Goal: Find specific page/section: Find specific page/section

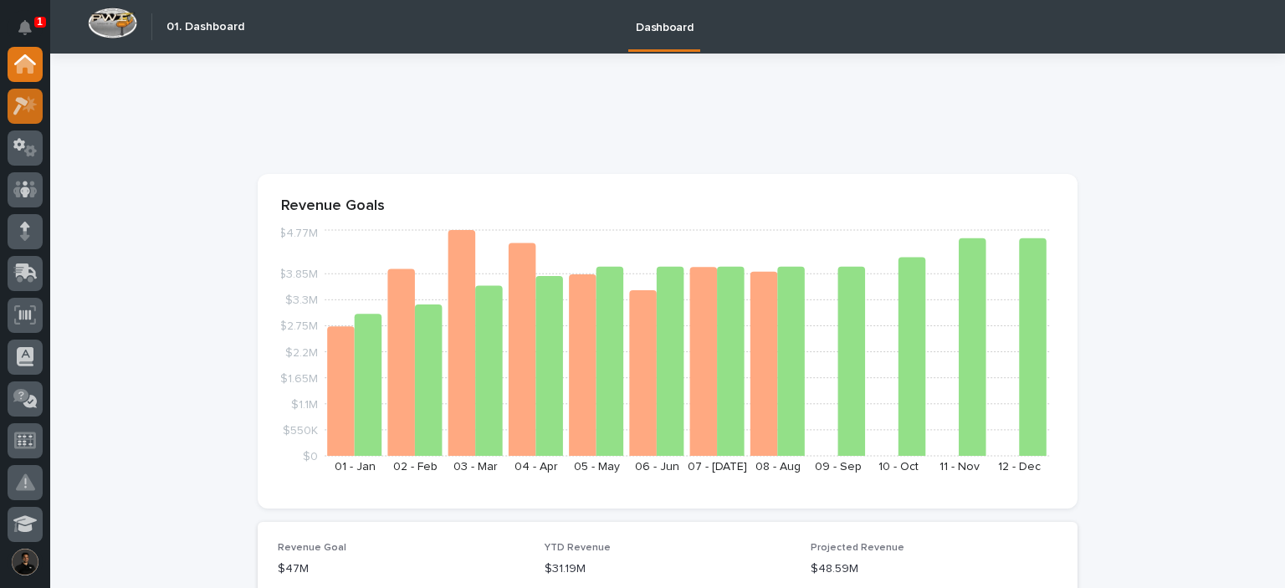
click at [20, 102] on icon at bounding box center [20, 106] width 15 height 18
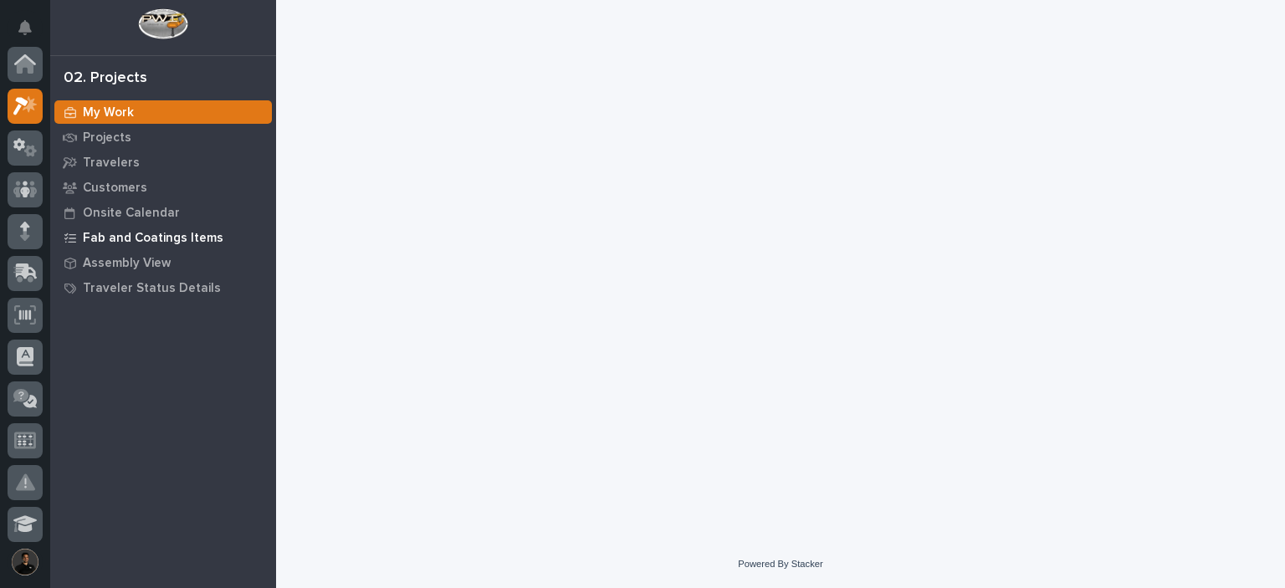
scroll to position [42, 0]
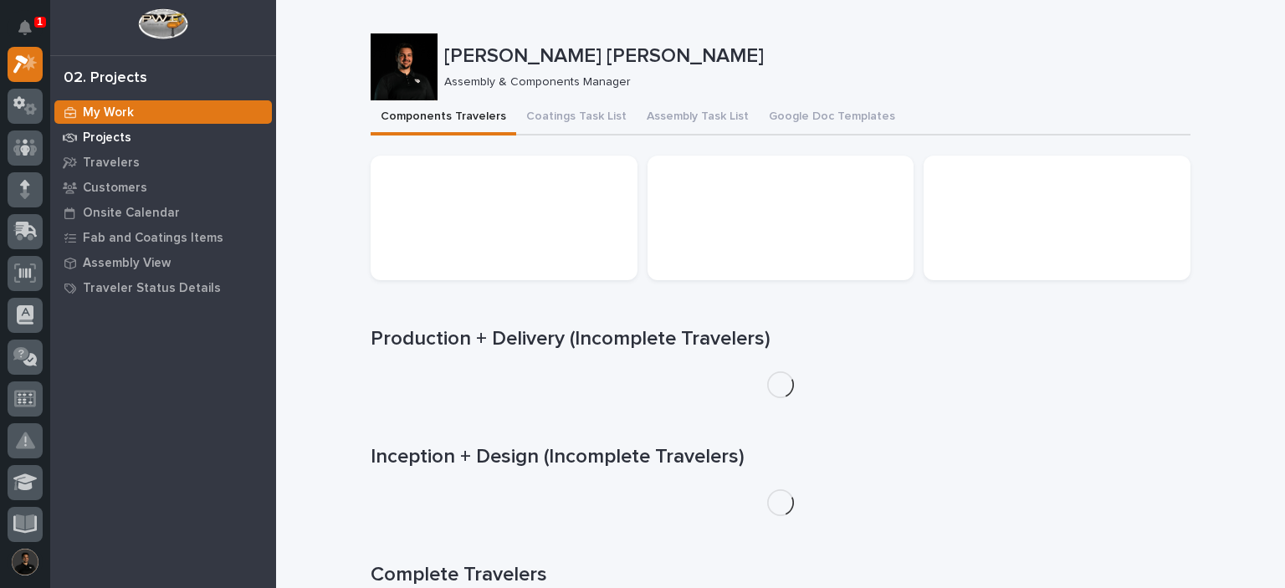
click at [115, 137] on p "Projects" at bounding box center [107, 138] width 49 height 15
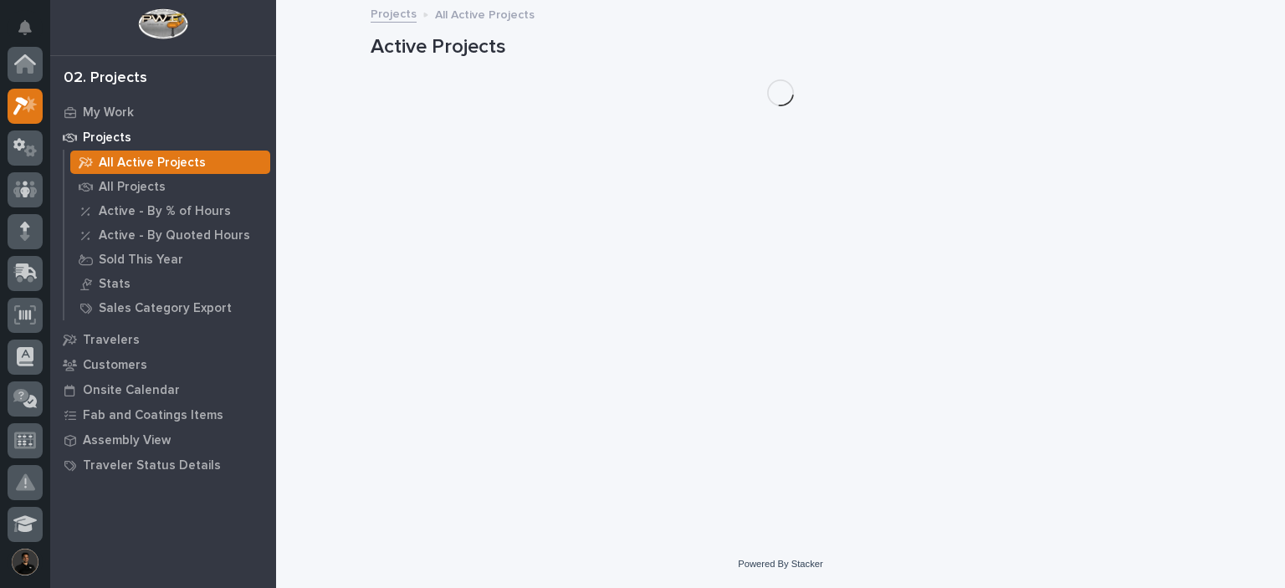
scroll to position [42, 0]
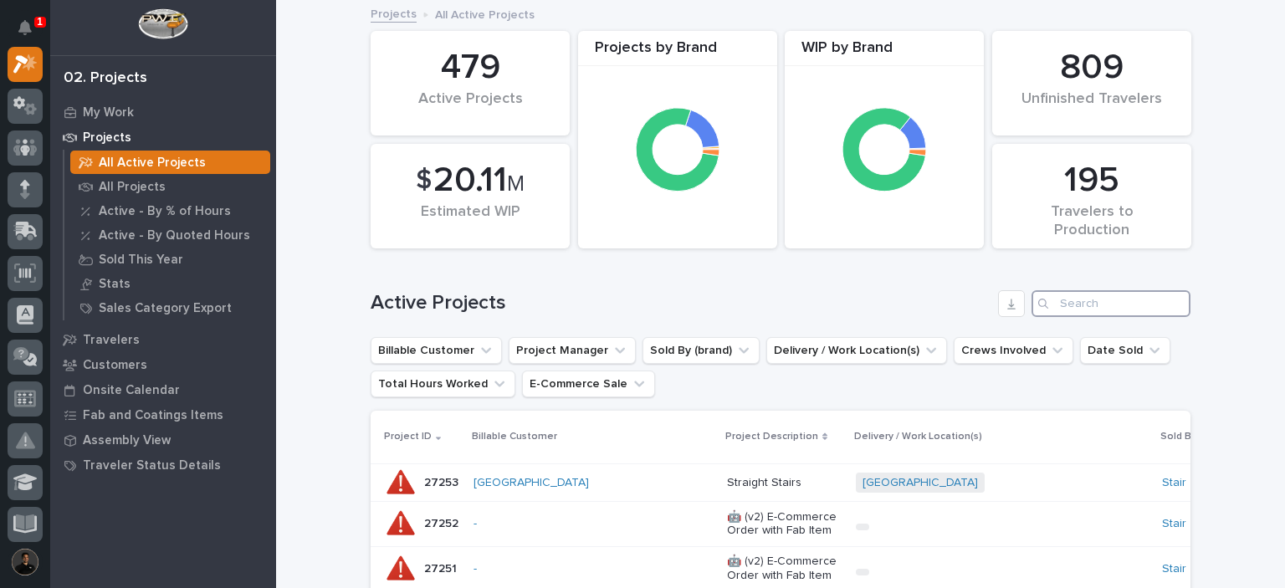
click at [1059, 301] on input "Search" at bounding box center [1111, 303] width 159 height 27
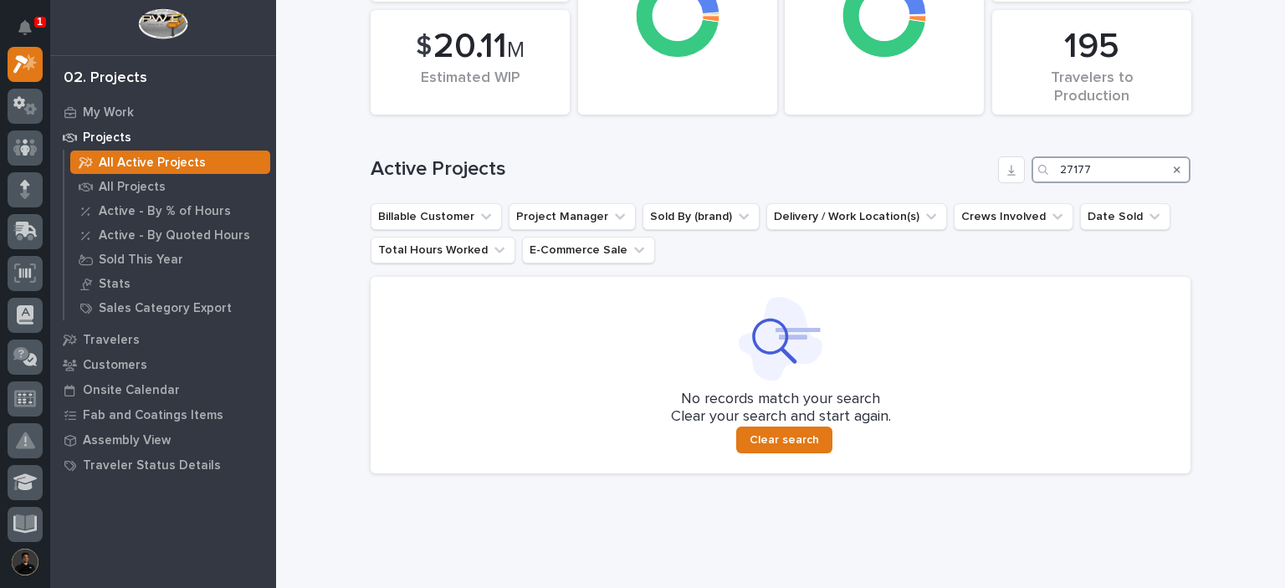
scroll to position [152, 0]
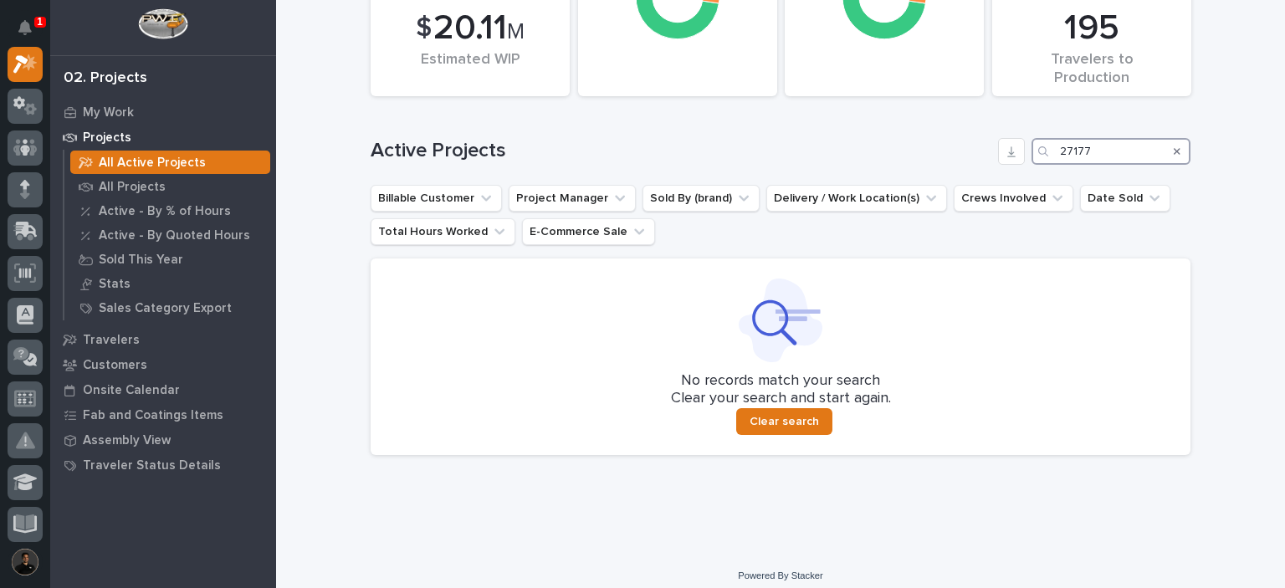
click at [1121, 150] on input "27177" at bounding box center [1111, 151] width 159 height 27
type input "27177"
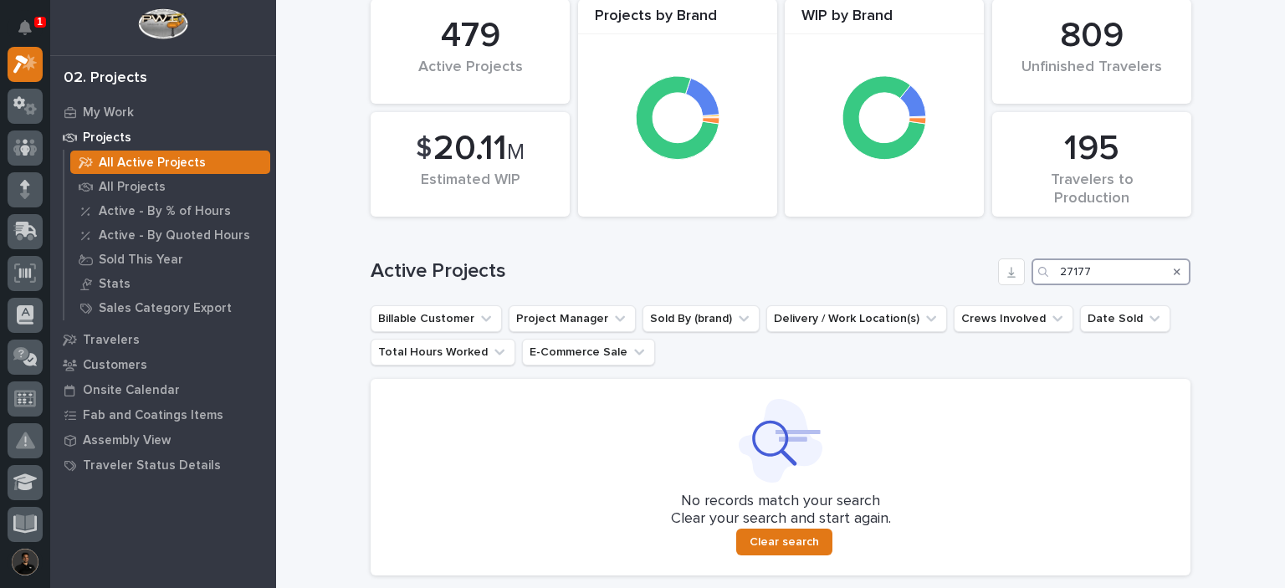
scroll to position [0, 0]
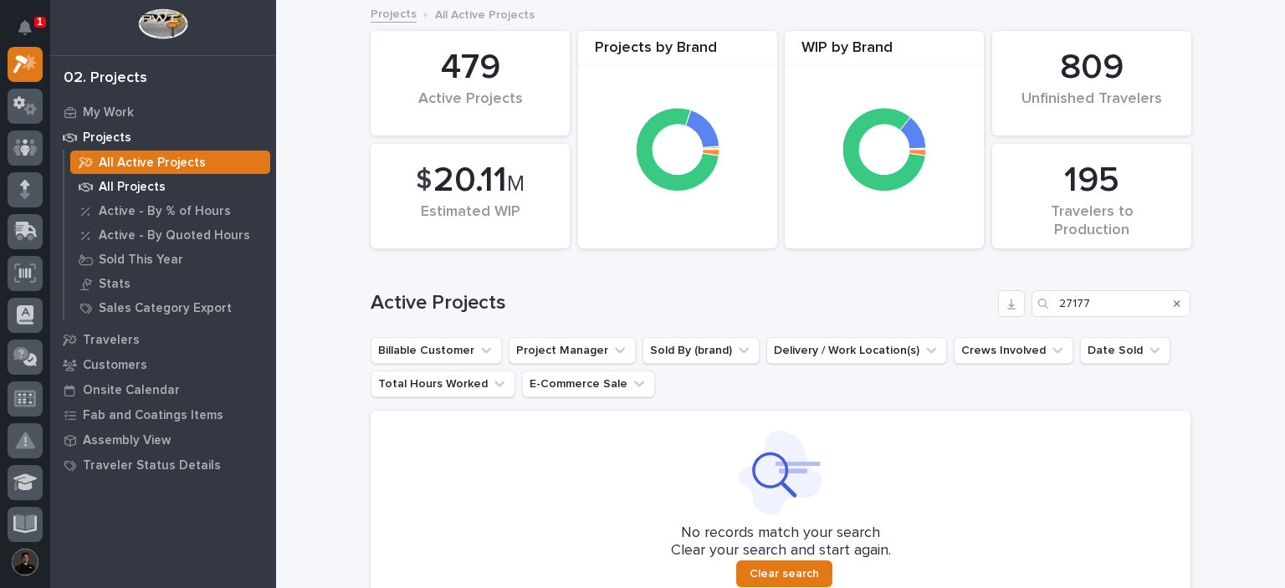
click at [128, 188] on p "All Projects" at bounding box center [132, 187] width 67 height 15
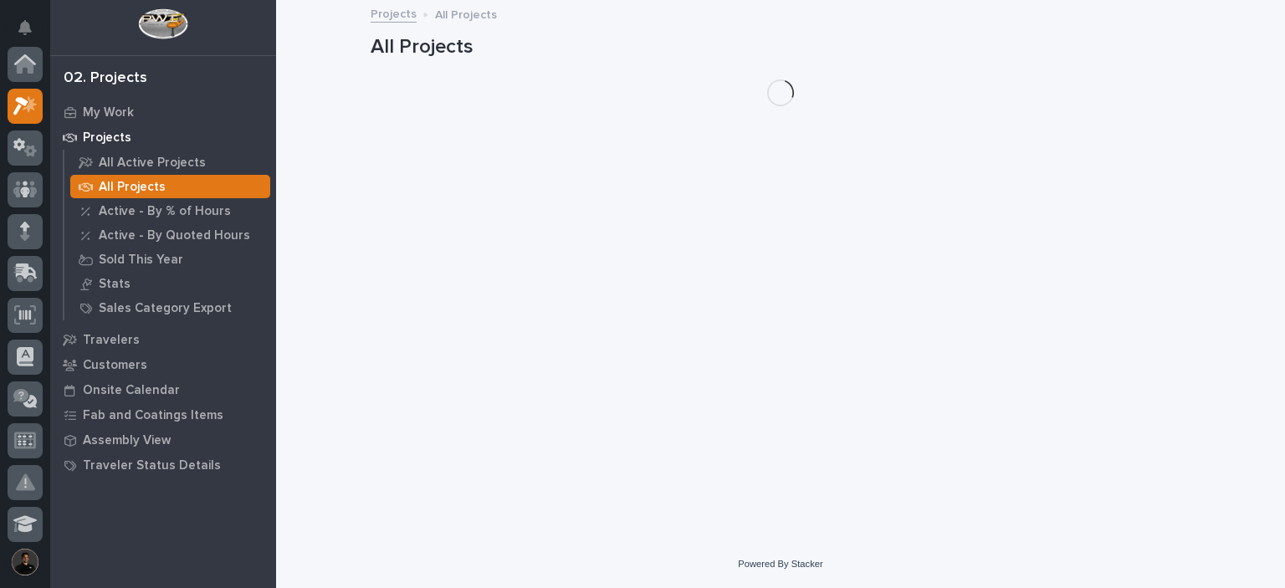
scroll to position [42, 0]
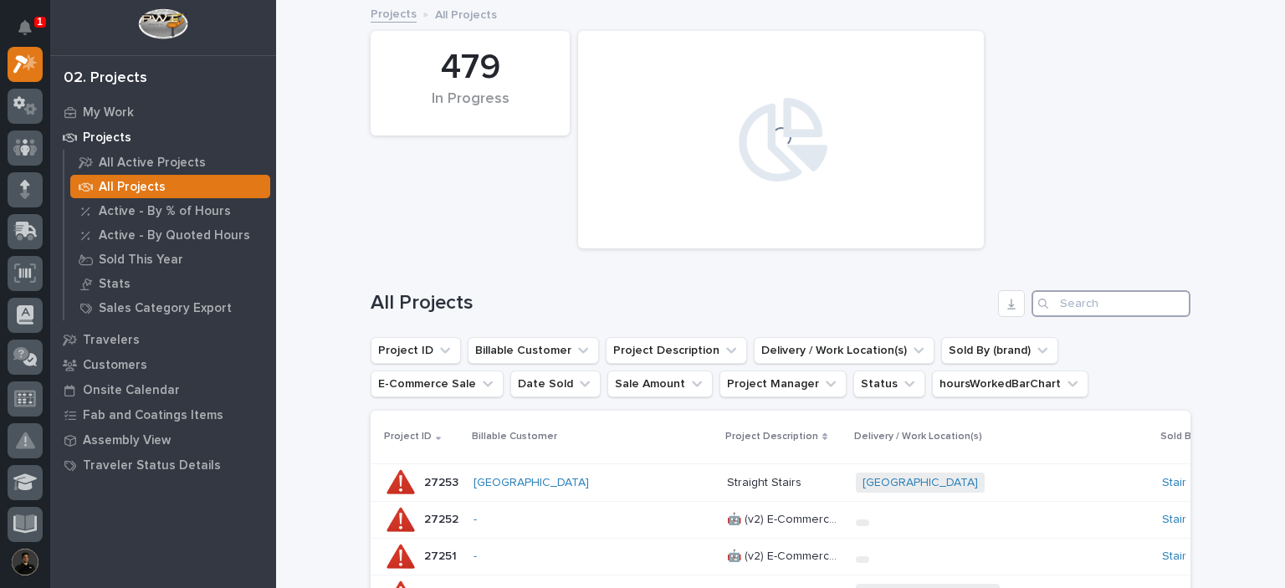
click at [1073, 313] on input "Search" at bounding box center [1111, 303] width 159 height 27
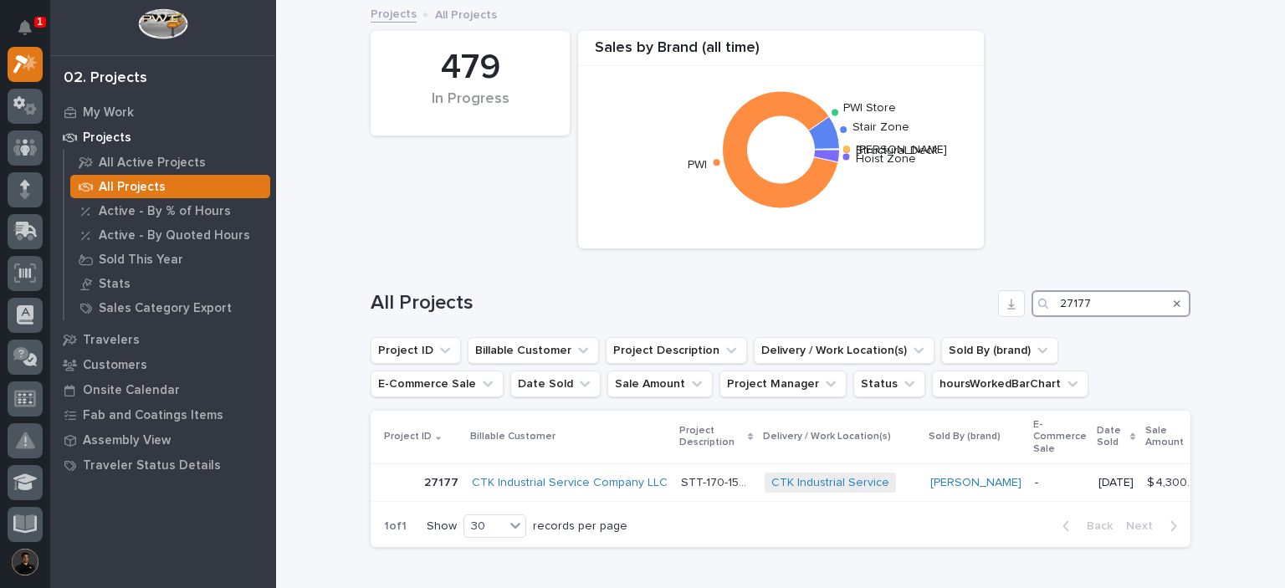
type input "27177"
click at [681, 480] on p "STT-170-150-54" at bounding box center [718, 482] width 74 height 18
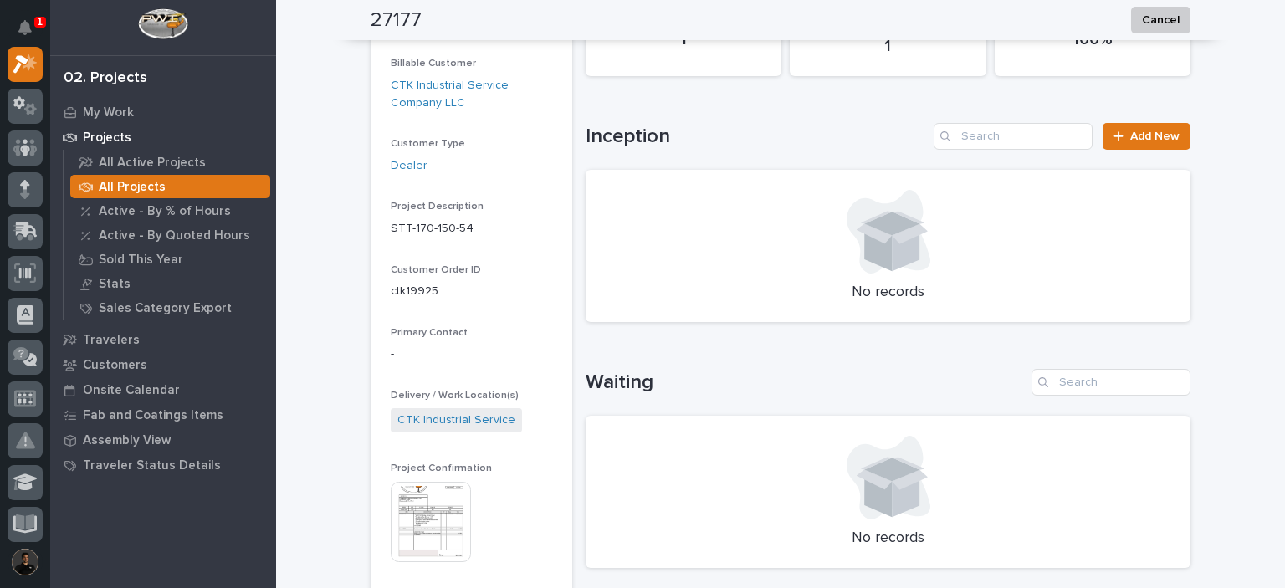
scroll to position [390, 0]
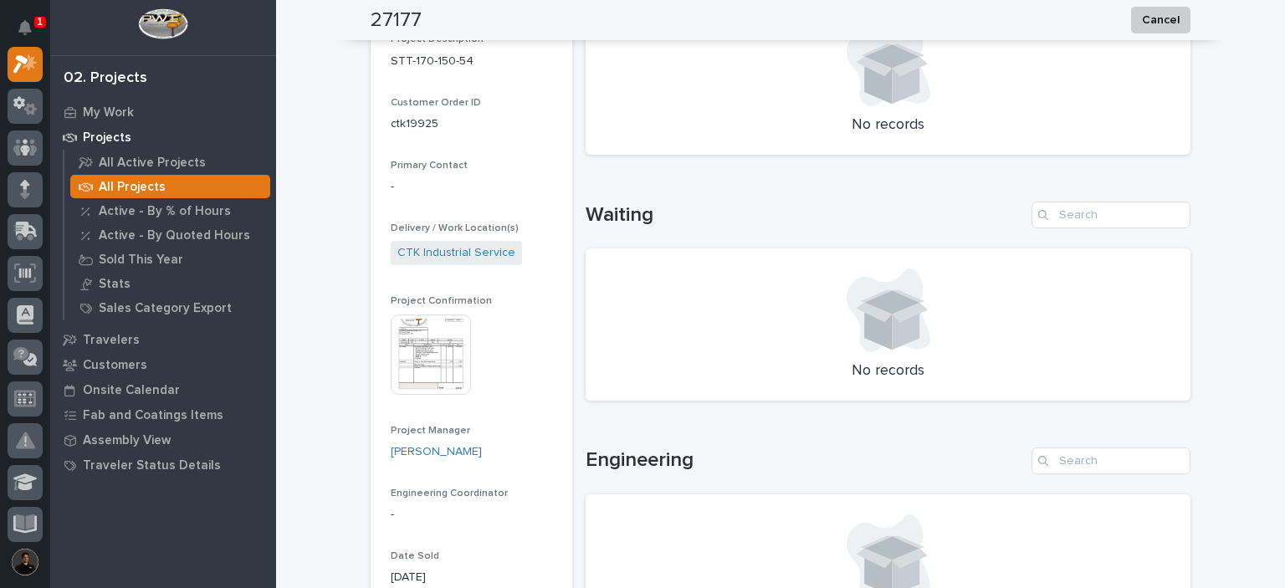
click at [437, 357] on img at bounding box center [431, 355] width 80 height 80
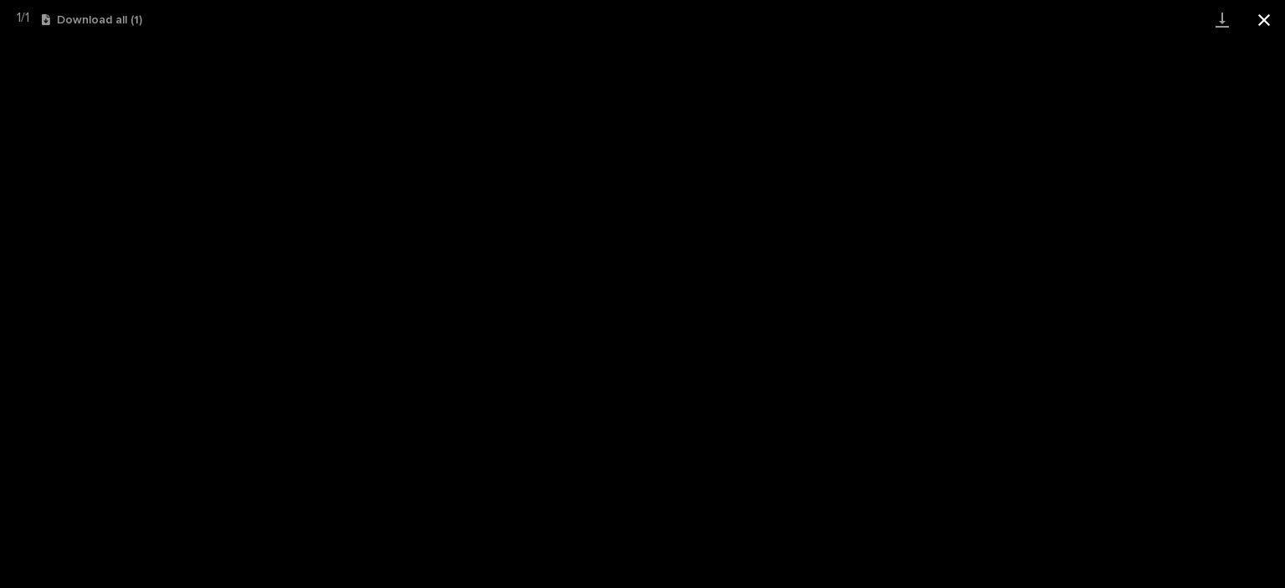
click at [1266, 23] on button "Close gallery" at bounding box center [1265, 19] width 42 height 39
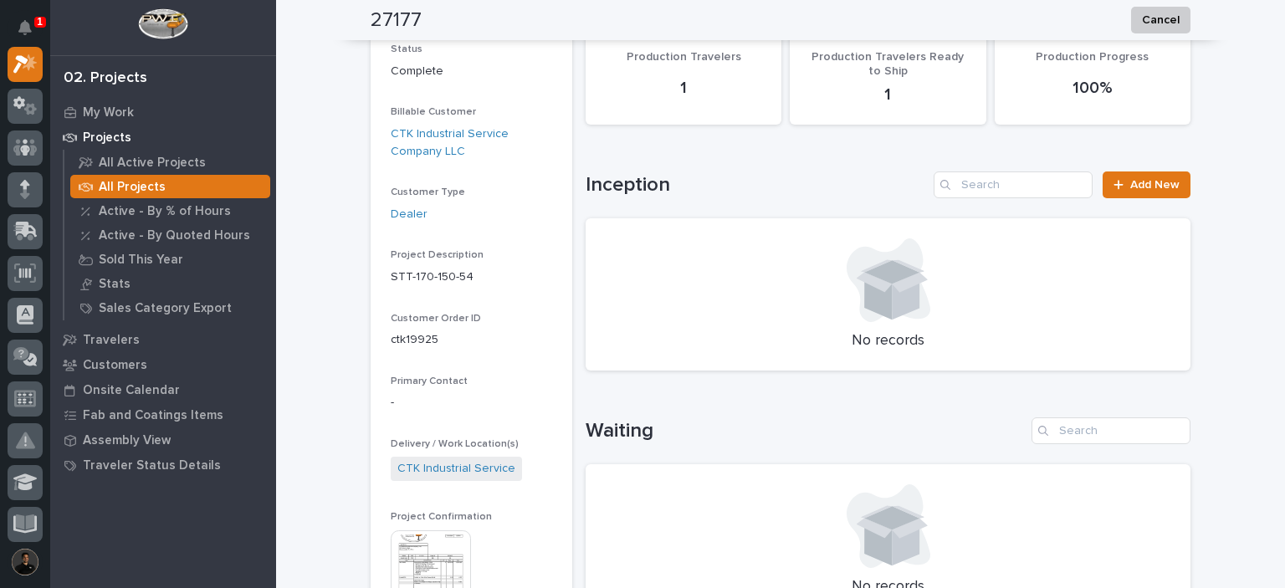
scroll to position [0, 0]
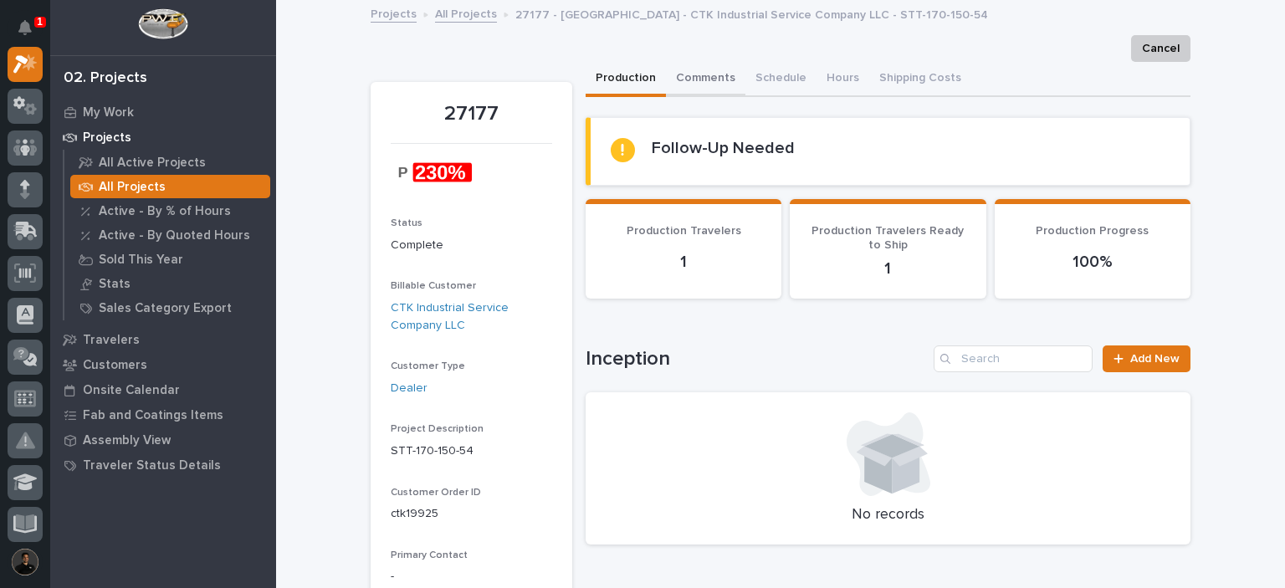
click at [708, 88] on button "Comments" at bounding box center [706, 79] width 80 height 35
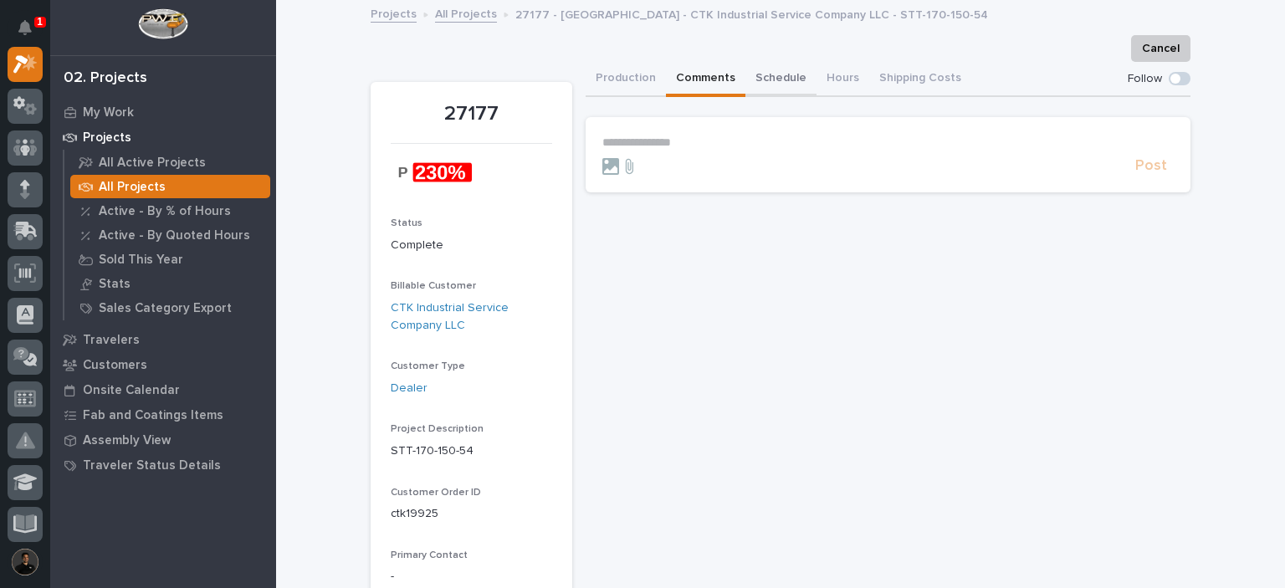
click at [767, 80] on button "Schedule" at bounding box center [781, 79] width 71 height 35
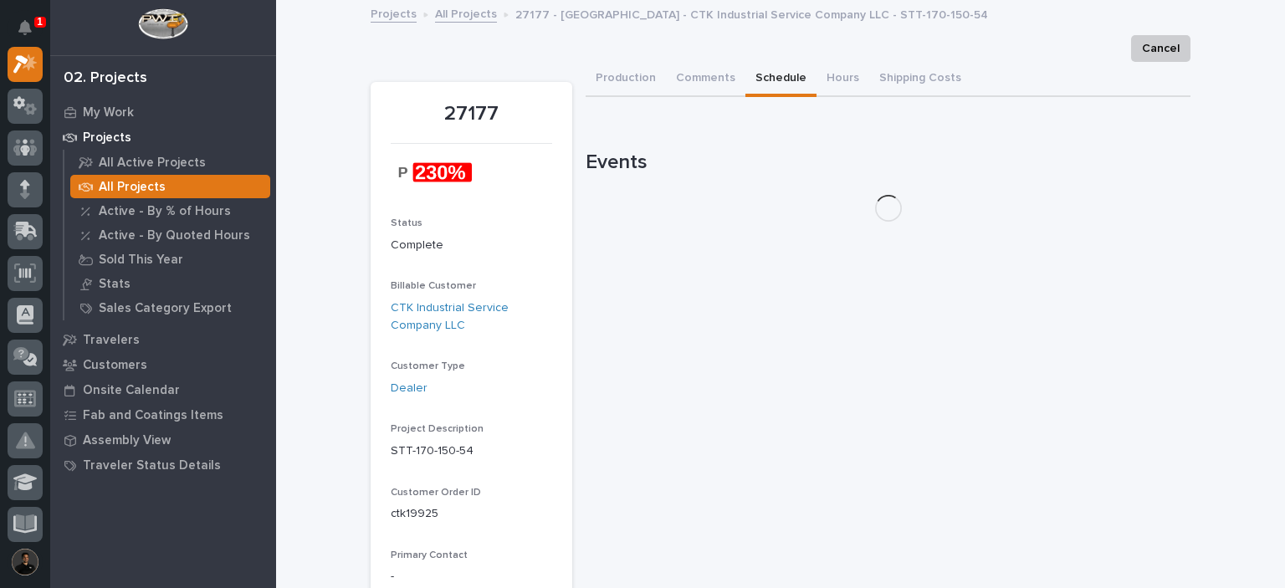
click at [601, 76] on button "Production" at bounding box center [626, 79] width 80 height 35
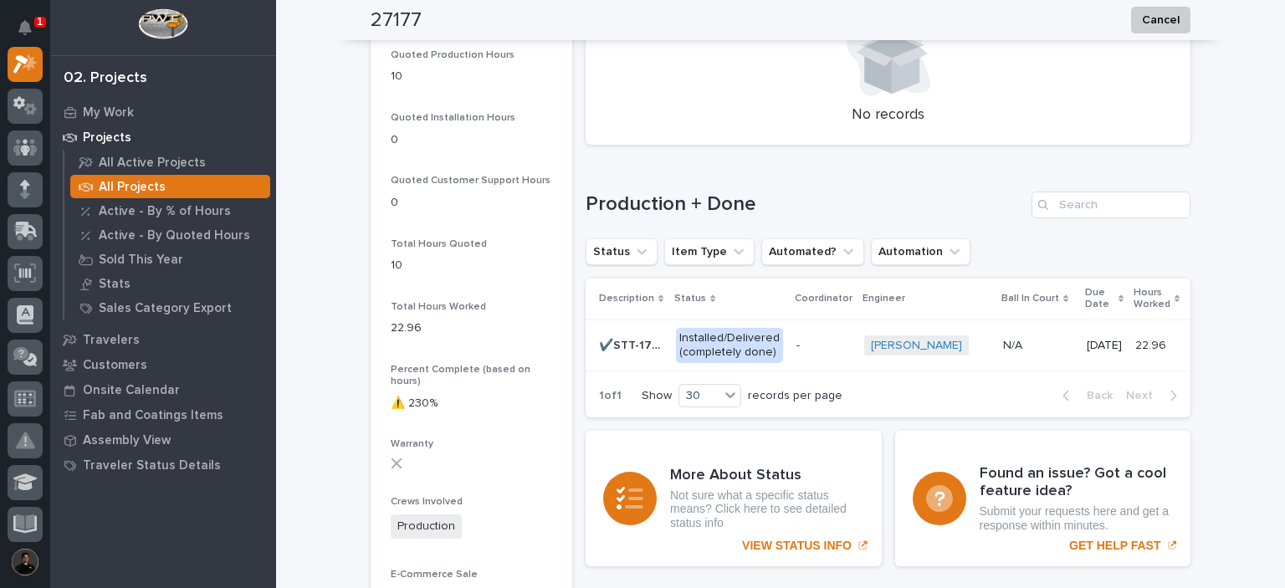
scroll to position [1339, 0]
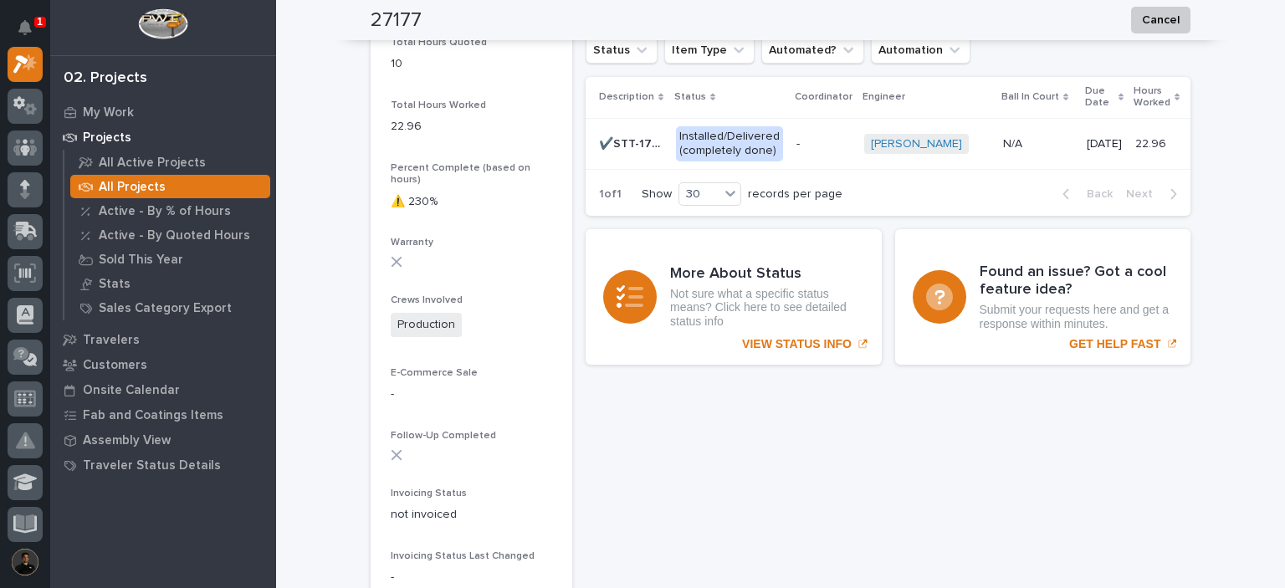
click at [802, 138] on p "-" at bounding box center [824, 144] width 54 height 14
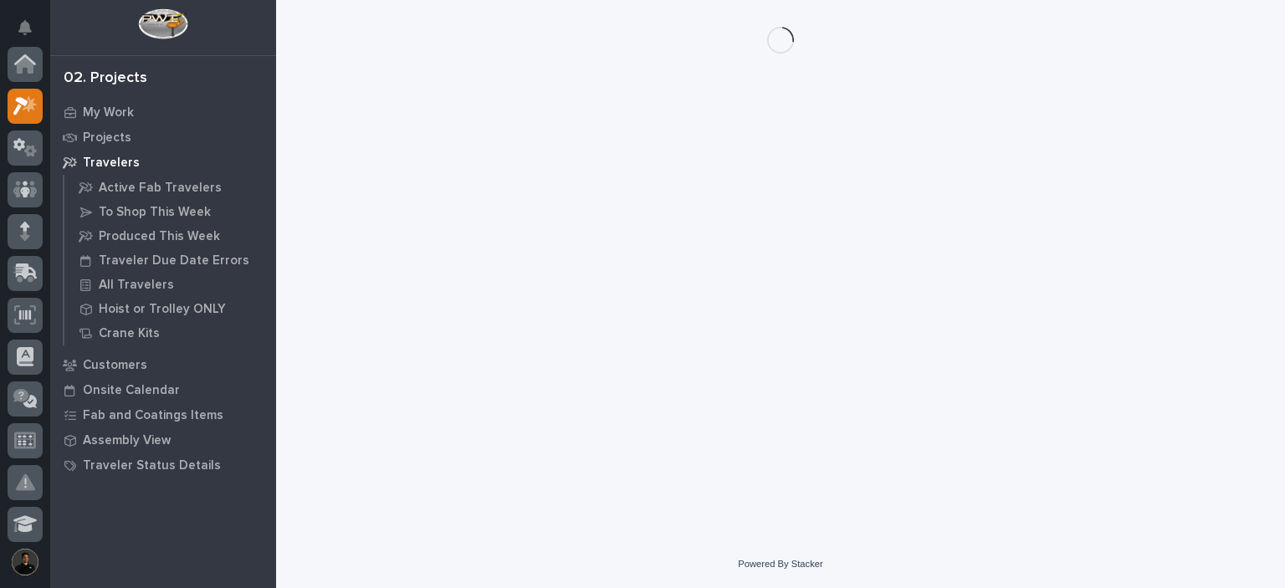
scroll to position [42, 0]
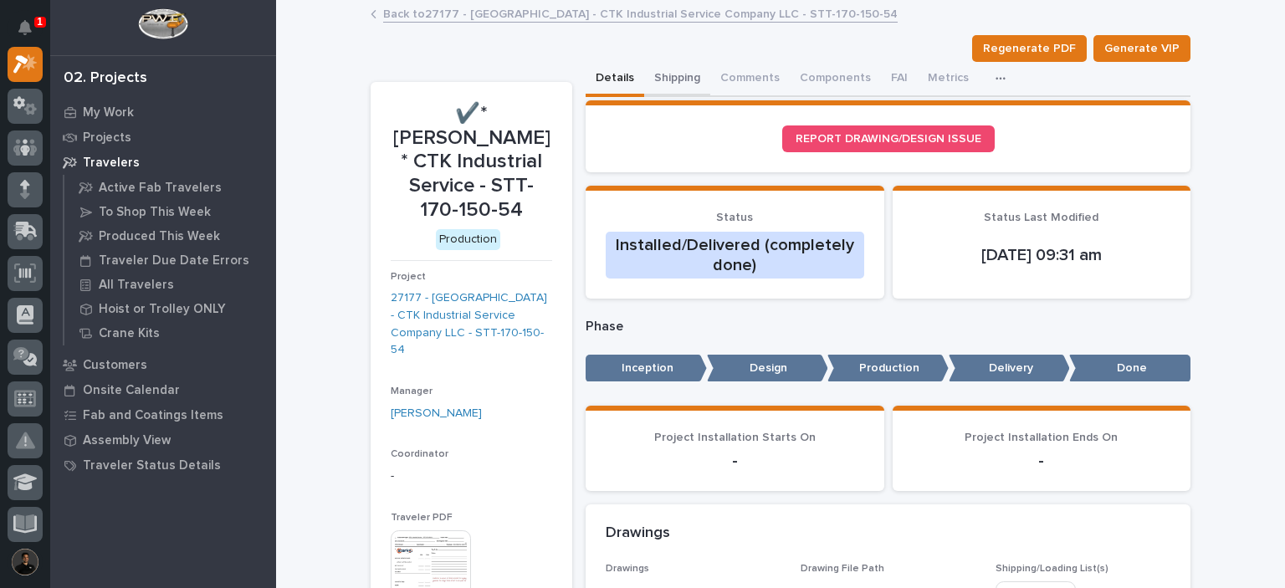
click at [685, 73] on button "Shipping" at bounding box center [677, 79] width 66 height 35
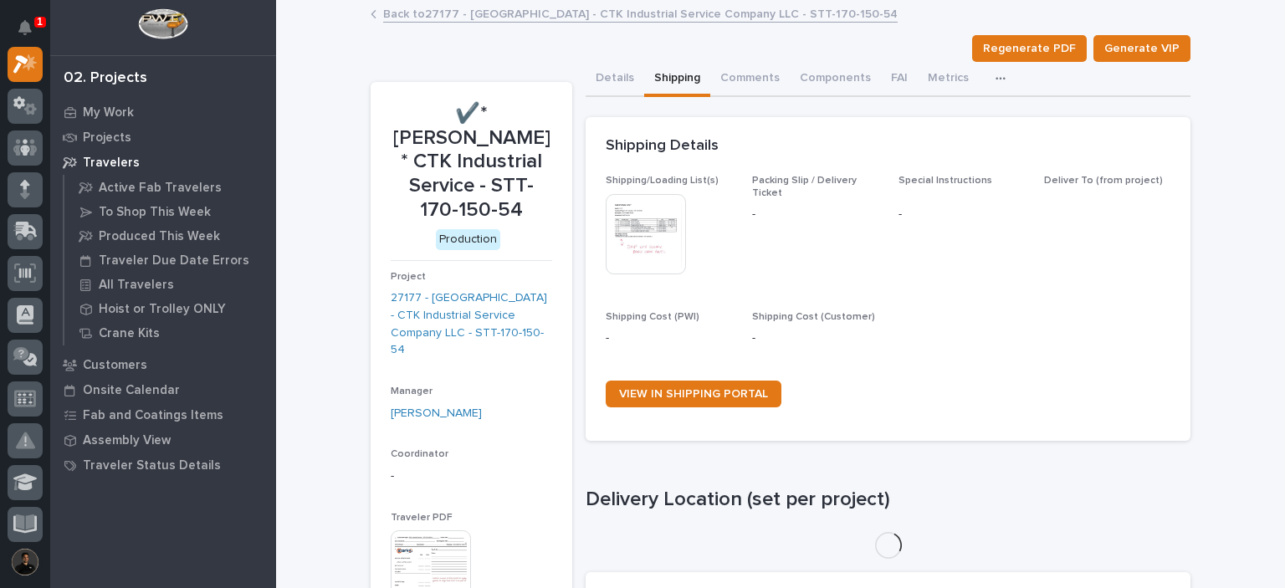
click at [630, 225] on img at bounding box center [646, 234] width 80 height 80
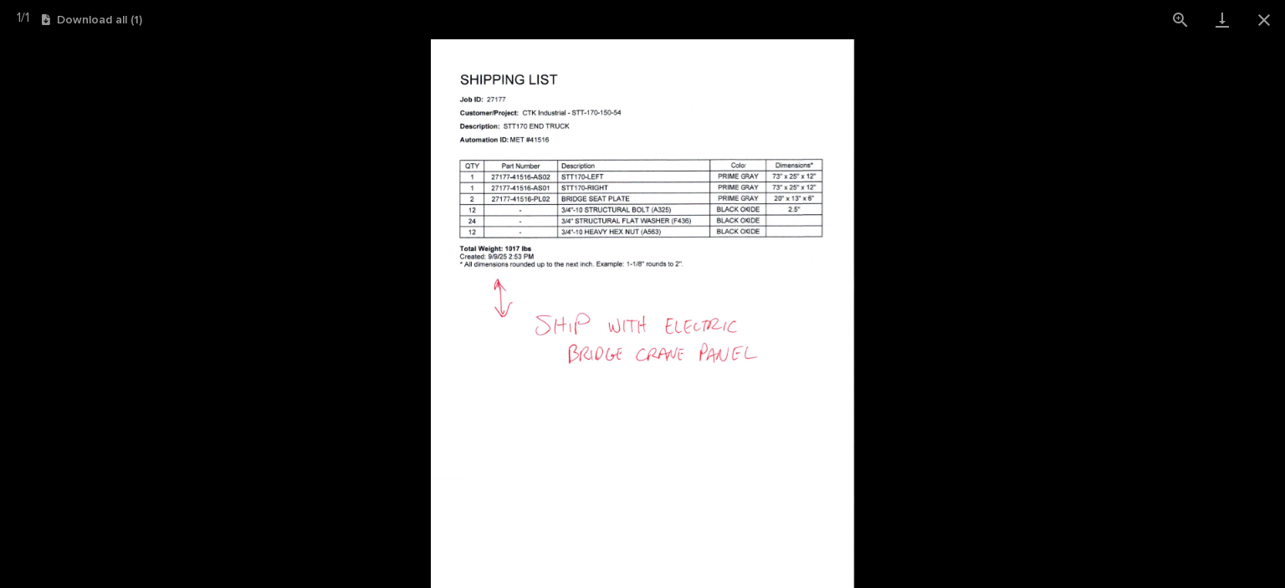
click at [963, 222] on picture at bounding box center [642, 313] width 1285 height 549
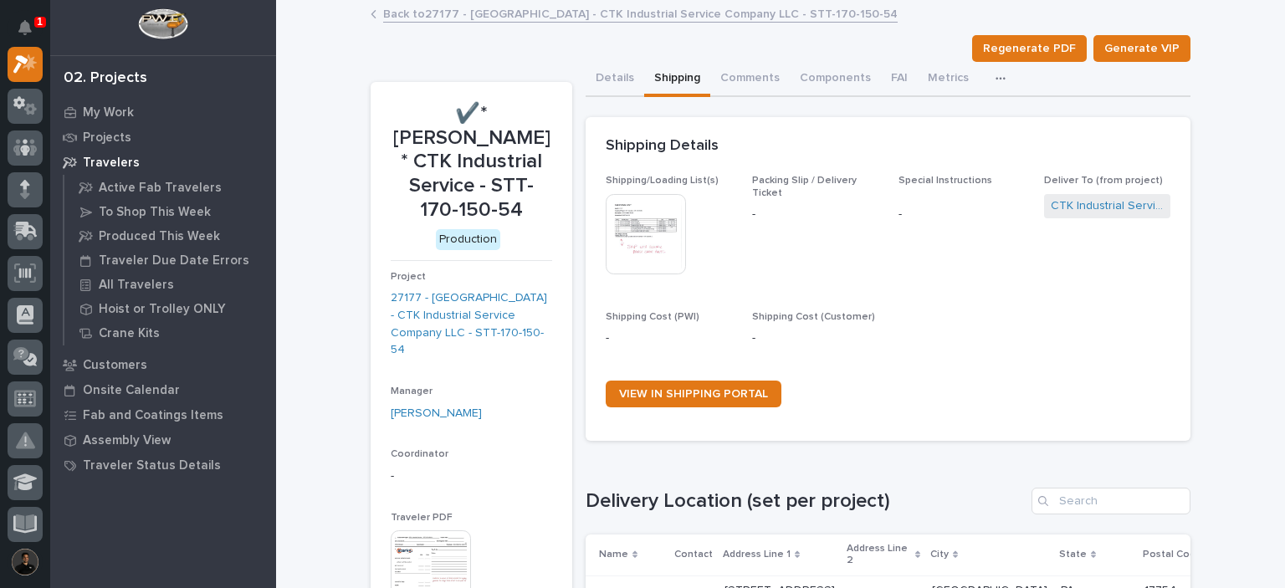
click at [639, 249] on img at bounding box center [646, 234] width 80 height 80
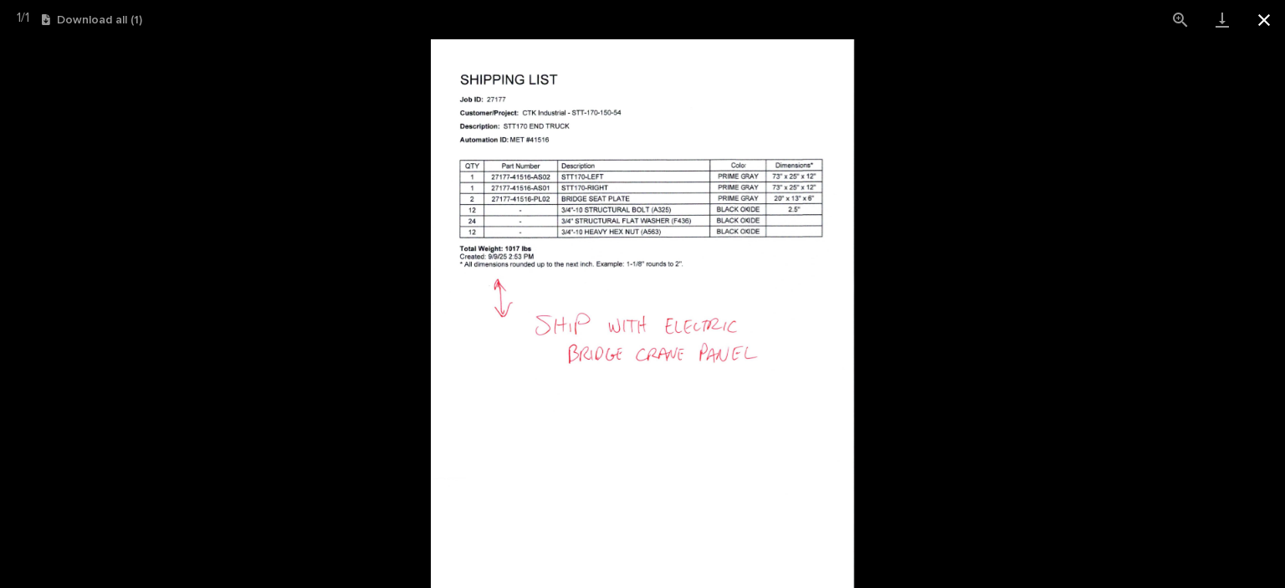
click at [1262, 28] on button "Close gallery" at bounding box center [1265, 19] width 42 height 39
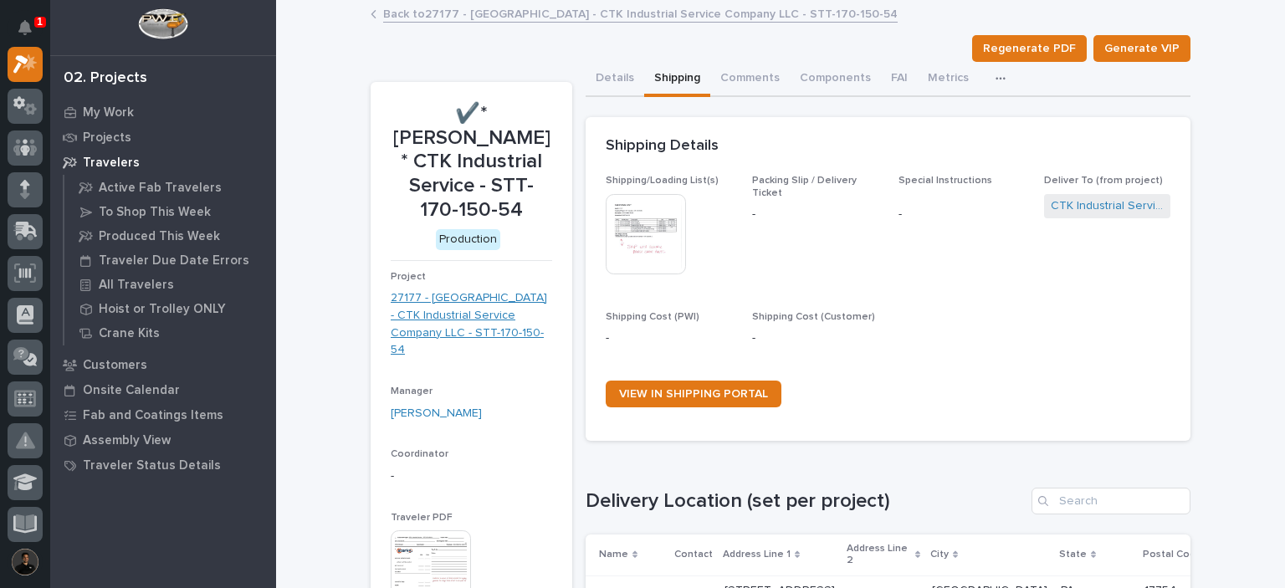
click at [500, 290] on link "27177 - Starke - CTK Industrial Service Company LLC - STT-170-150-54" at bounding box center [472, 324] width 162 height 69
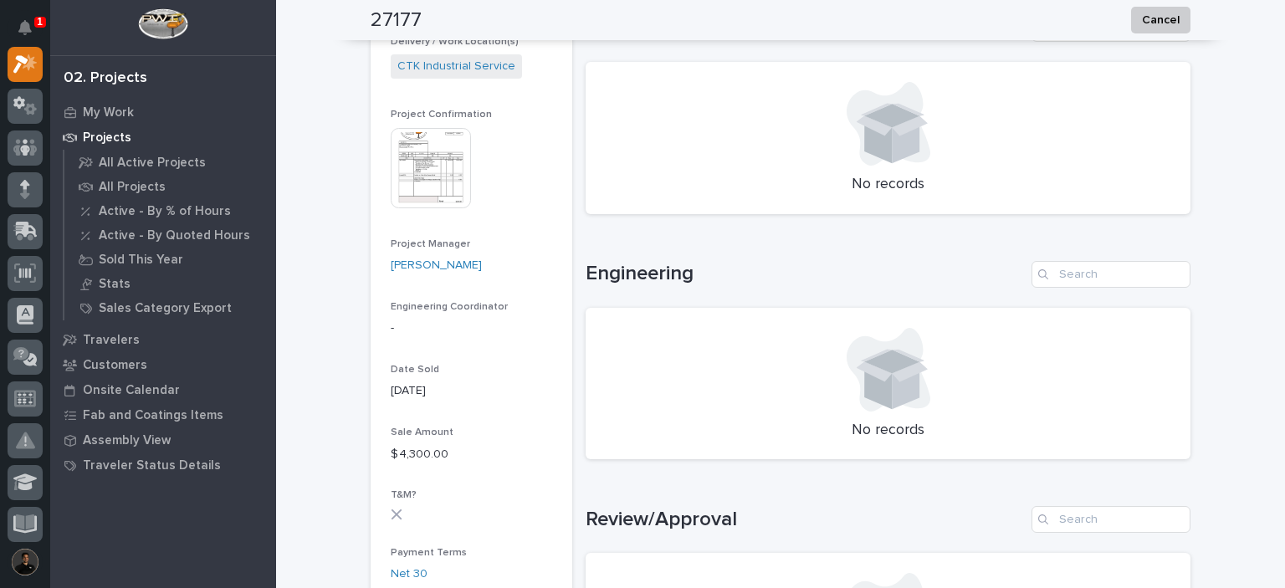
scroll to position [613, 0]
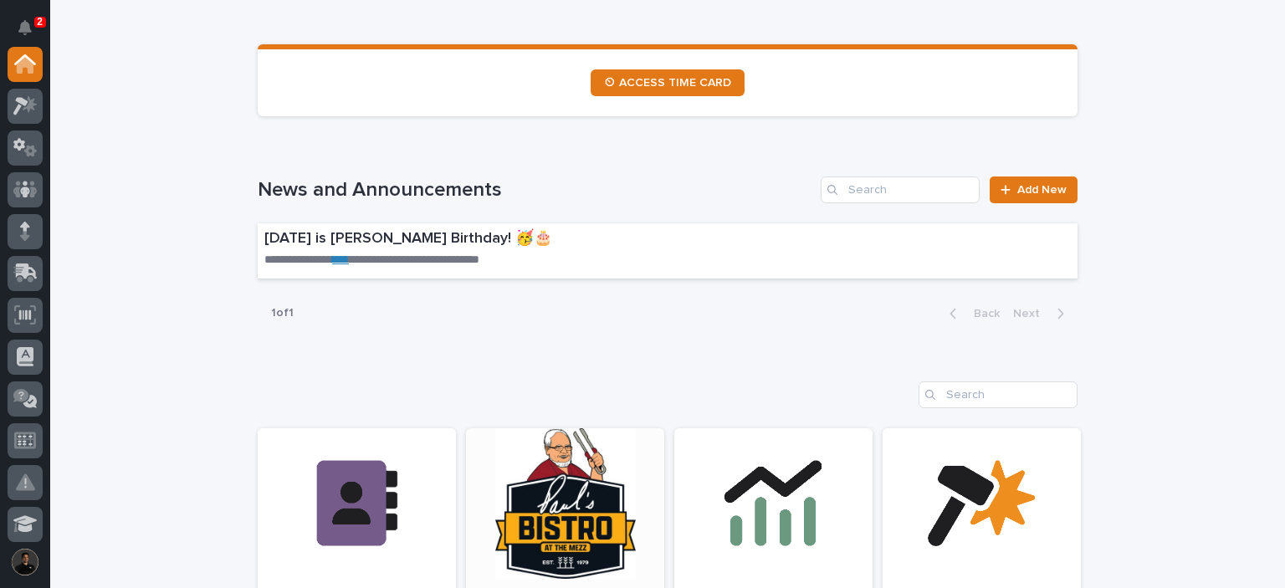
scroll to position [1116, 0]
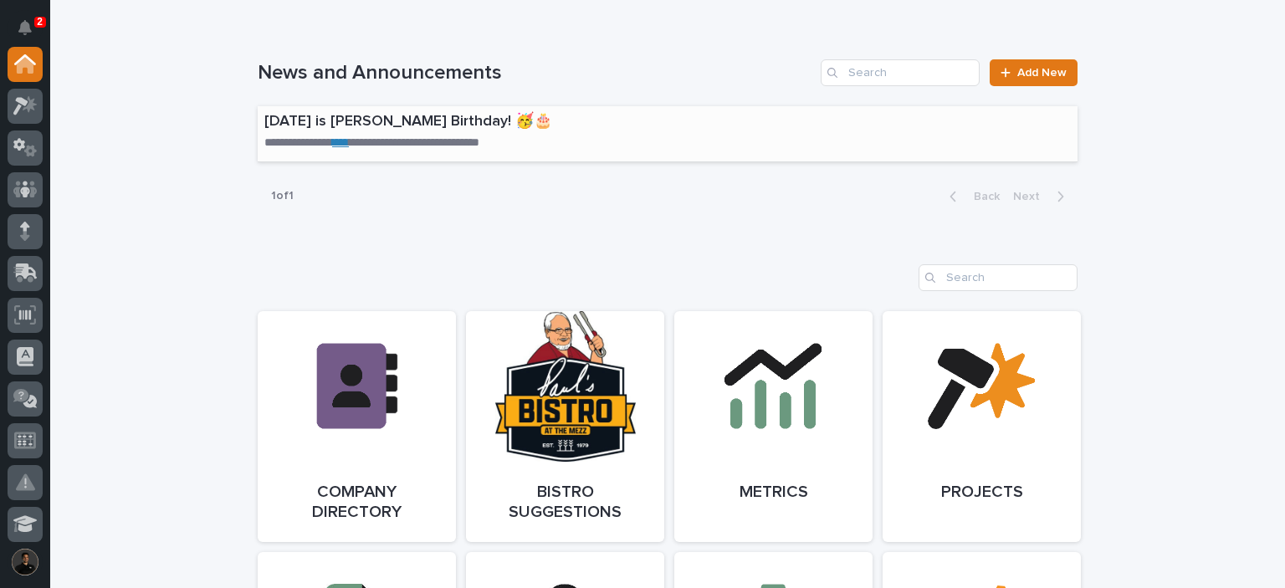
click at [505, 115] on p "[DATE] is [PERSON_NAME] Birthday! 🥳🎂" at bounding box center [547, 122] width 566 height 18
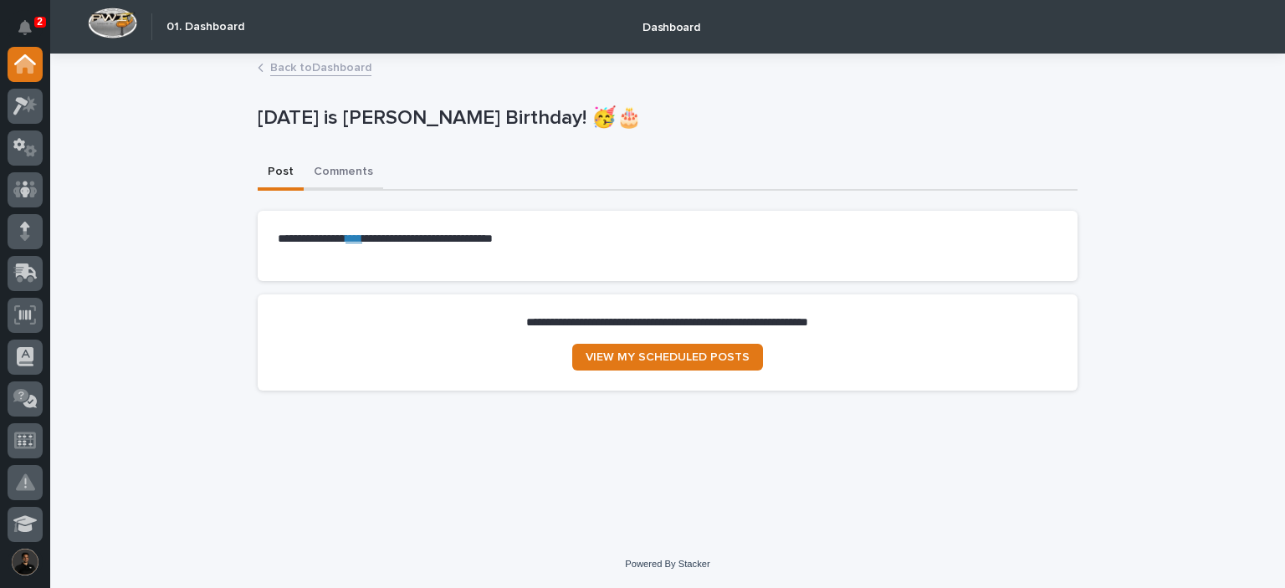
click at [347, 172] on button "Comments" at bounding box center [344, 173] width 80 height 35
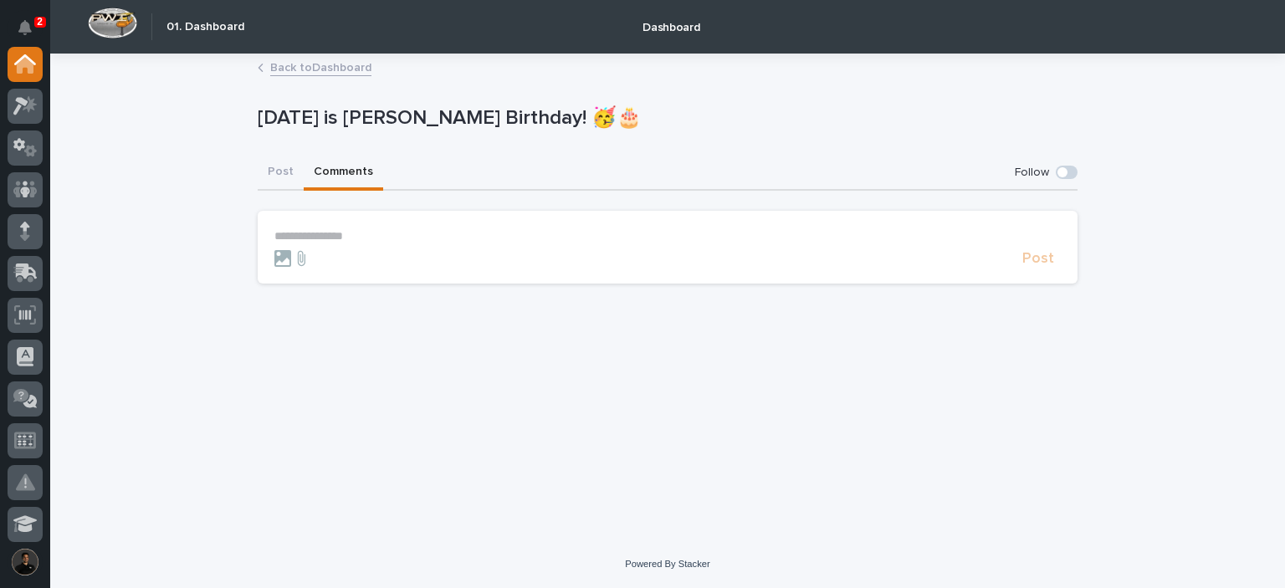
click at [357, 244] on form "**********" at bounding box center [667, 248] width 787 height 38
click at [357, 239] on p "**********" at bounding box center [667, 236] width 787 height 14
click at [1044, 264] on span "Post" at bounding box center [1039, 266] width 32 height 15
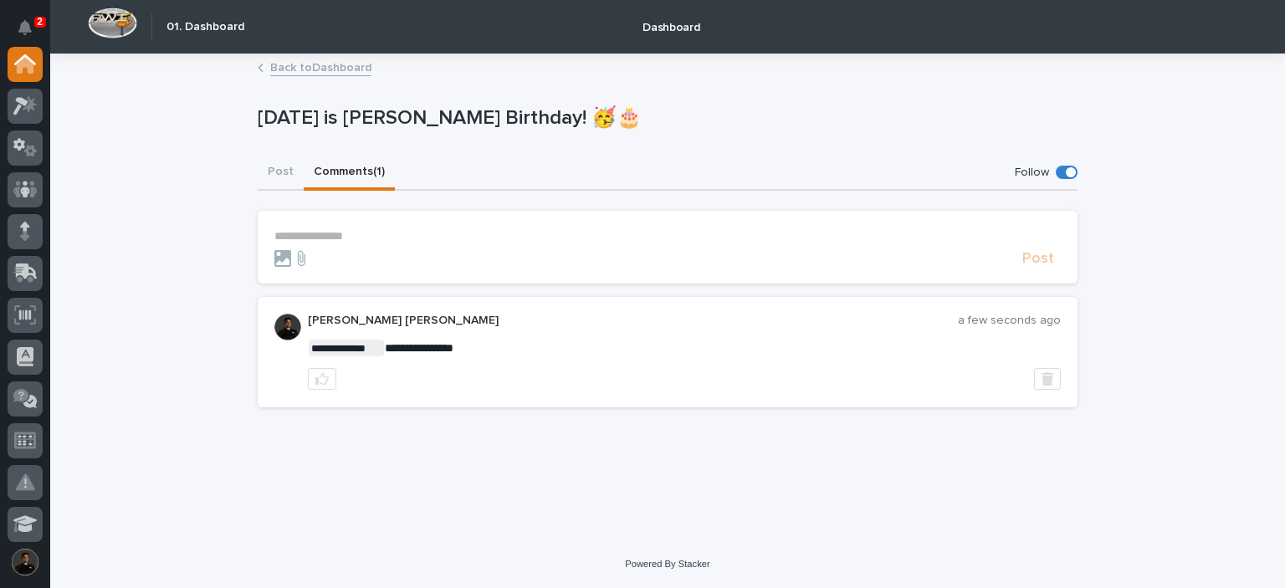
click at [334, 71] on link "Back to Dashboard" at bounding box center [320, 66] width 101 height 19
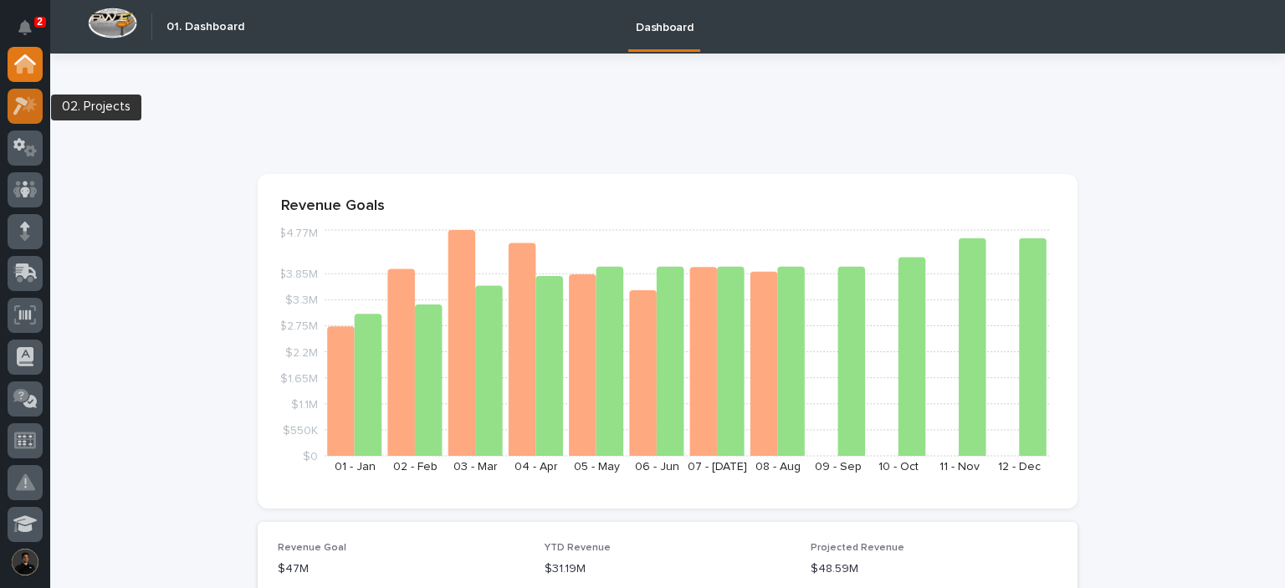
click at [23, 105] on icon at bounding box center [20, 106] width 15 height 18
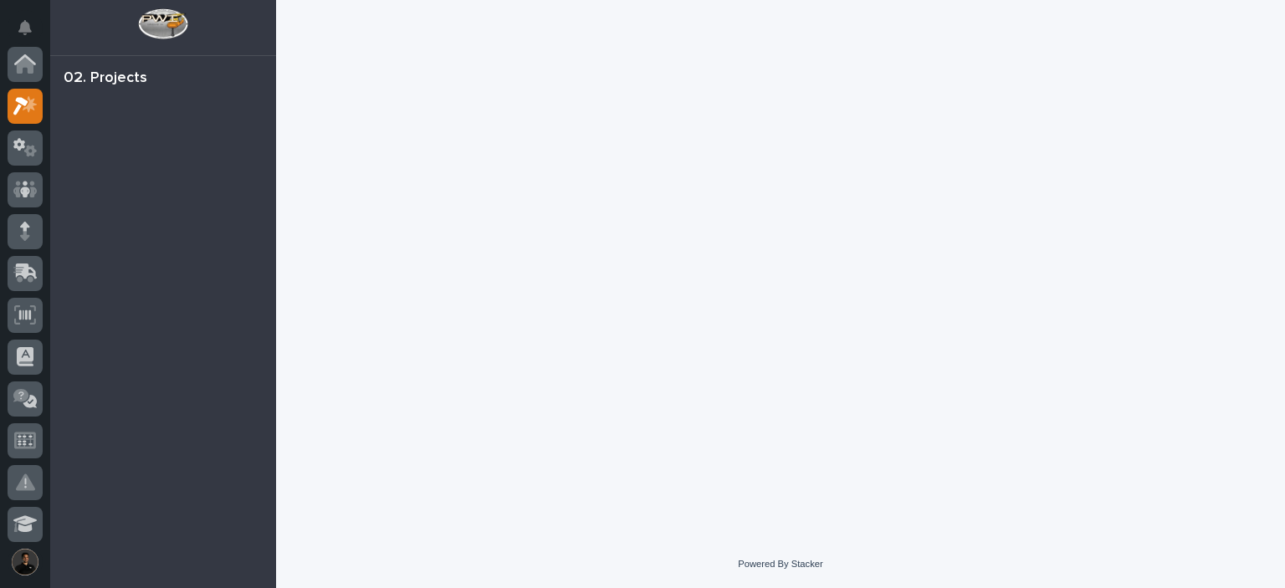
scroll to position [42, 0]
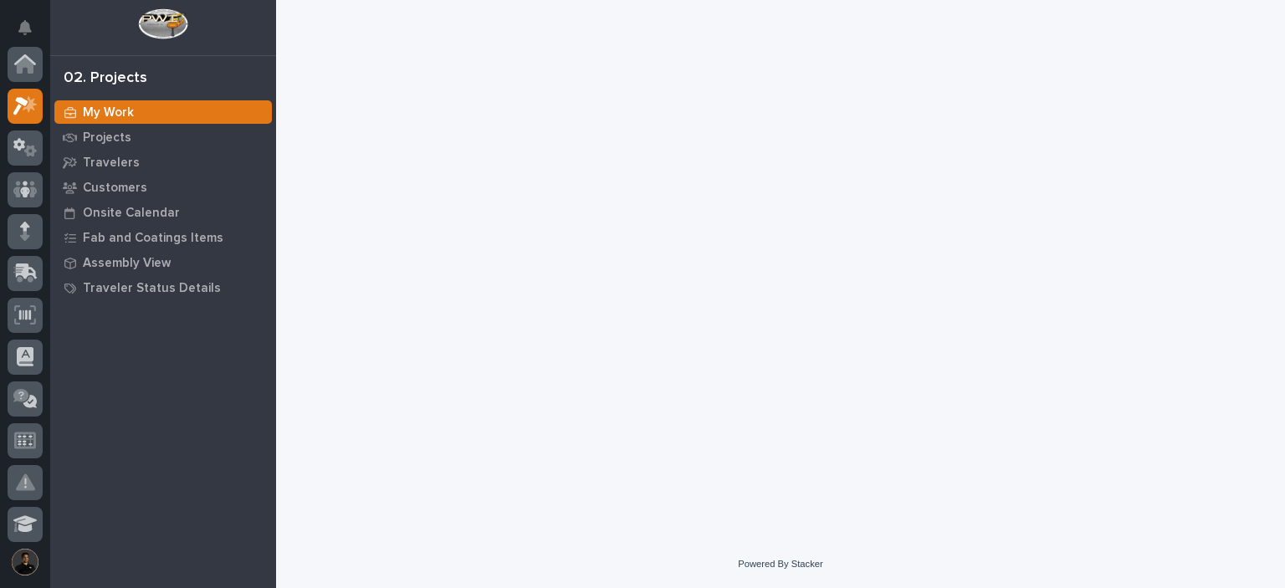
scroll to position [42, 0]
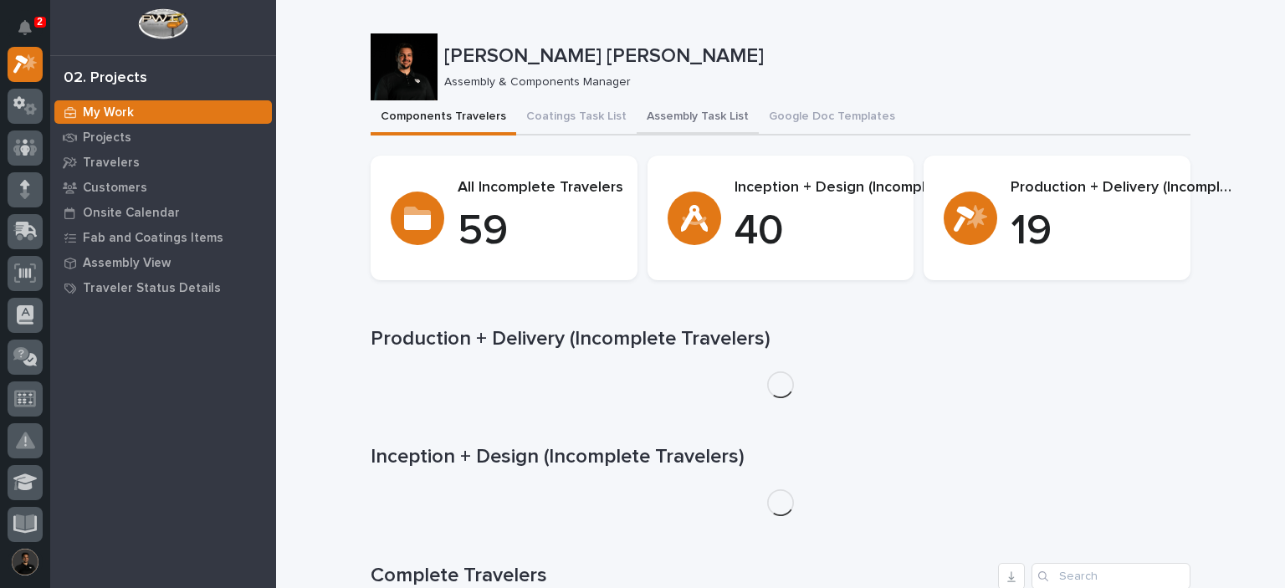
click at [644, 124] on button "Assembly Task List" at bounding box center [698, 117] width 122 height 35
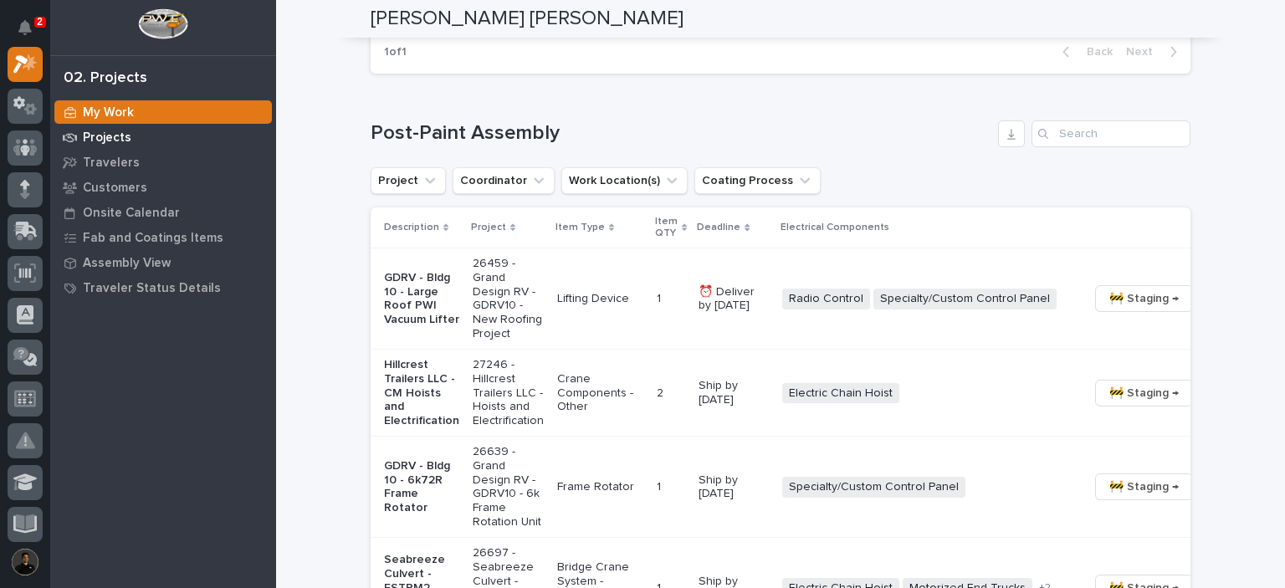
scroll to position [1227, 0]
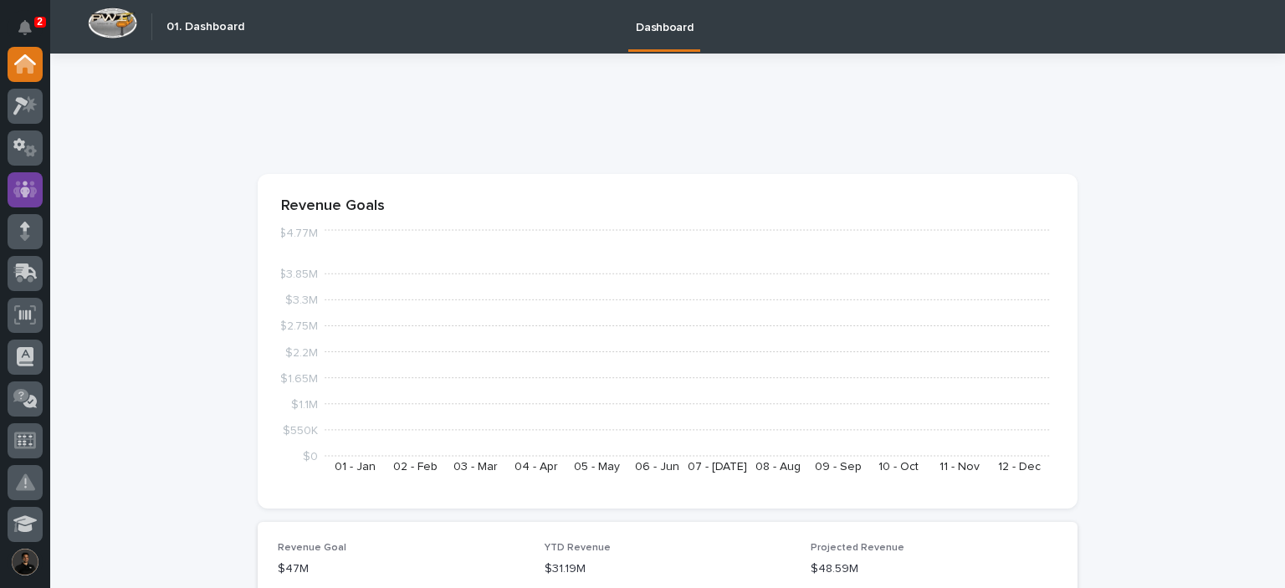
click at [17, 192] on icon at bounding box center [25, 189] width 24 height 17
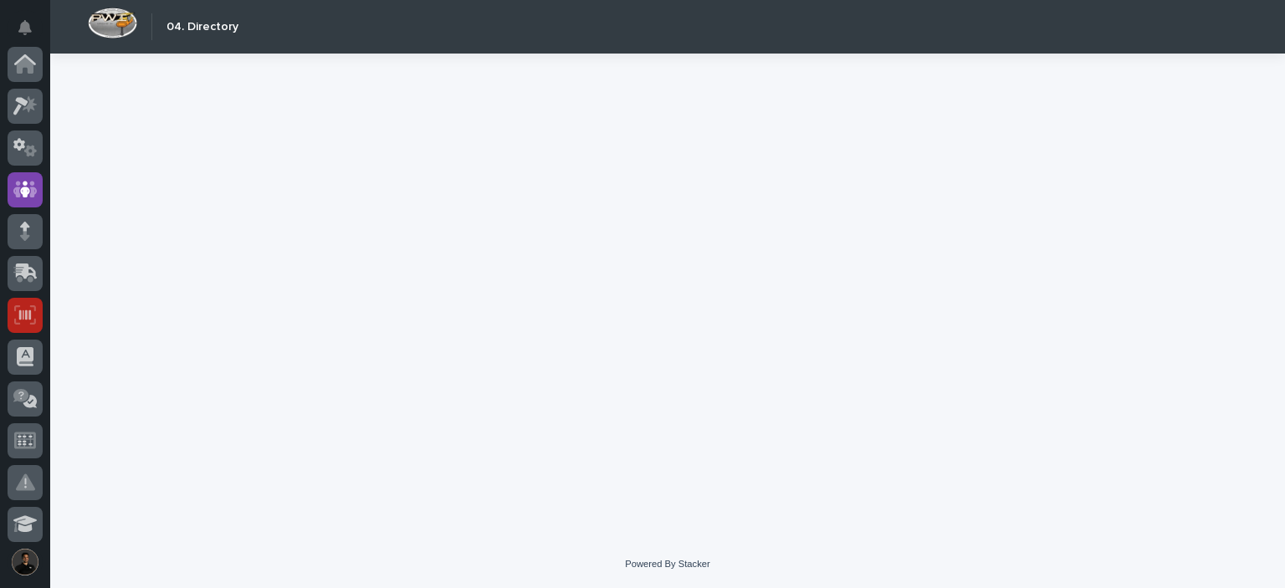
scroll to position [126, 0]
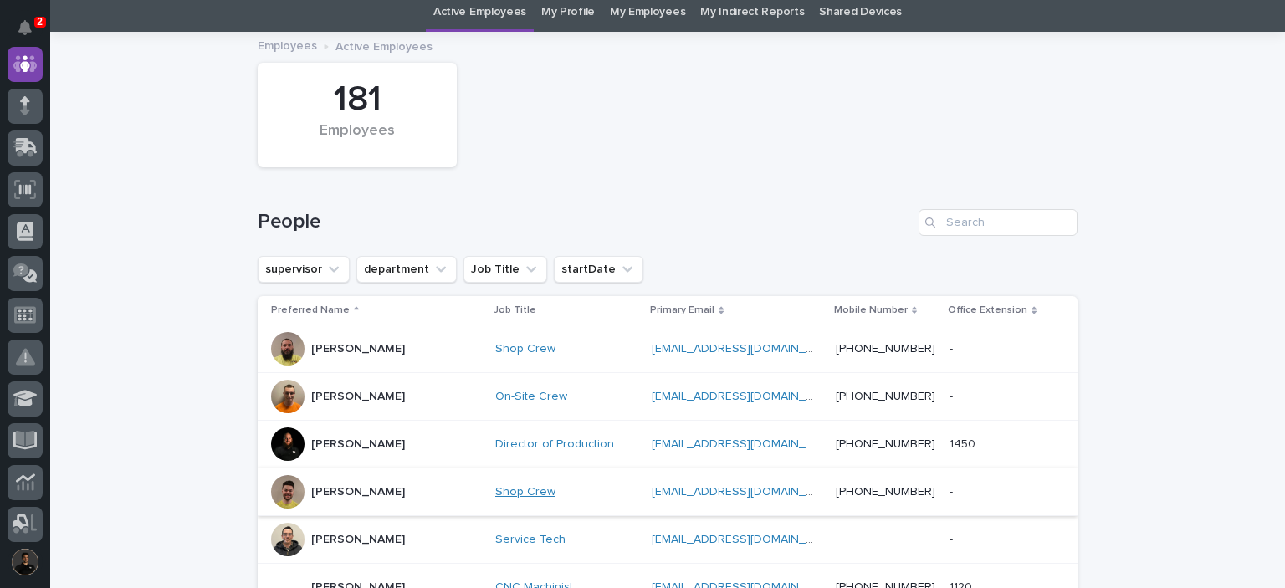
scroll to position [223, 0]
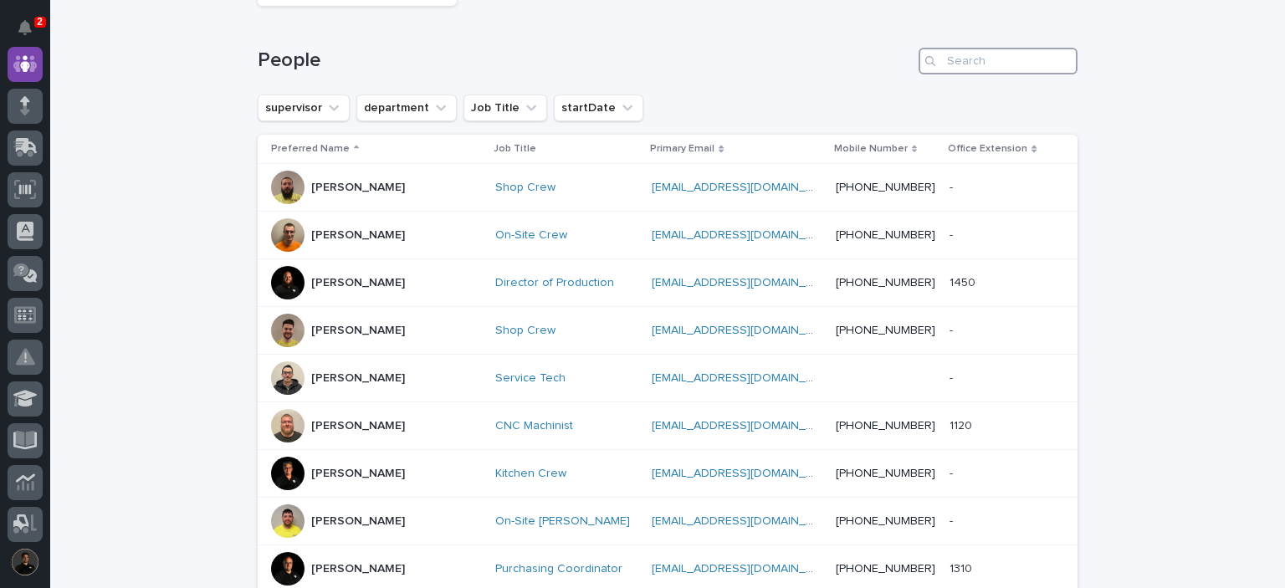
click at [985, 51] on input "Search" at bounding box center [998, 61] width 159 height 27
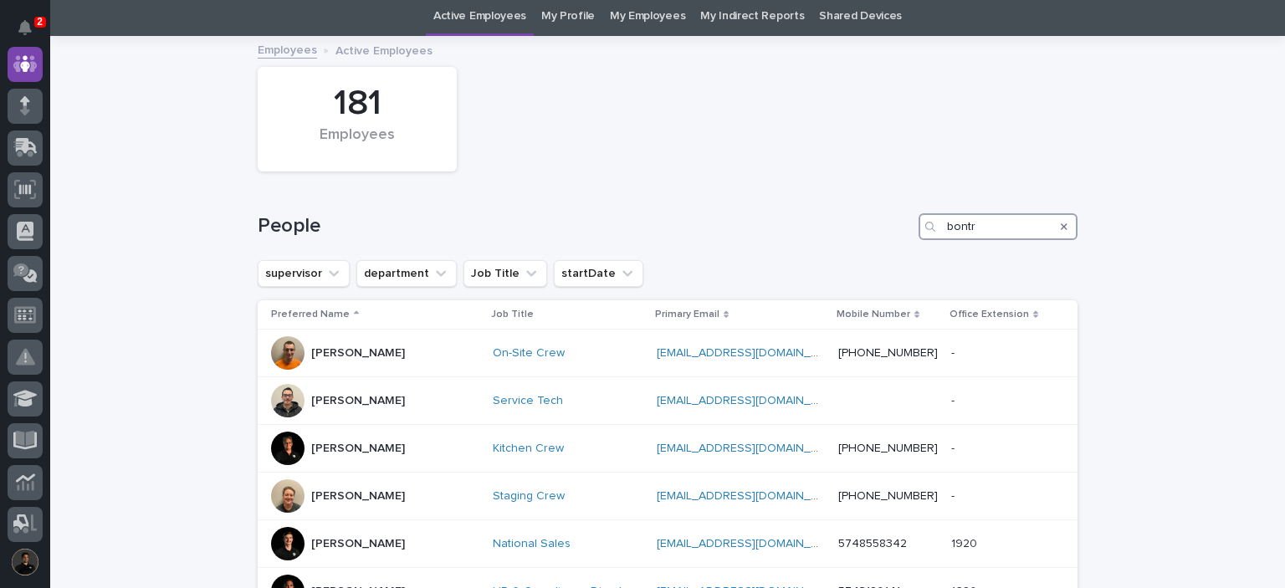
scroll to position [223, 0]
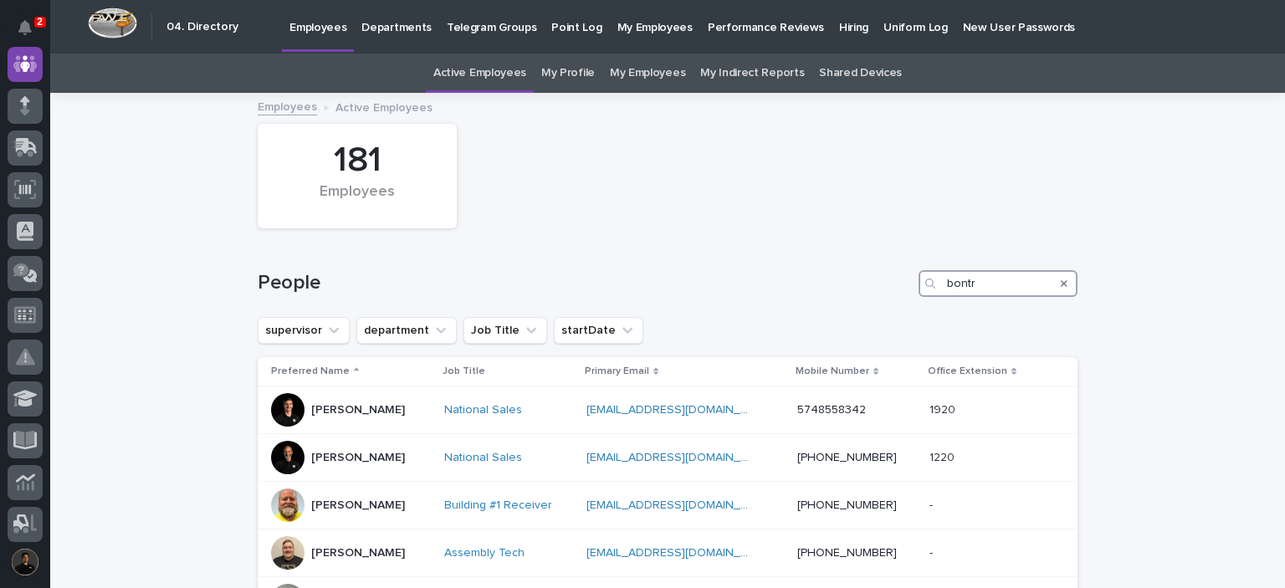
scroll to position [111, 0]
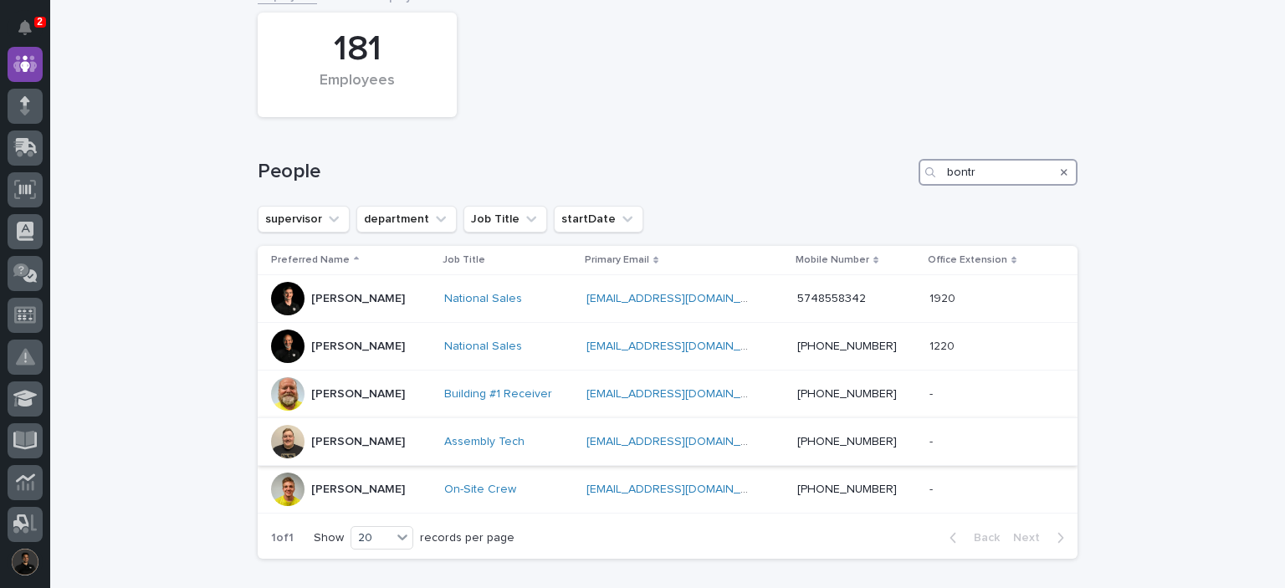
type input "bontr"
click at [346, 446] on p "Eric Bontrager" at bounding box center [358, 442] width 94 height 14
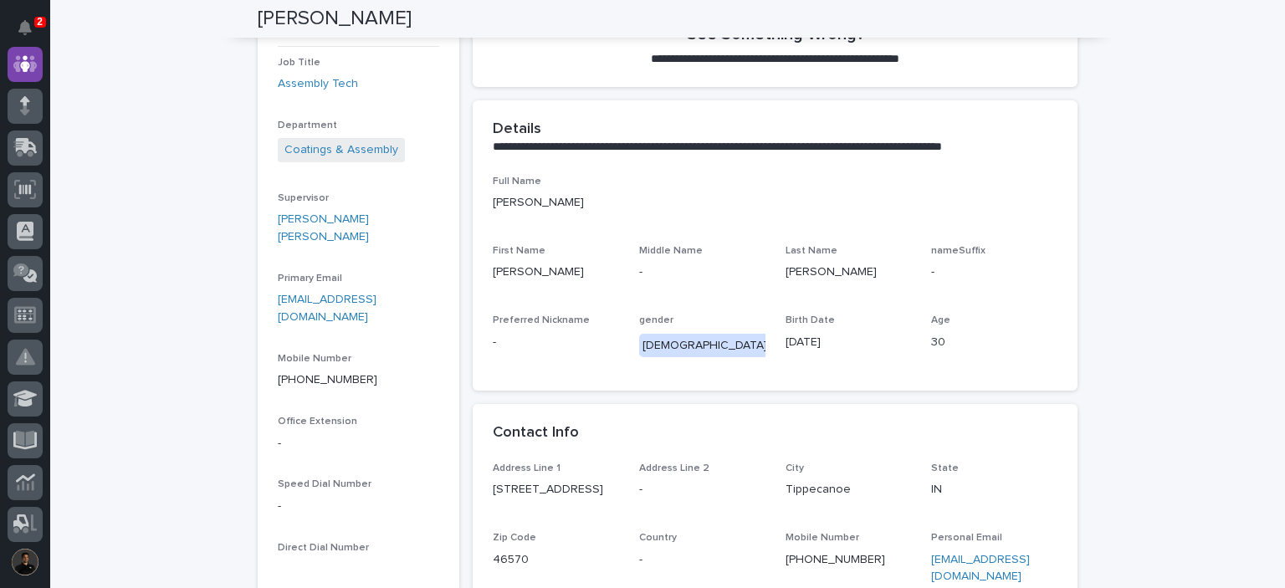
scroll to position [446, 0]
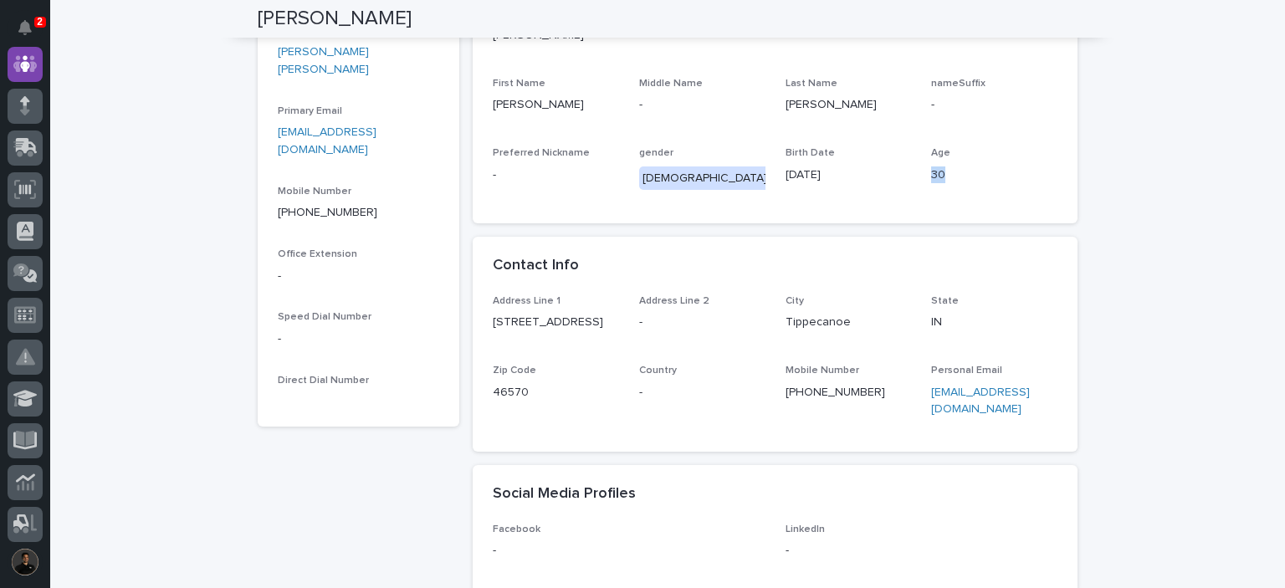
drag, startPoint x: 937, startPoint y: 180, endPoint x: 922, endPoint y: 177, distance: 15.3
click at [922, 177] on div "Full Name Eric Bontrager First Name Eric Middle Name - Last Name Bontrager name…" at bounding box center [775, 106] width 565 height 196
click at [931, 177] on p "30" at bounding box center [994, 176] width 126 height 18
click at [937, 177] on p "30" at bounding box center [994, 176] width 126 height 18
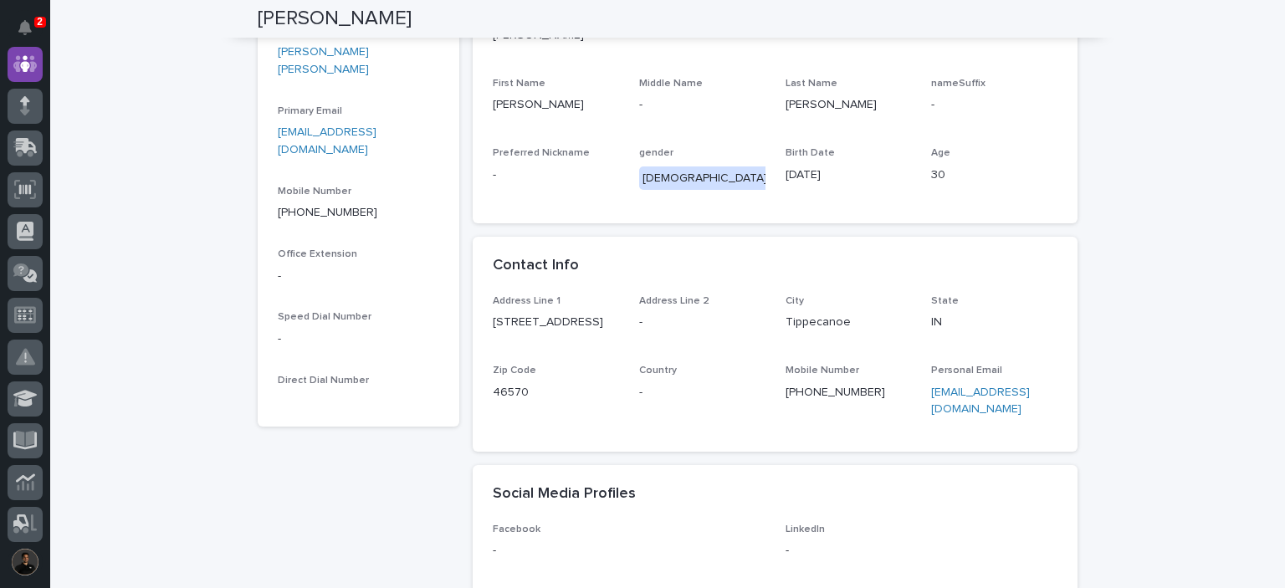
click at [937, 177] on p "30" at bounding box center [994, 176] width 126 height 18
click at [931, 168] on p "30" at bounding box center [994, 176] width 126 height 18
click at [519, 316] on p "1061 19th Street" at bounding box center [556, 323] width 126 height 18
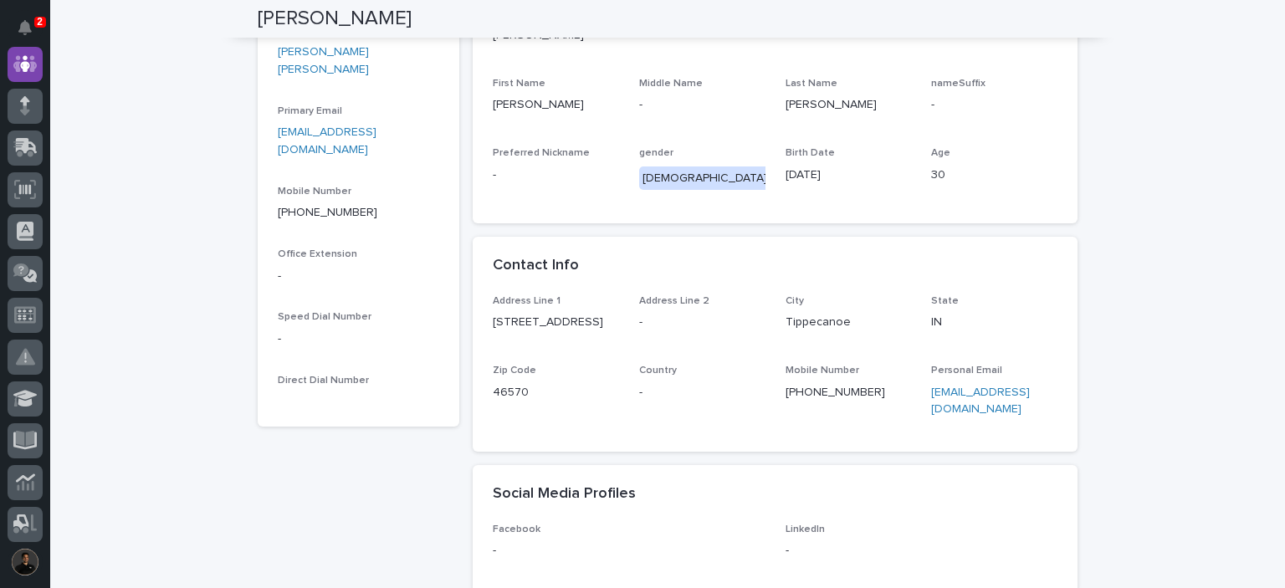
click at [560, 152] on span "Preferred Nickname" at bounding box center [541, 153] width 97 height 10
click at [569, 156] on span "Preferred Nickname" at bounding box center [541, 153] width 97 height 10
click at [565, 156] on span "Preferred Nickname" at bounding box center [541, 153] width 97 height 10
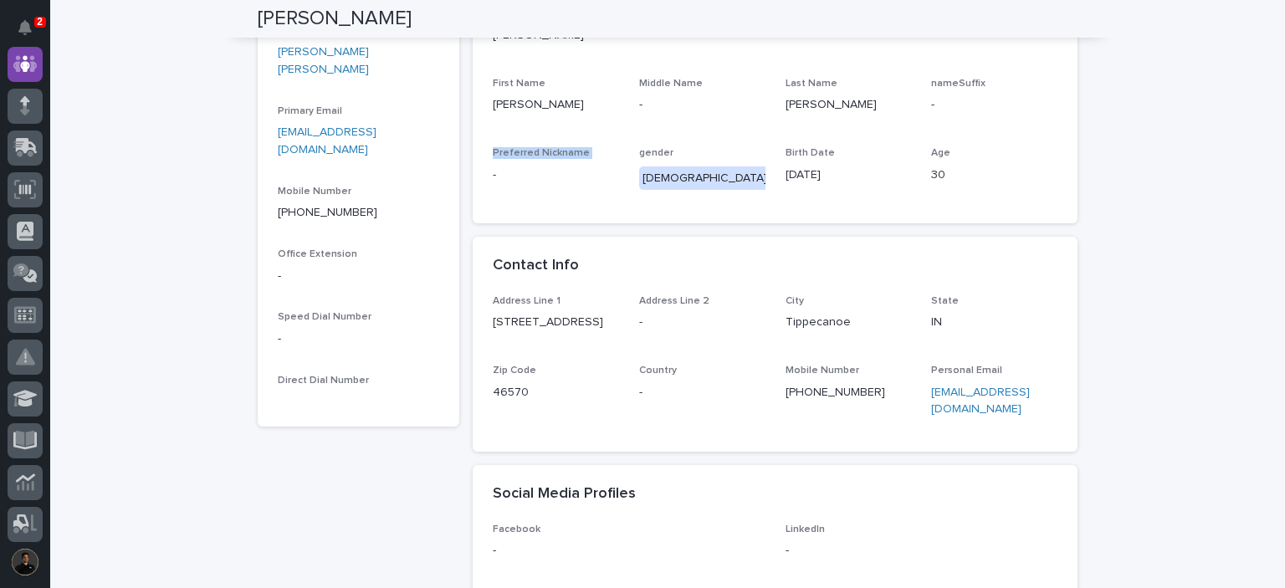
click at [540, 151] on span "Preferred Nickname" at bounding box center [541, 153] width 97 height 10
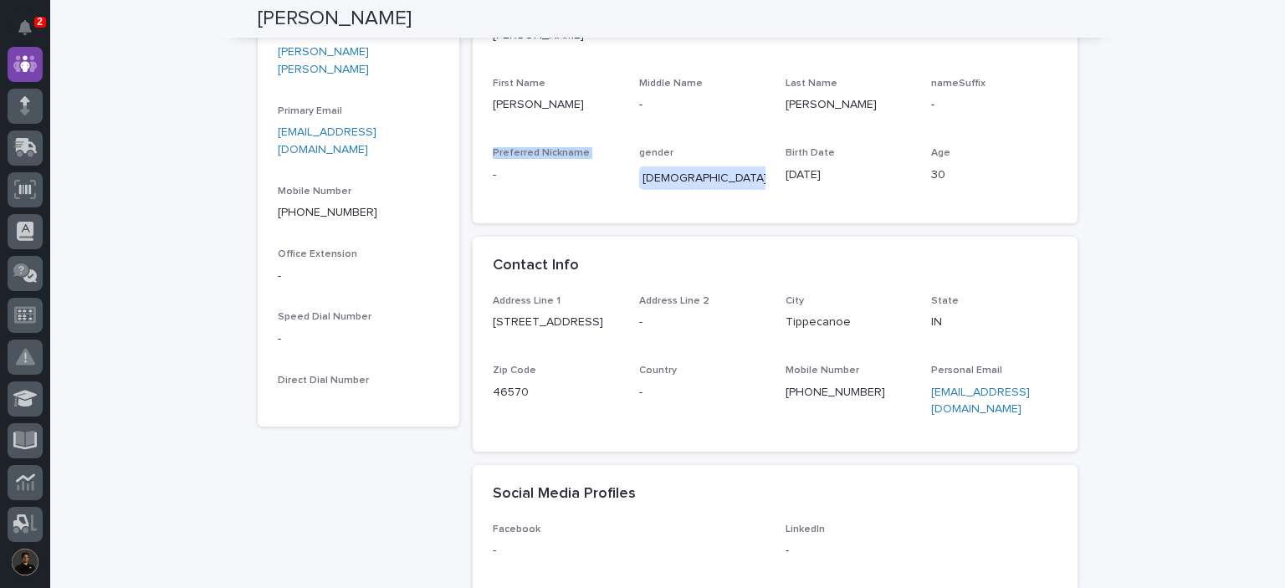
click at [520, 161] on div "Preferred Nickname -" at bounding box center [556, 171] width 126 height 49
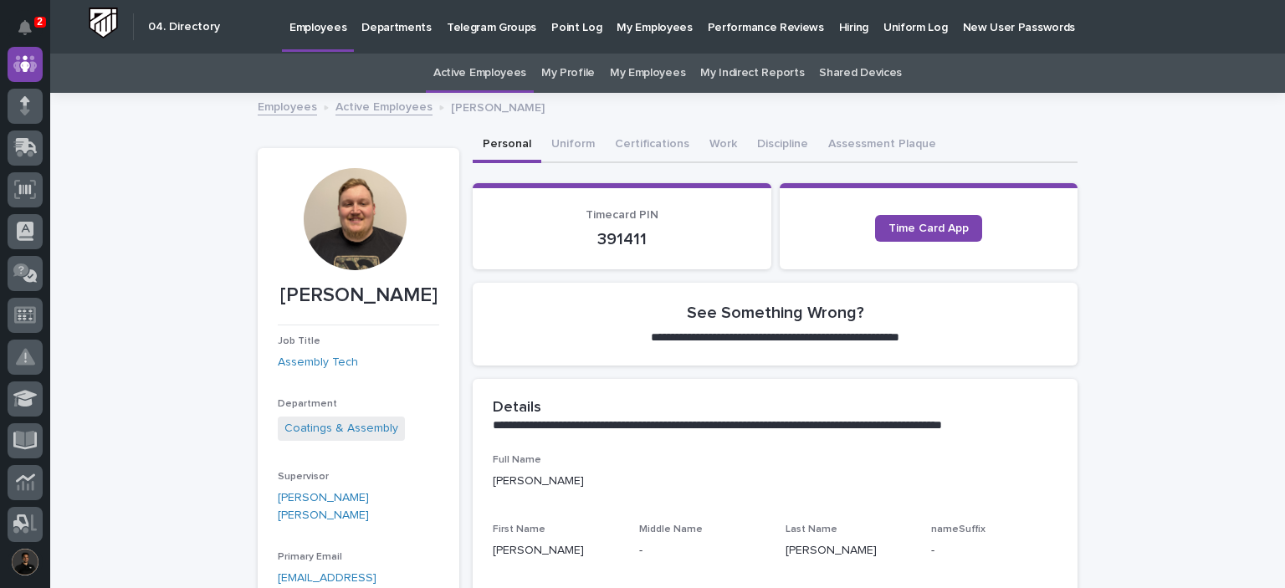
scroll to position [0, 0]
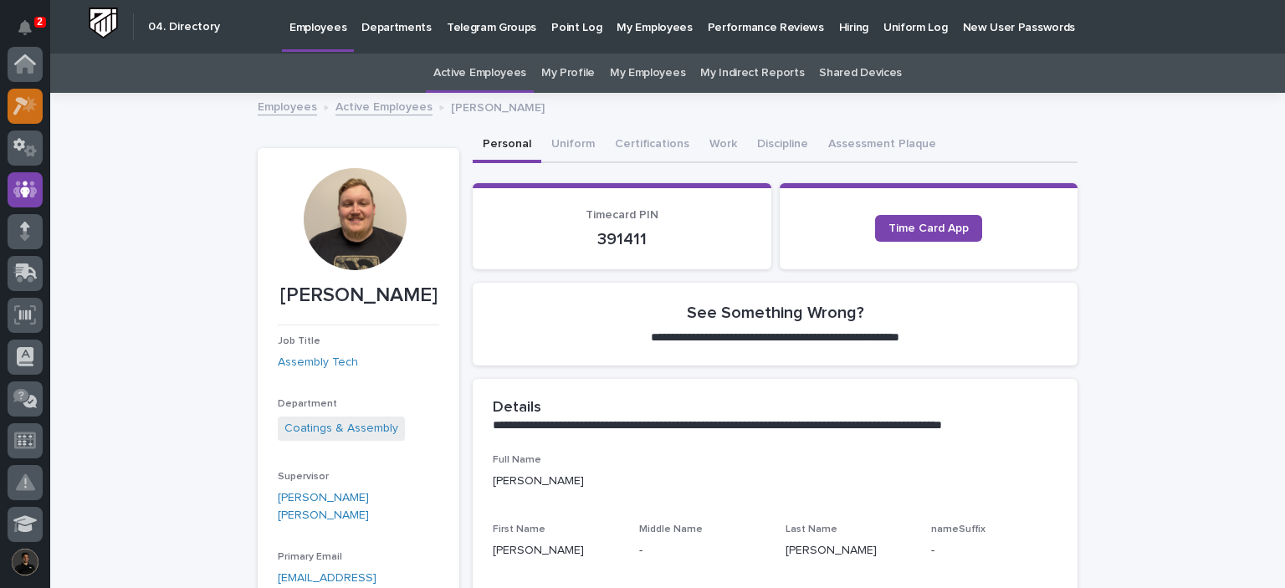
click at [8, 106] on div at bounding box center [25, 106] width 35 height 35
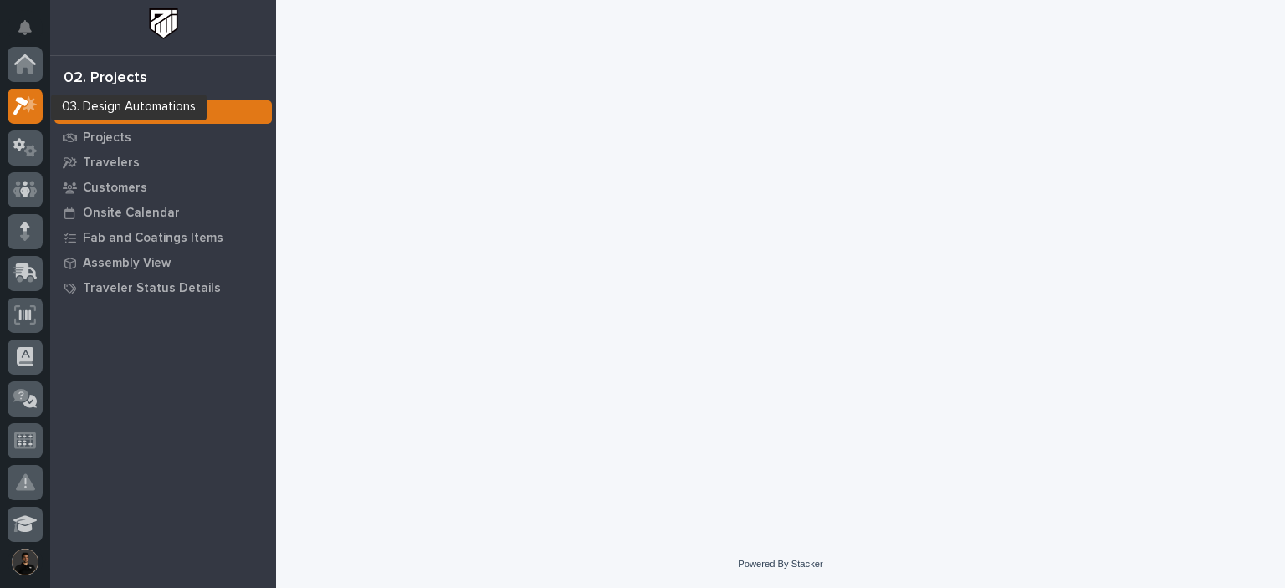
scroll to position [42, 0]
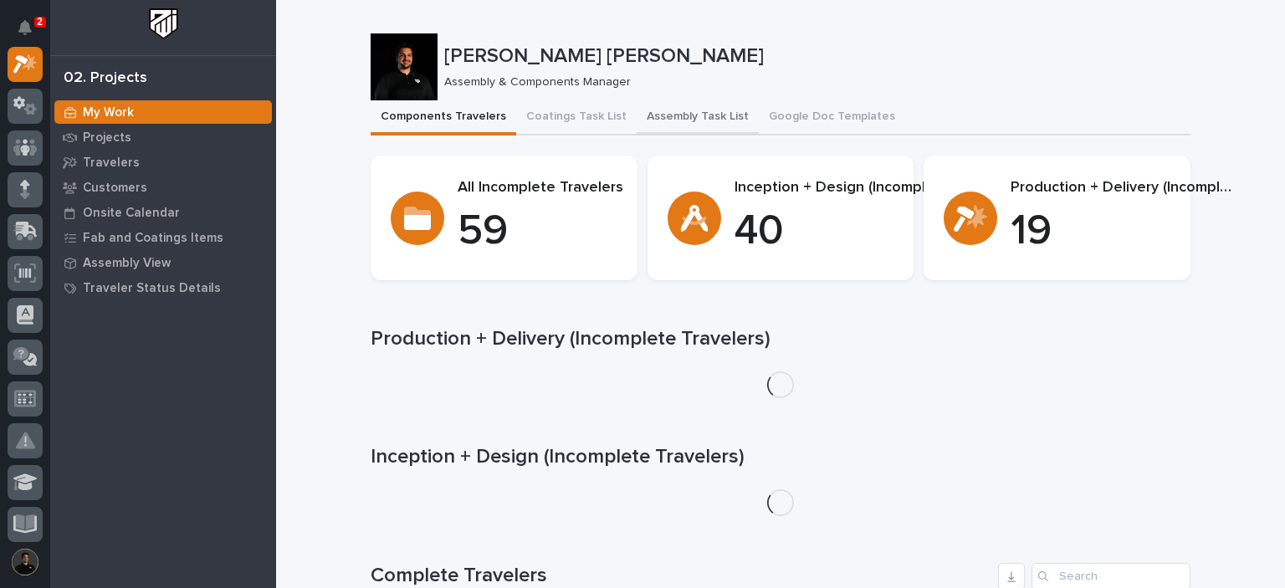
click at [696, 113] on button "Assembly Task List" at bounding box center [698, 117] width 122 height 35
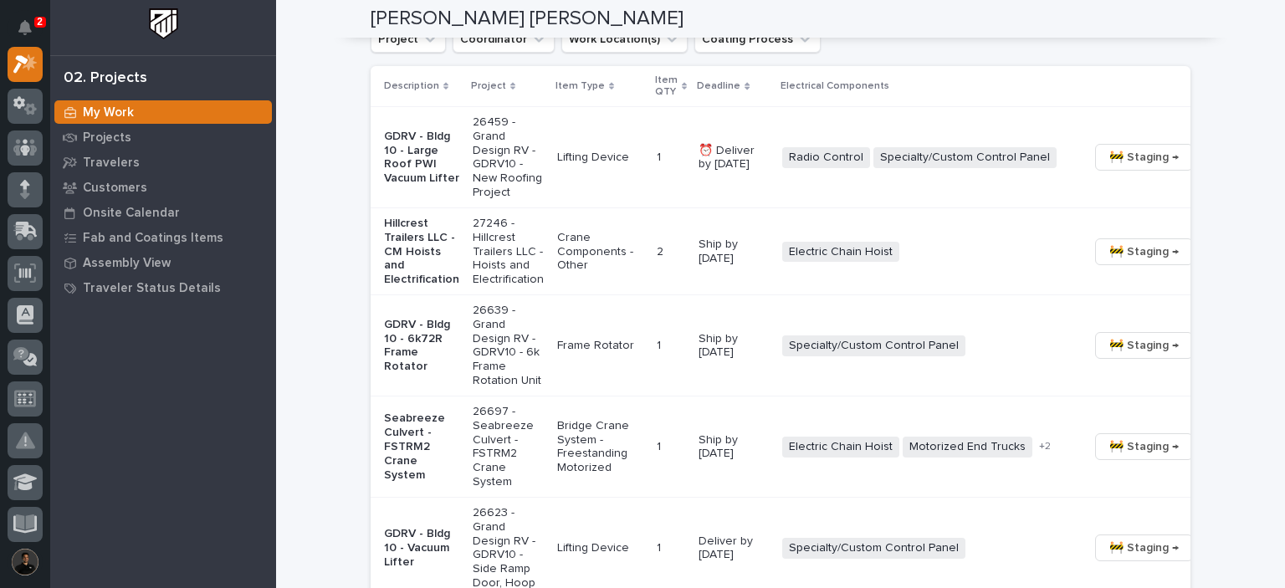
scroll to position [1227, 0]
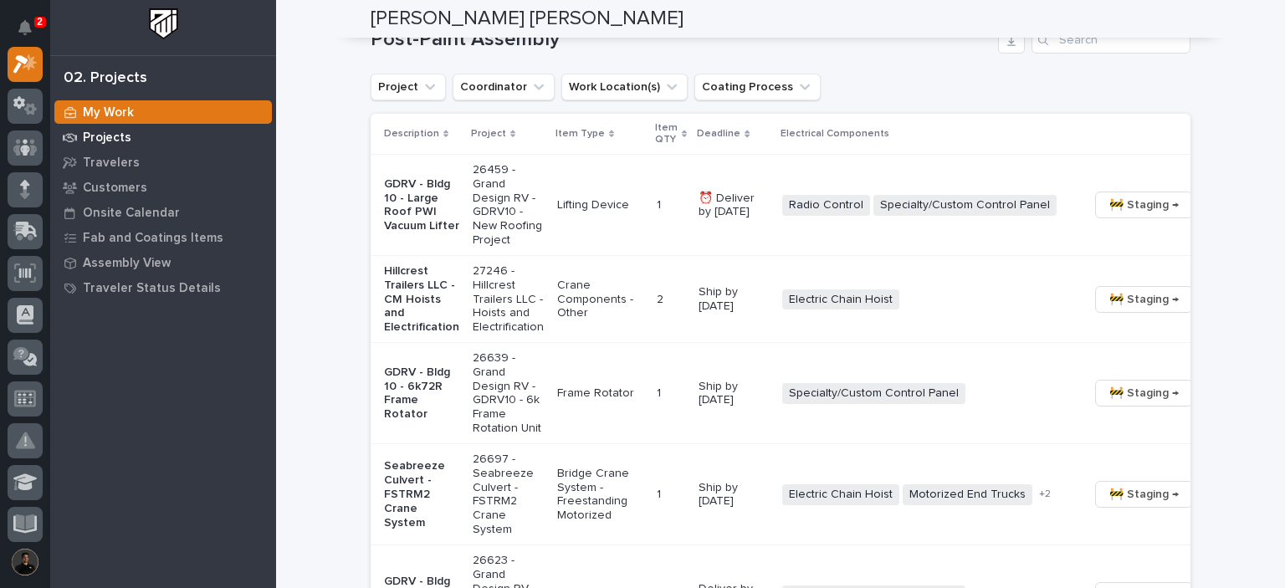
click at [108, 136] on p "Projects" at bounding box center [107, 138] width 49 height 15
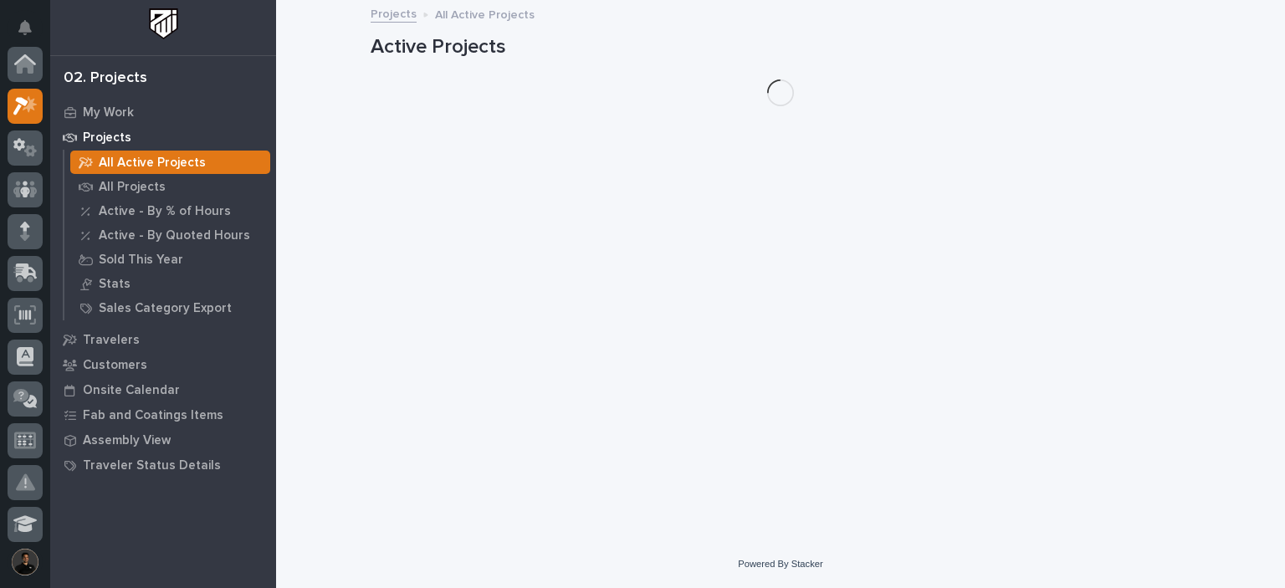
scroll to position [42, 0]
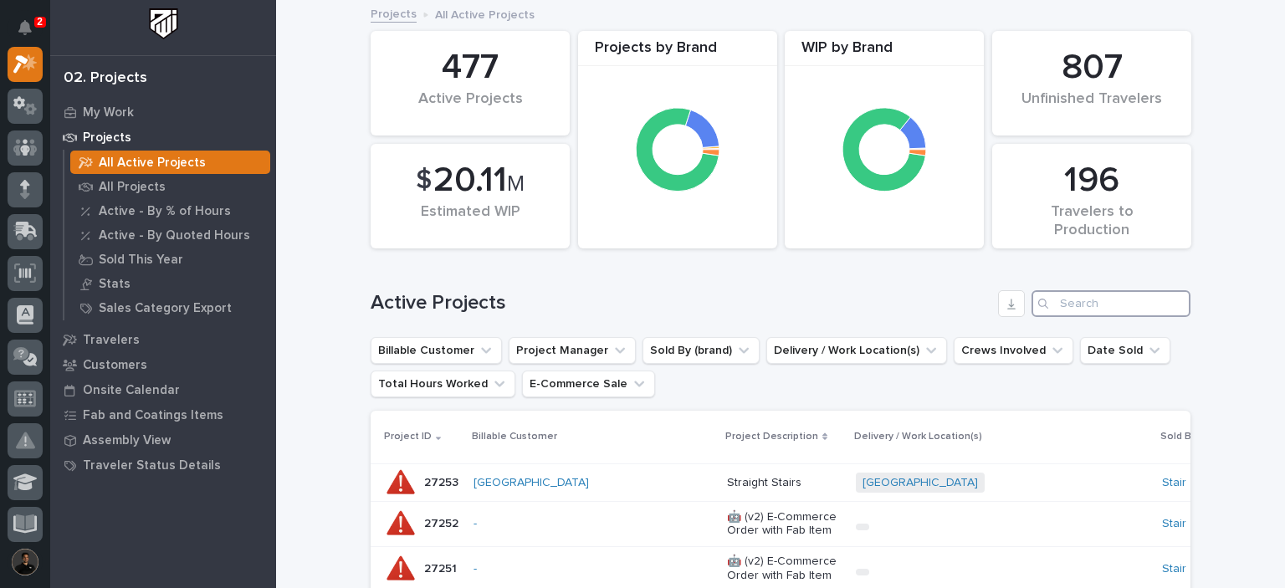
click at [1106, 299] on input "Search" at bounding box center [1111, 303] width 159 height 27
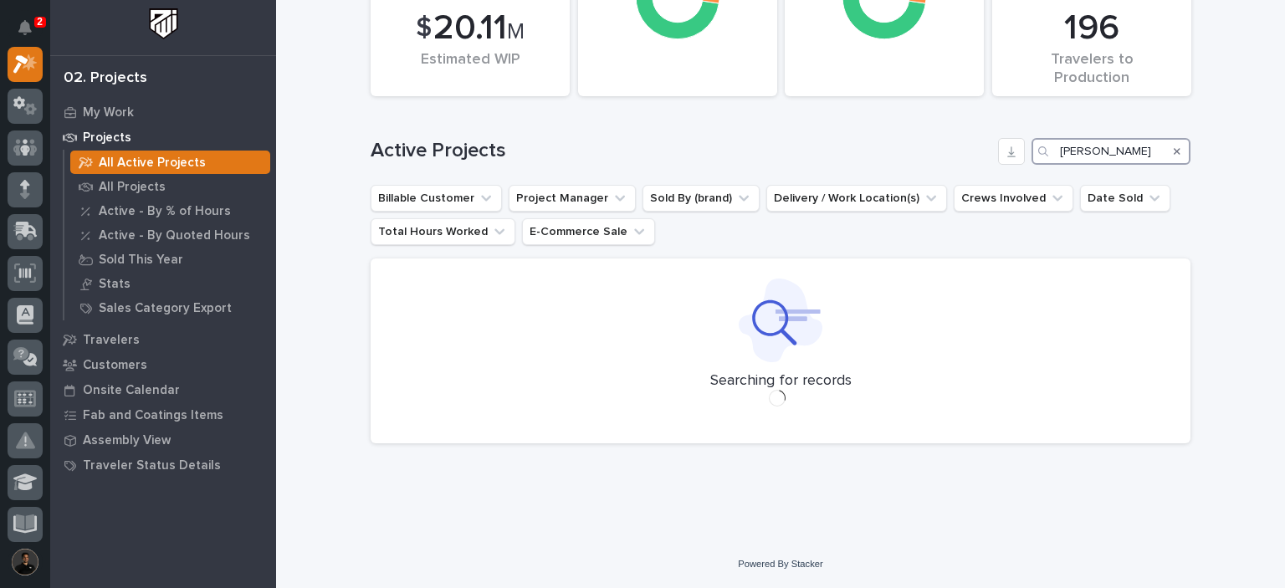
scroll to position [116, 0]
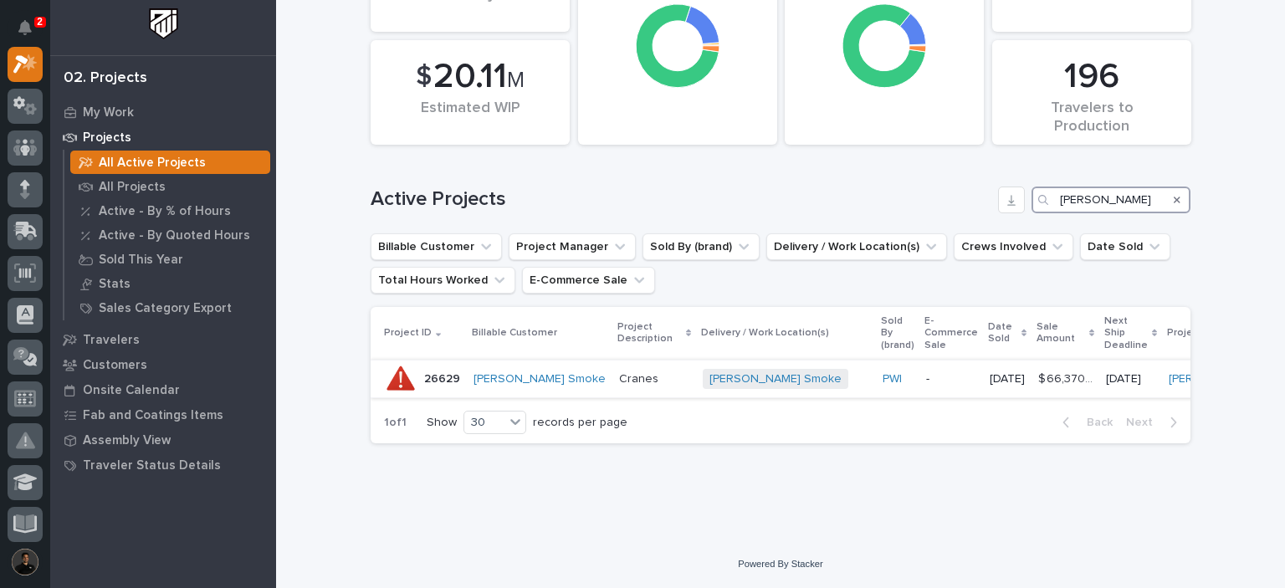
type input "chiasson"
click at [619, 372] on p "Cranes" at bounding box center [654, 379] width 70 height 14
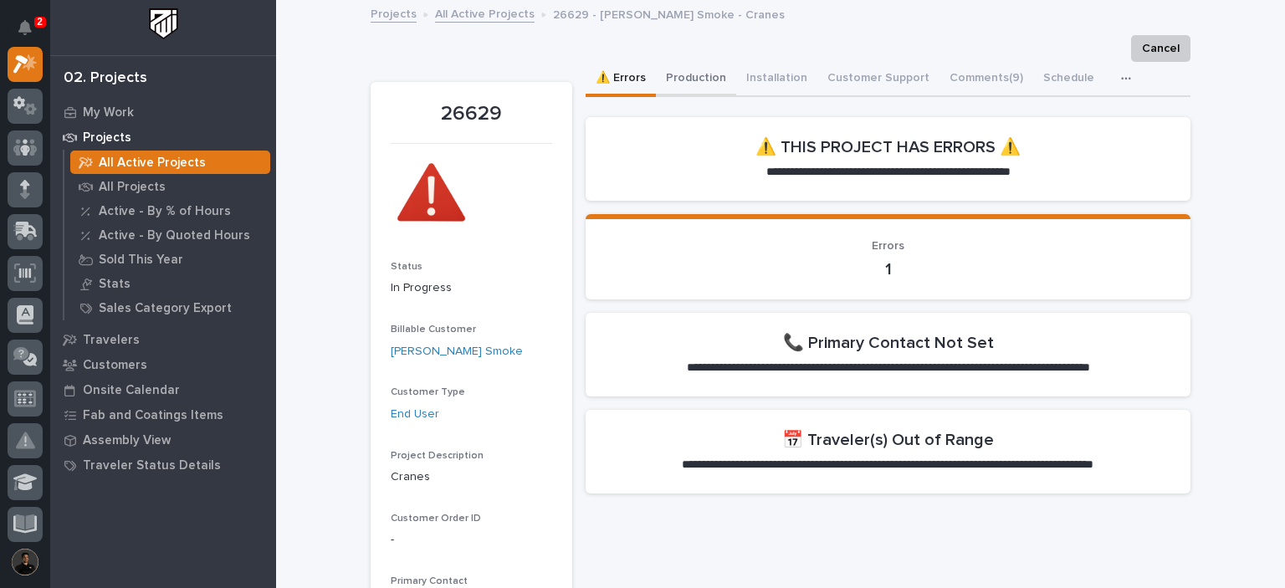
click at [700, 71] on button "Production" at bounding box center [696, 79] width 80 height 35
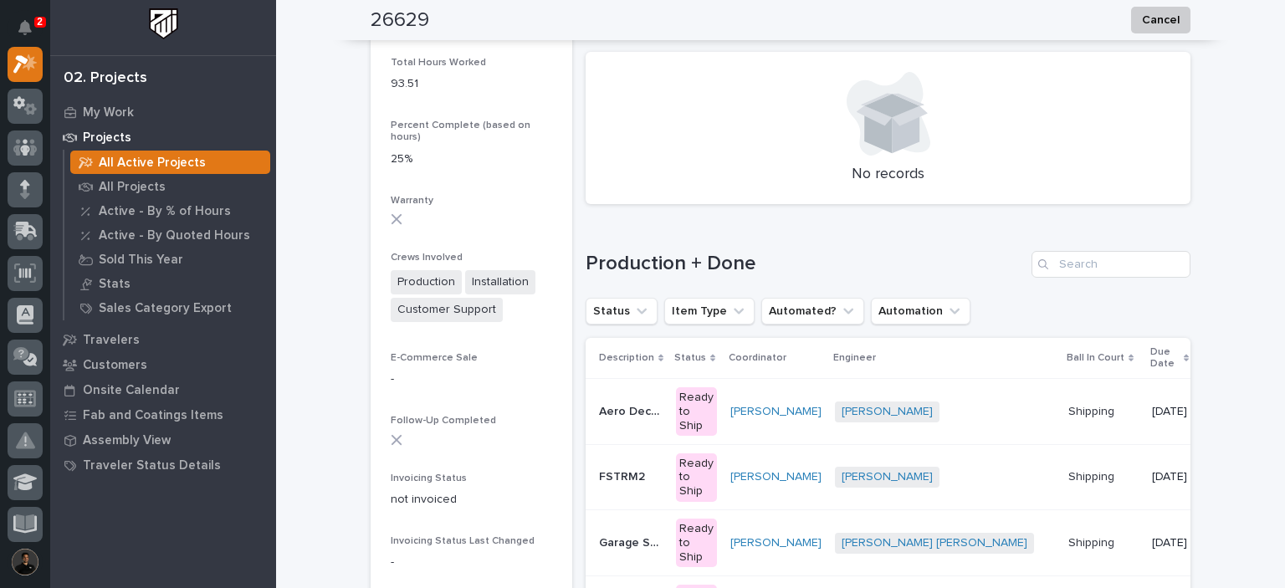
scroll to position [1618, 0]
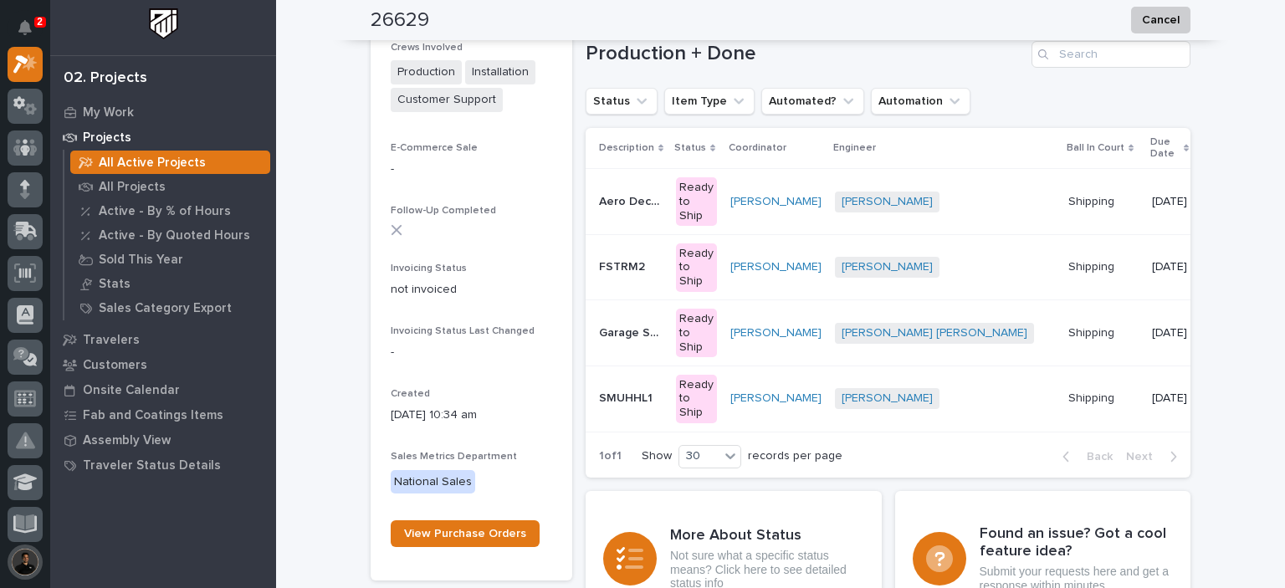
click at [24, 563] on button "button" at bounding box center [25, 562] width 35 height 35
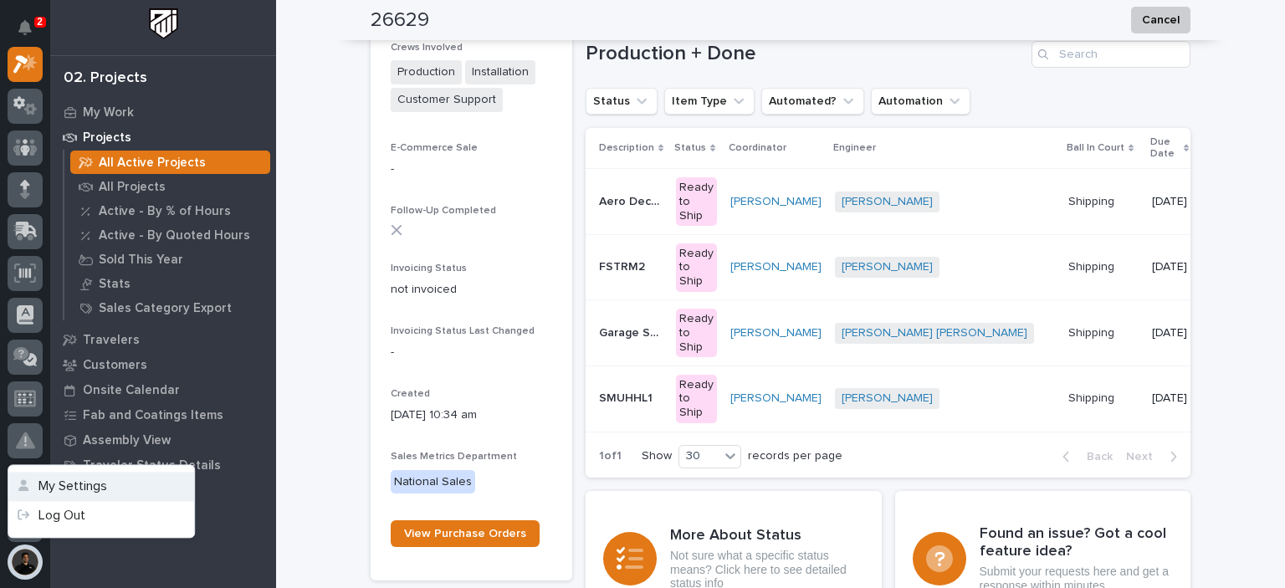
click at [108, 491] on button "My Settings" at bounding box center [101, 486] width 186 height 29
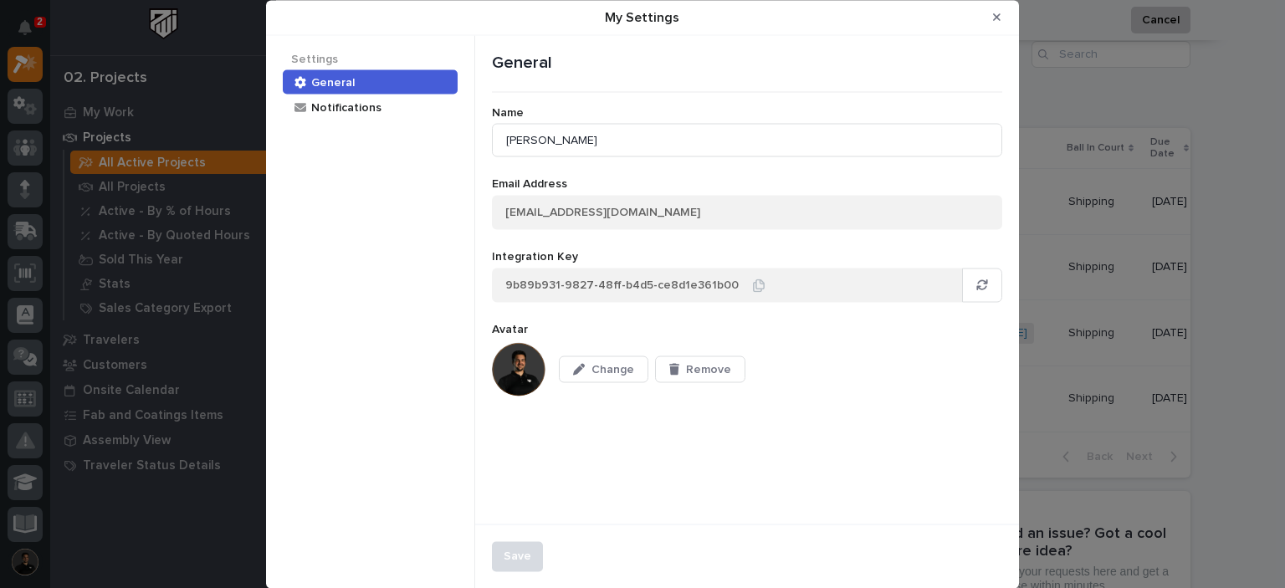
click at [516, 372] on img "My Settings" at bounding box center [519, 370] width 54 height 54
click at [621, 371] on span "Change" at bounding box center [613, 369] width 43 height 15
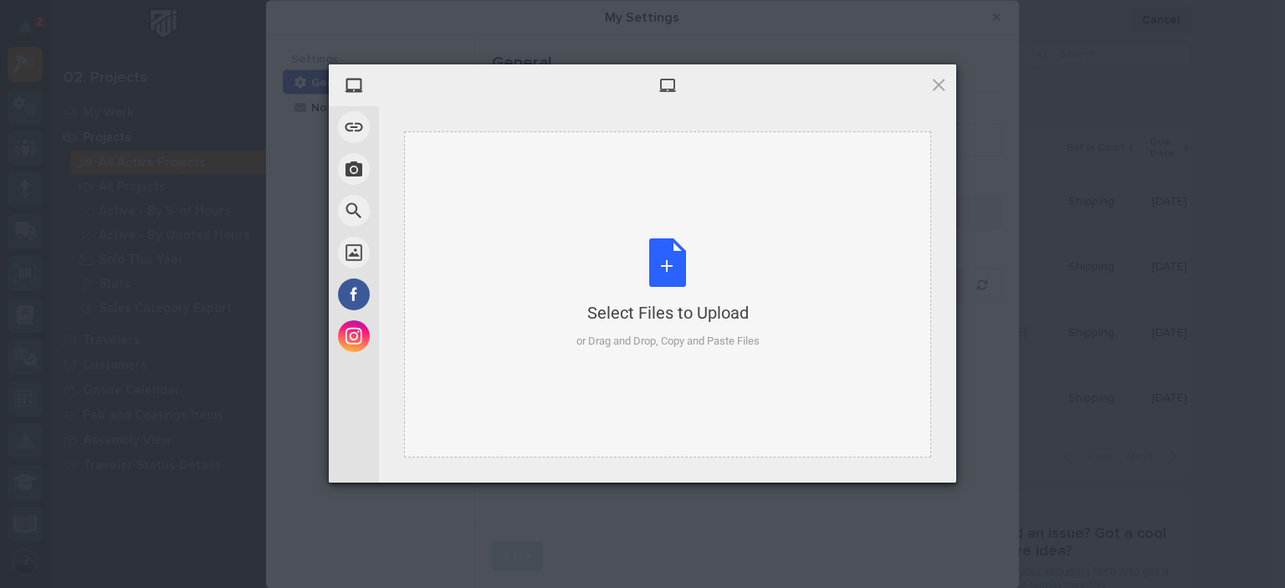
click at [450, 228] on div "Select Files to Upload or Drag and Drop, Copy and Paste Files" at bounding box center [667, 294] width 527 height 326
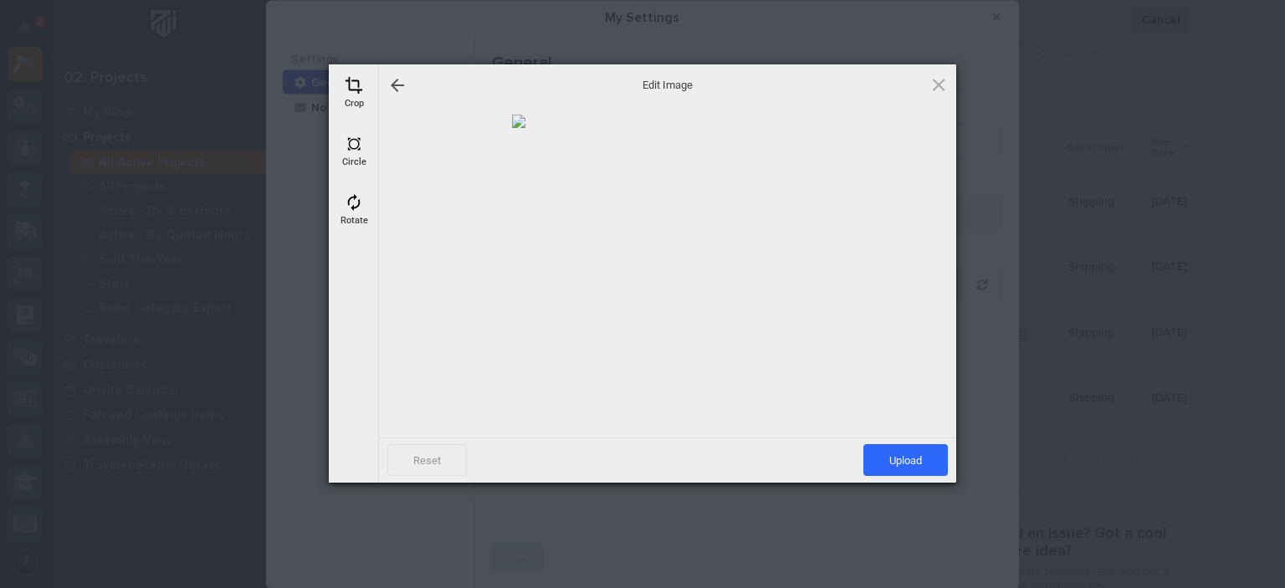
click at [355, 150] on span at bounding box center [354, 144] width 18 height 18
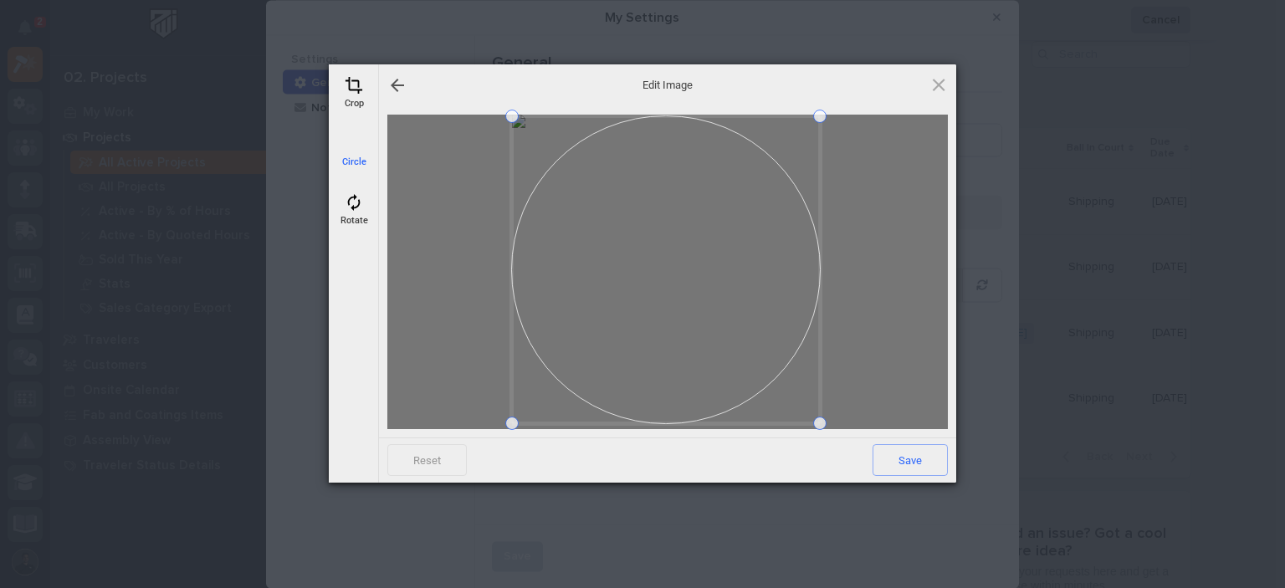
click at [826, 426] on span at bounding box center [819, 423] width 13 height 13
click at [517, 120] on span at bounding box center [513, 117] width 13 height 13
click at [918, 454] on span "Save" at bounding box center [910, 460] width 75 height 32
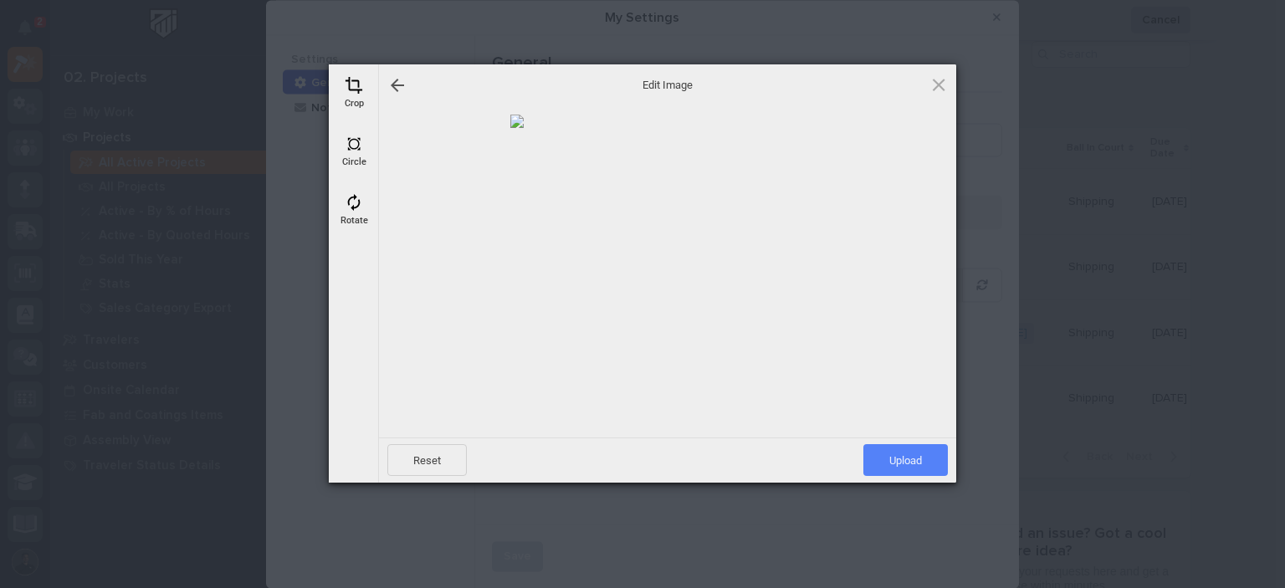
click at [904, 451] on span "Upload" at bounding box center [906, 460] width 85 height 32
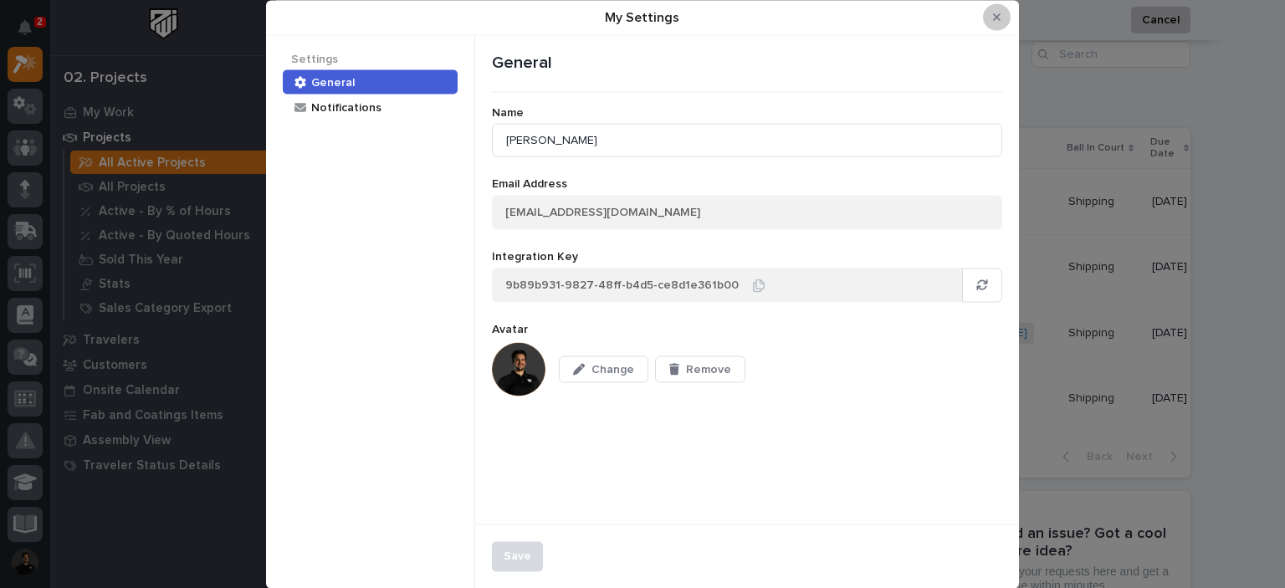
click at [996, 15] on icon "Close Modal" at bounding box center [997, 17] width 8 height 8
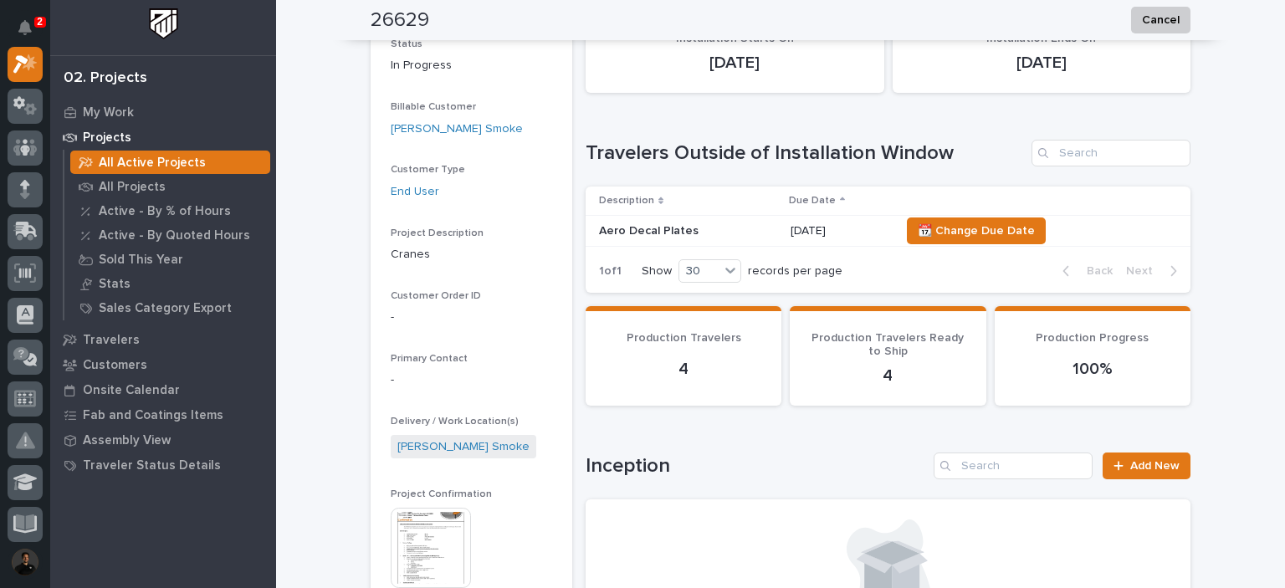
scroll to position [0, 0]
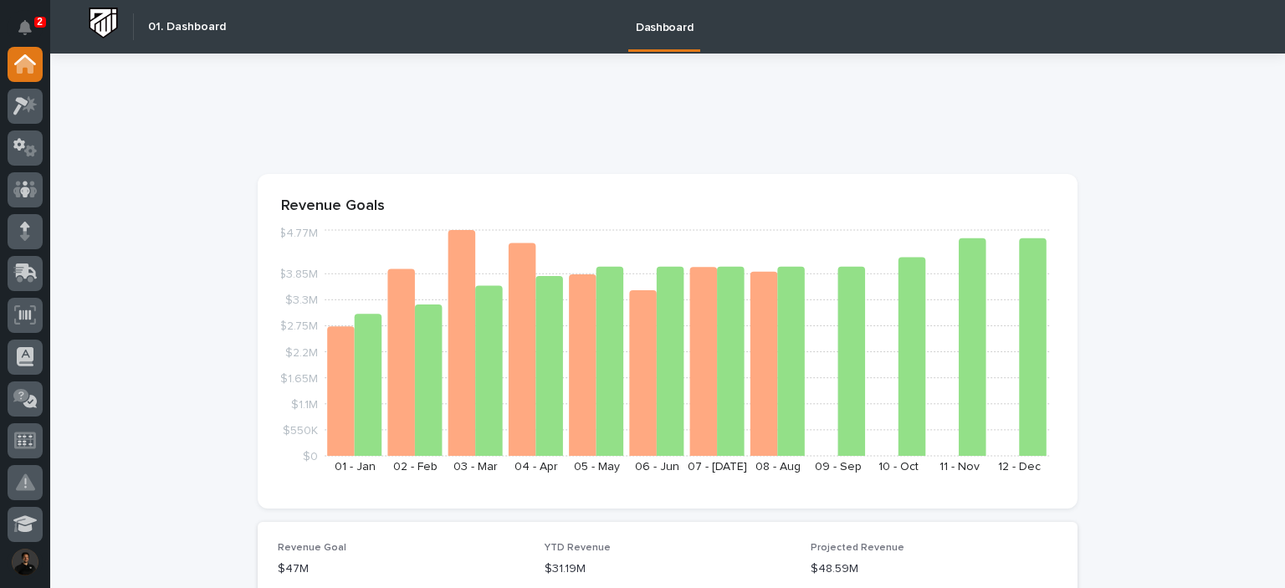
click at [37, 20] on p "2" at bounding box center [40, 22] width 6 height 12
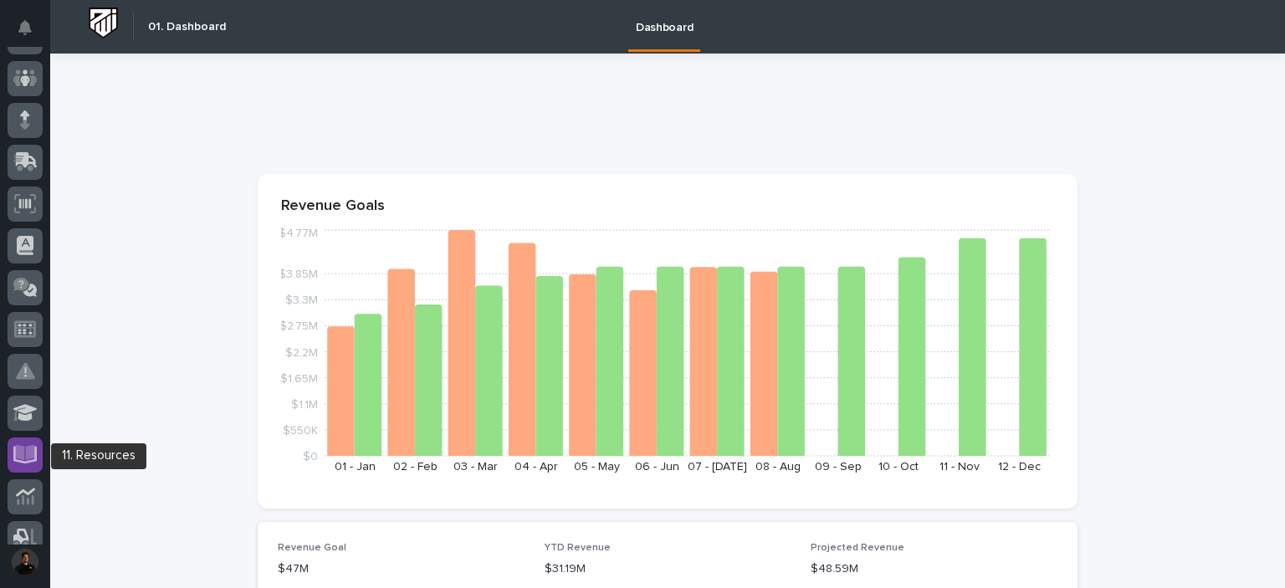
click at [38, 446] on div at bounding box center [25, 455] width 35 height 35
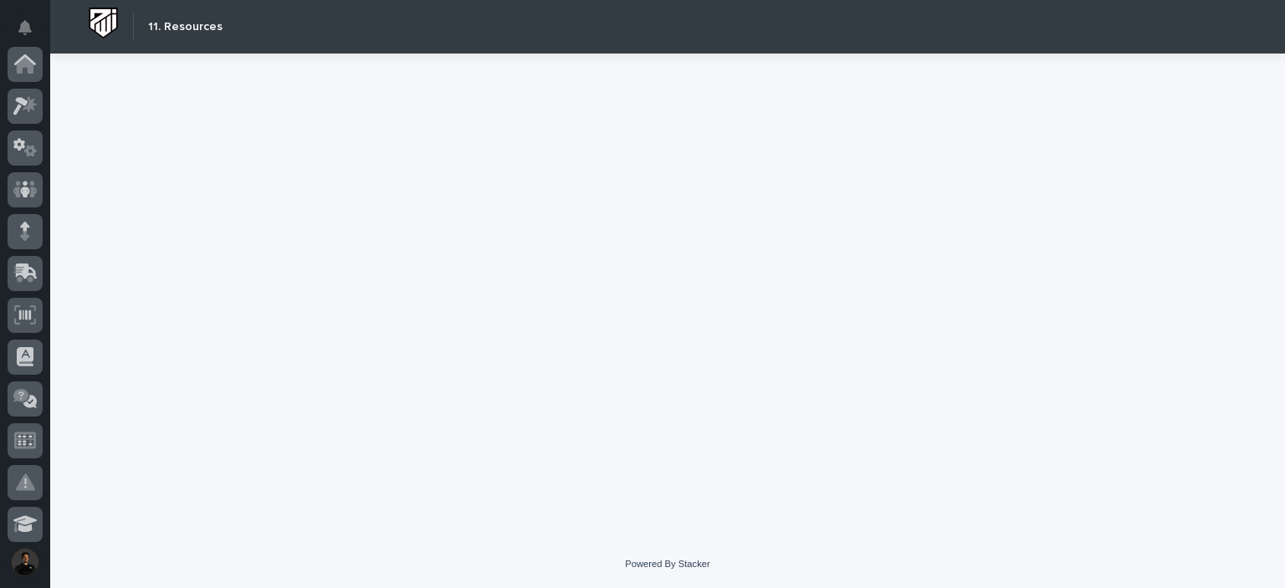
scroll to position [502, 0]
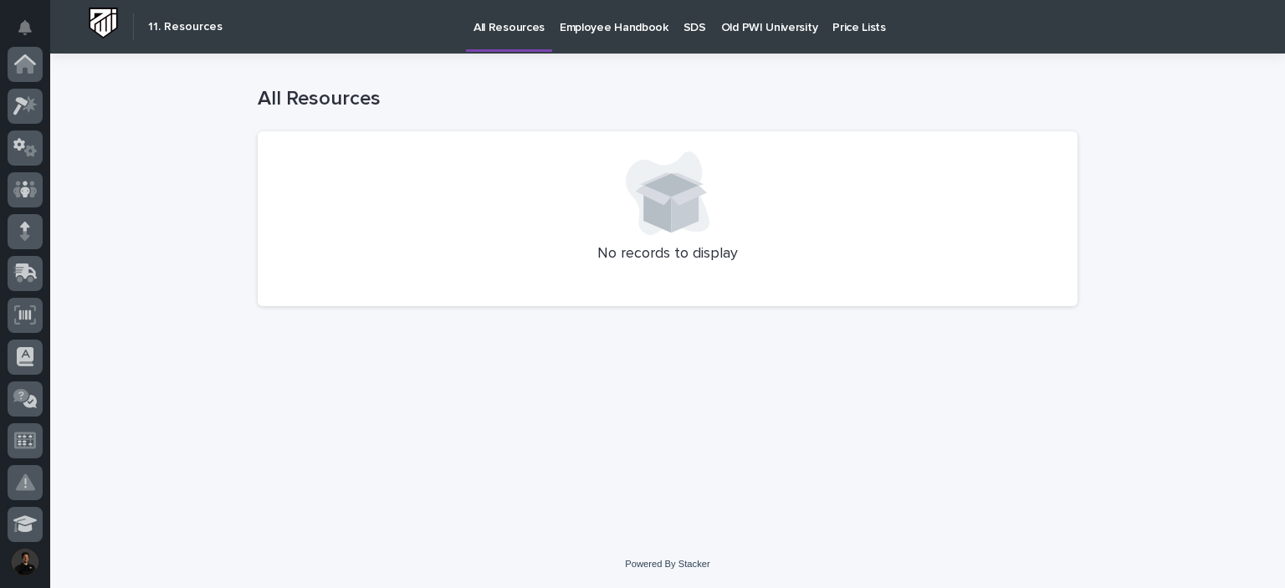
scroll to position [502, 0]
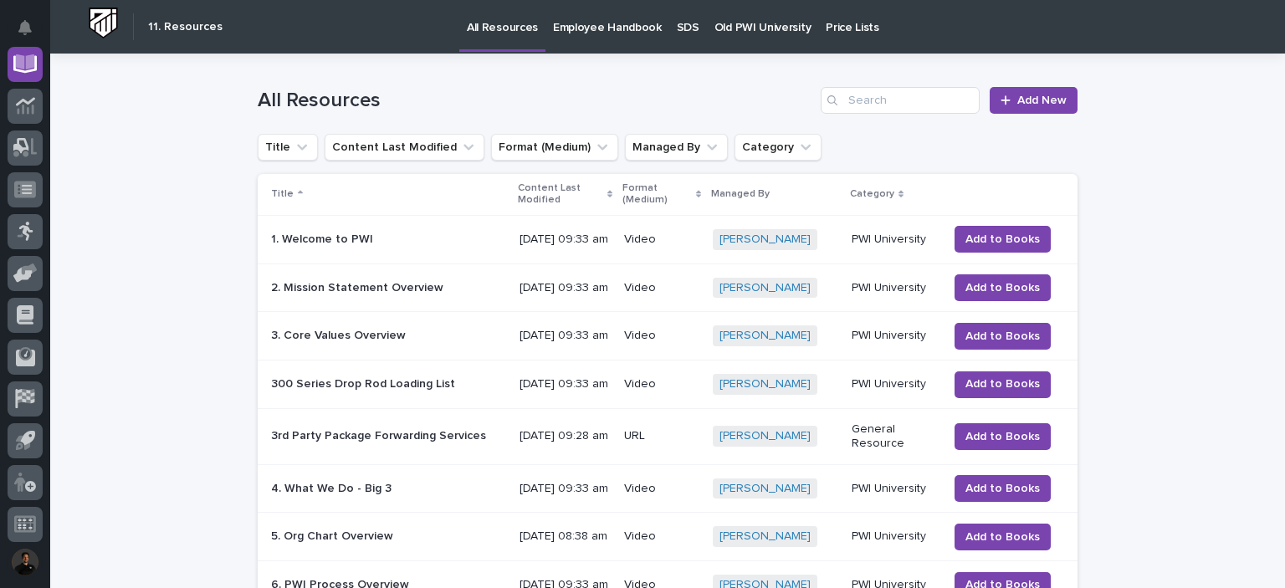
click at [764, 13] on p "Old PWI University" at bounding box center [763, 17] width 96 height 35
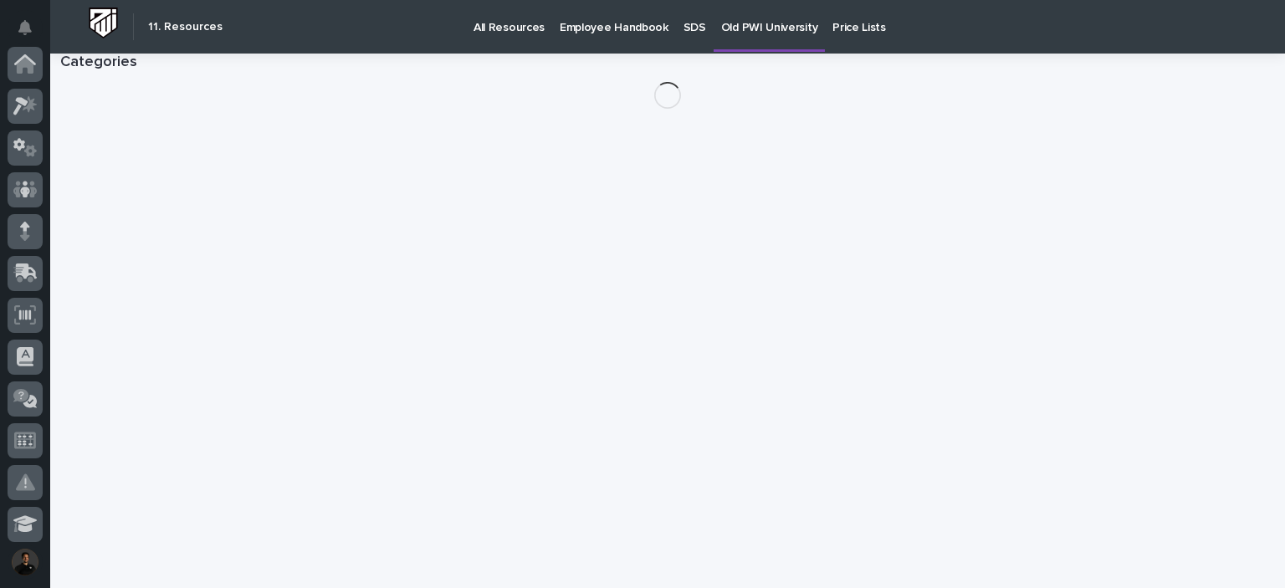
scroll to position [502, 0]
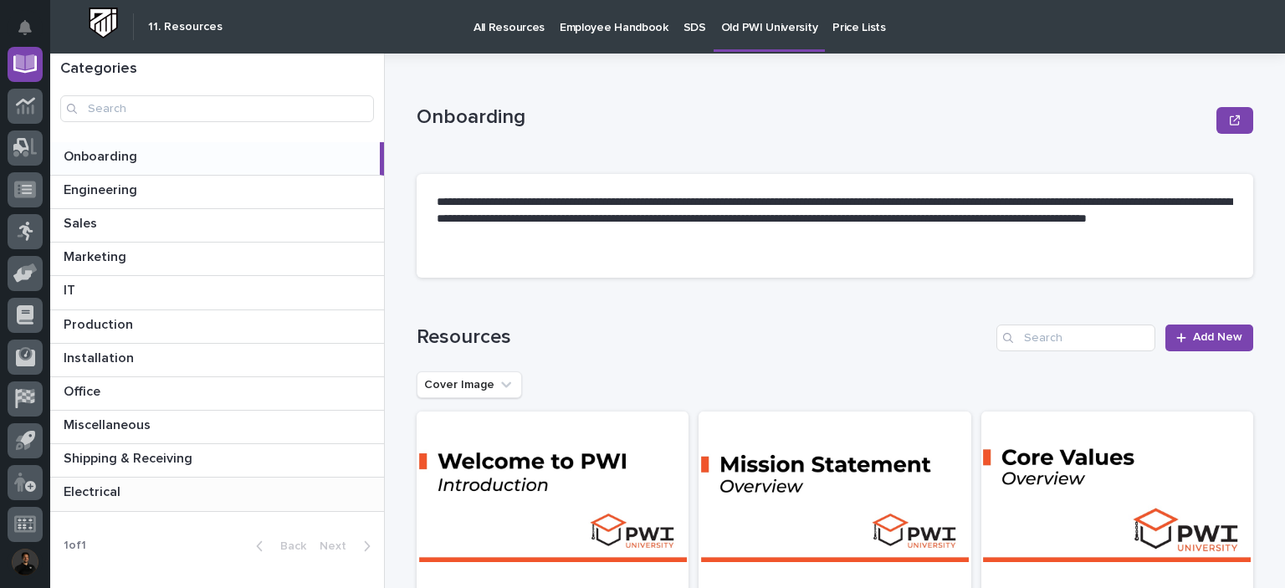
click at [141, 497] on p at bounding box center [221, 493] width 314 height 16
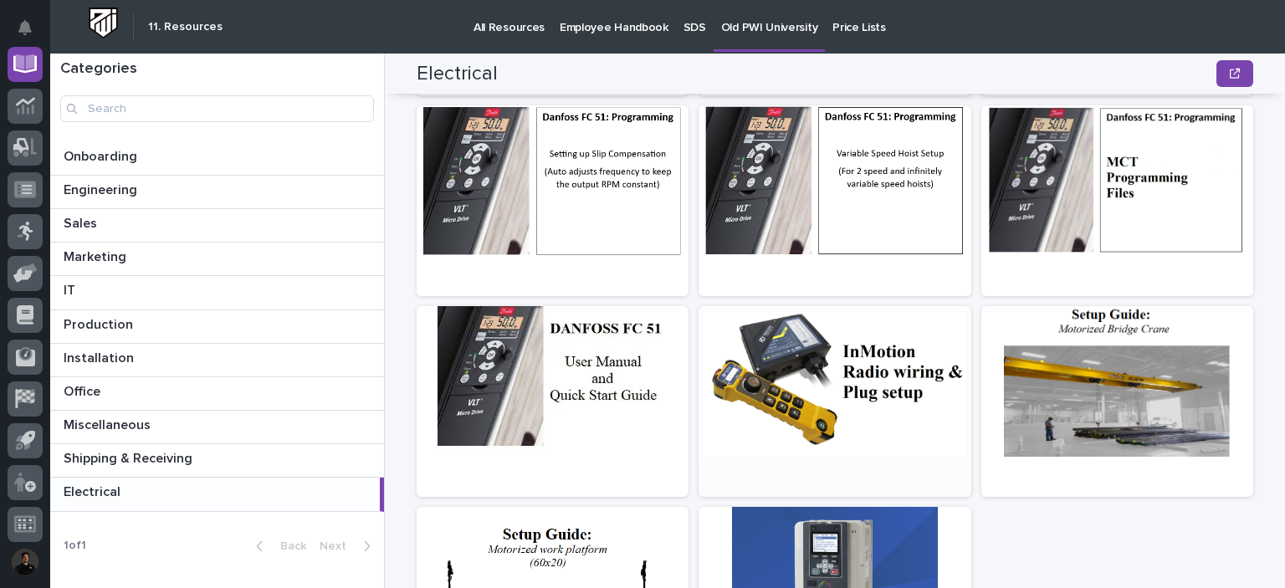
scroll to position [603, 0]
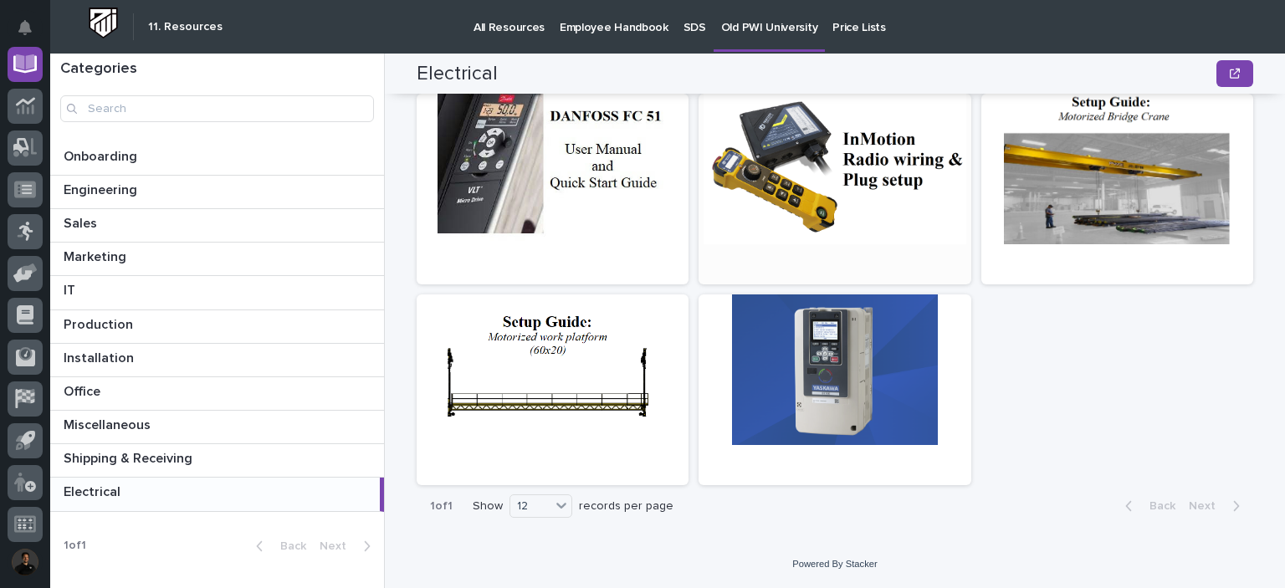
click at [854, 144] on div at bounding box center [835, 169] width 272 height 151
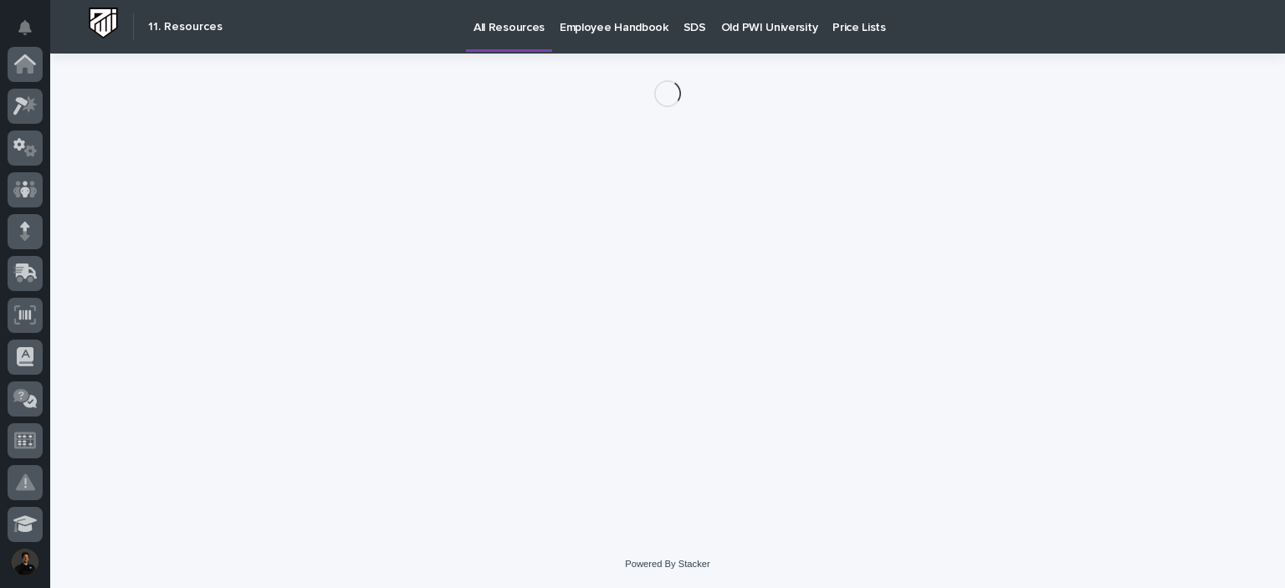
scroll to position [502, 0]
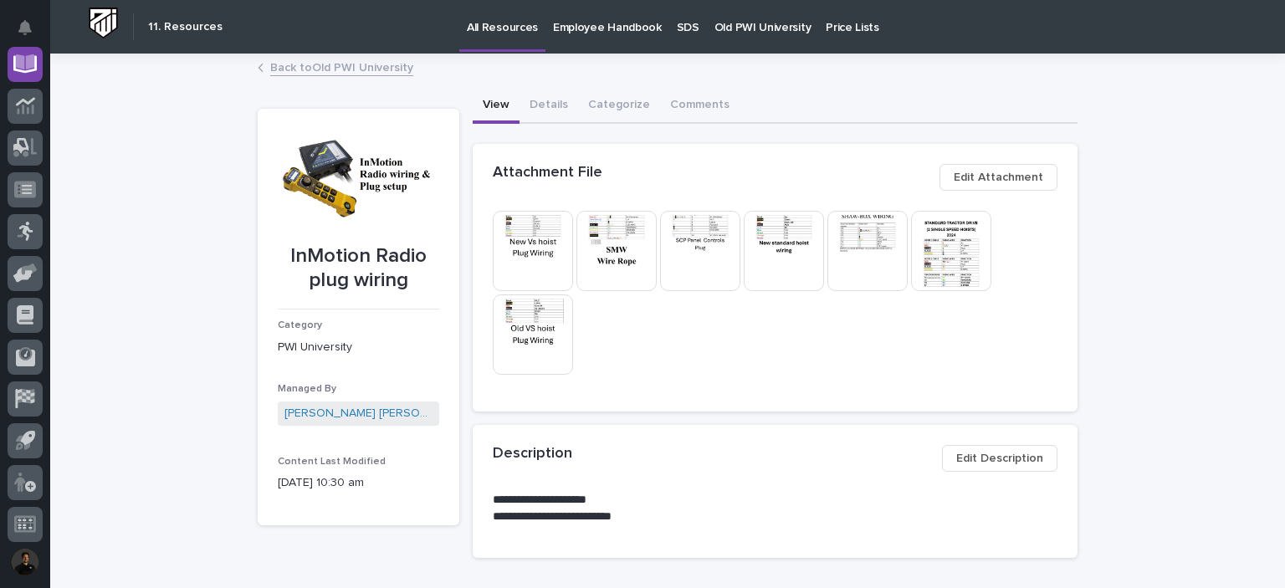
click at [704, 252] on img at bounding box center [700, 251] width 80 height 80
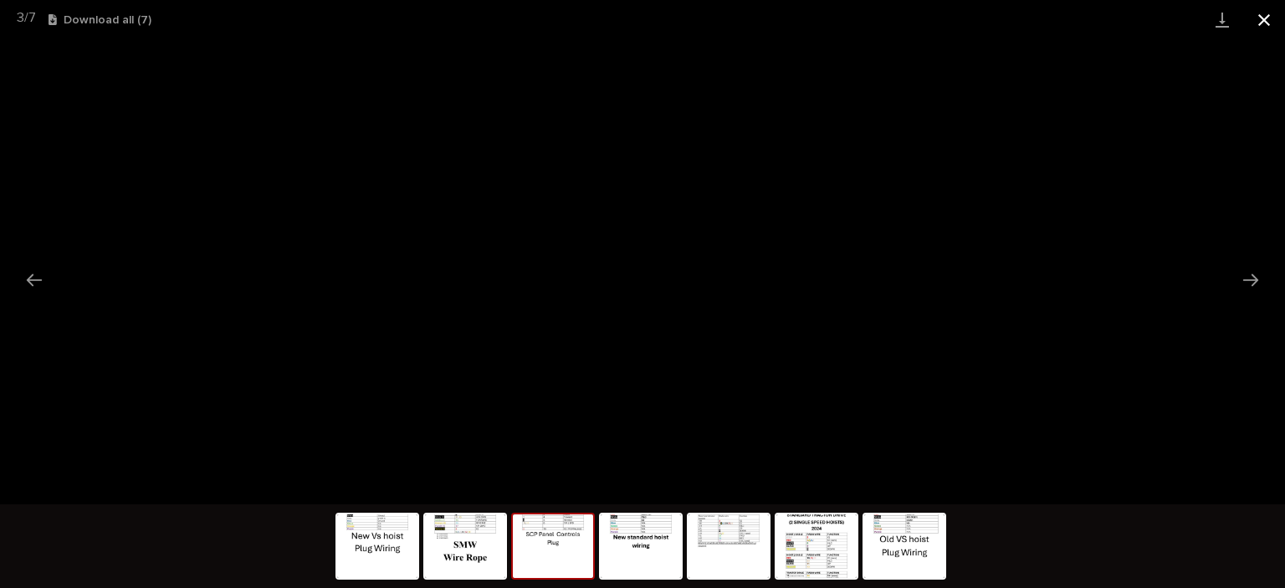
click at [1270, 11] on button "Close gallery" at bounding box center [1265, 19] width 42 height 39
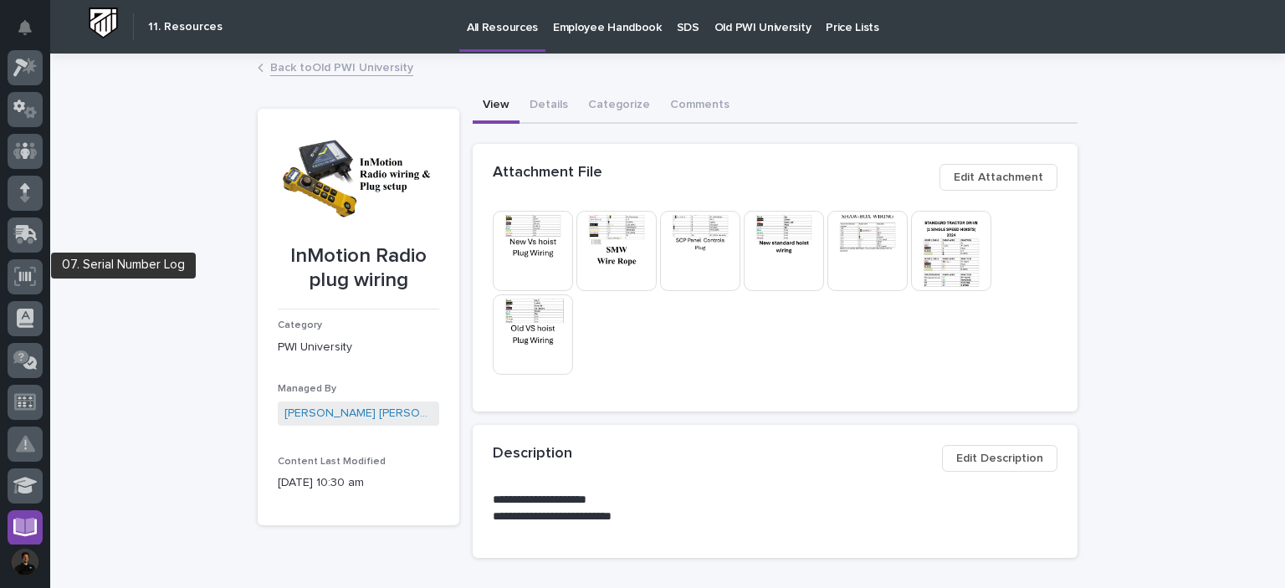
scroll to position [0, 0]
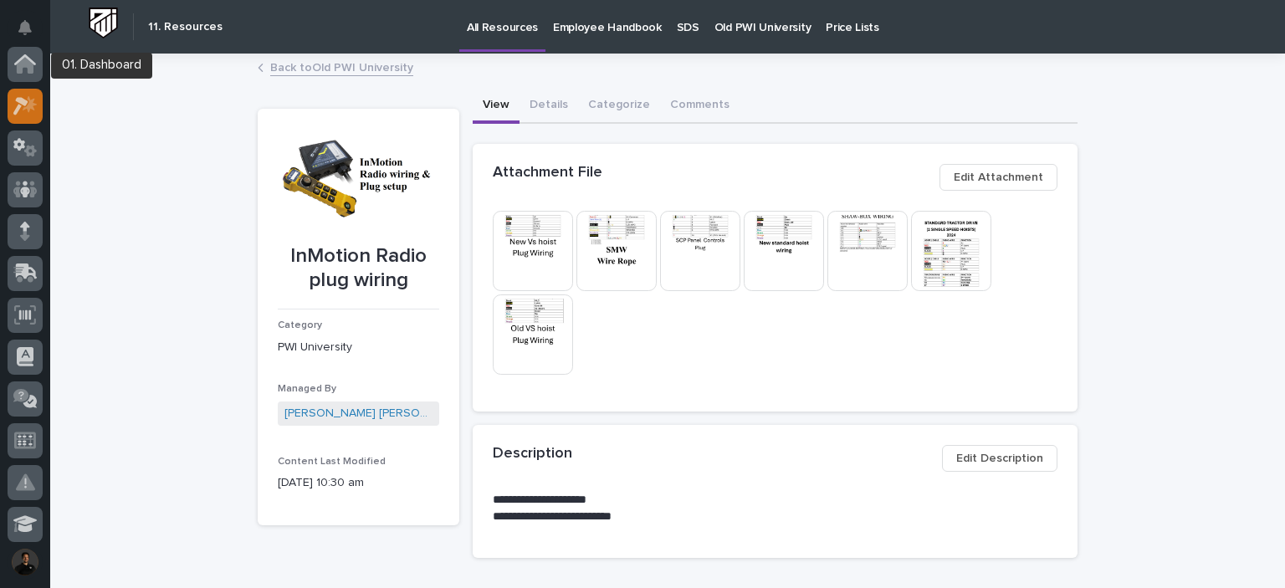
click at [28, 118] on div at bounding box center [25, 106] width 35 height 35
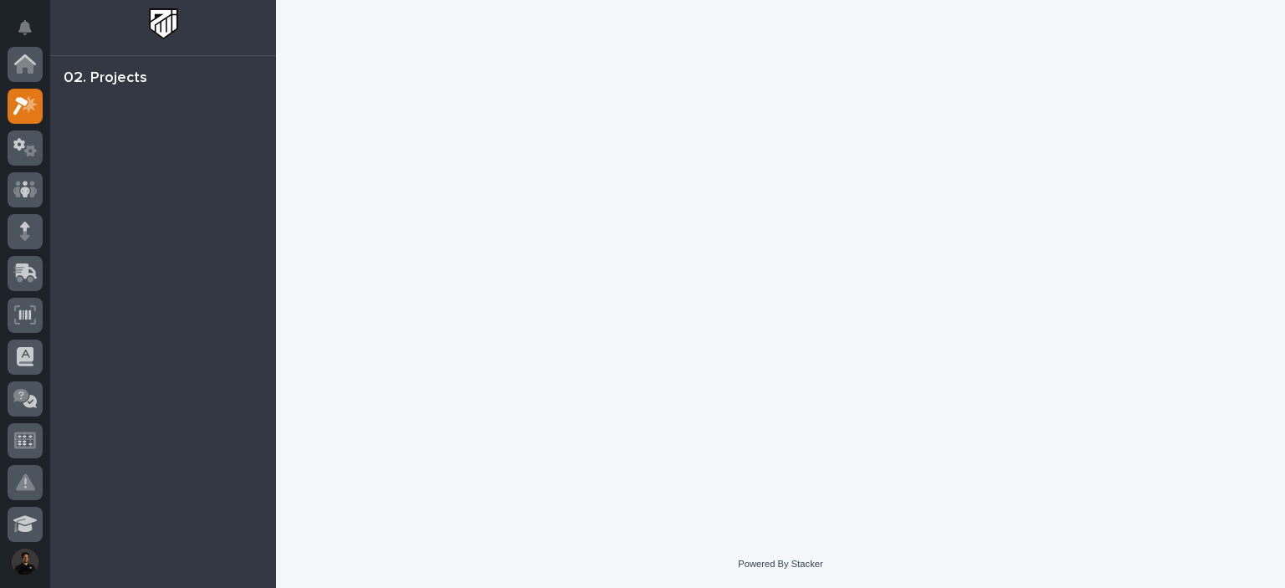
scroll to position [42, 0]
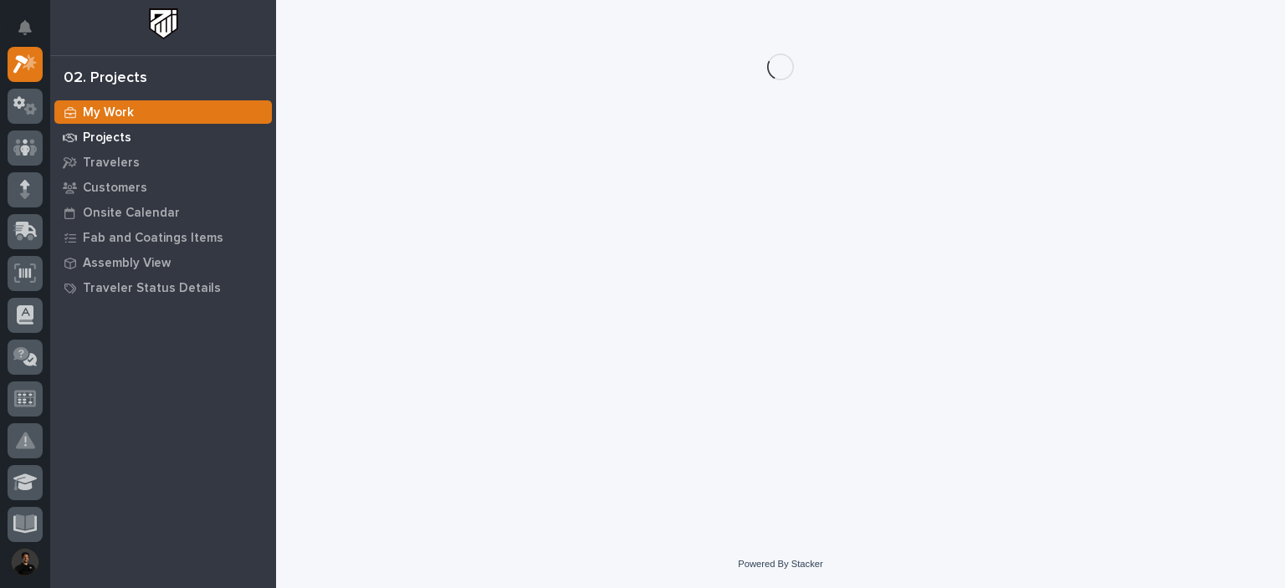
click at [120, 146] on div "Projects" at bounding box center [163, 137] width 218 height 23
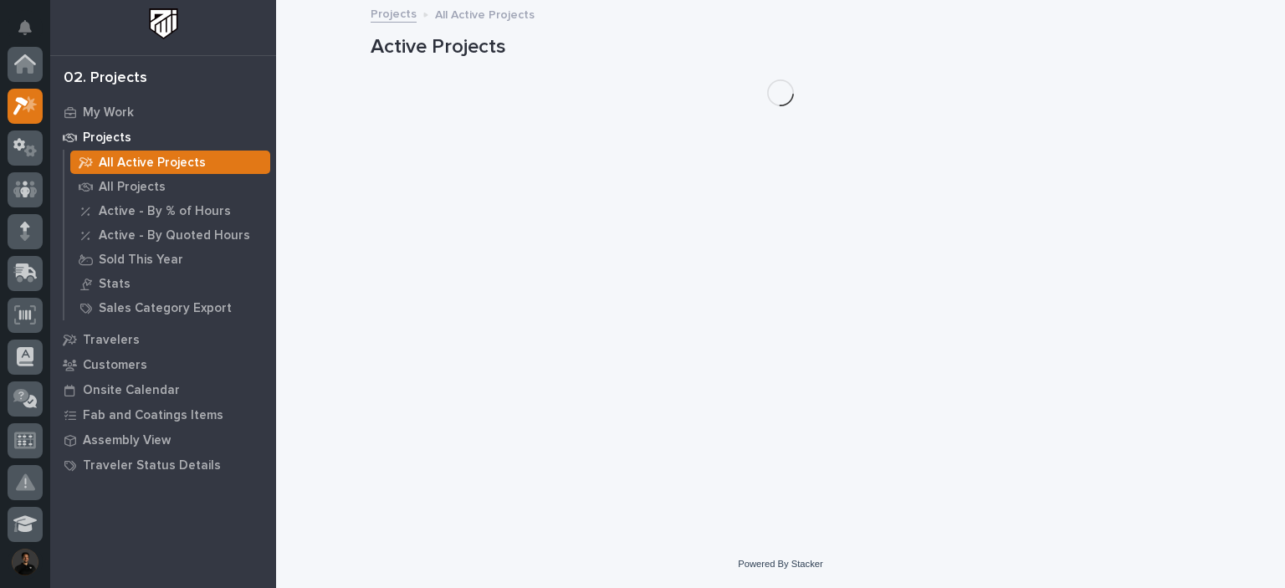
scroll to position [42, 0]
click at [152, 187] on p "All Projects" at bounding box center [132, 187] width 67 height 15
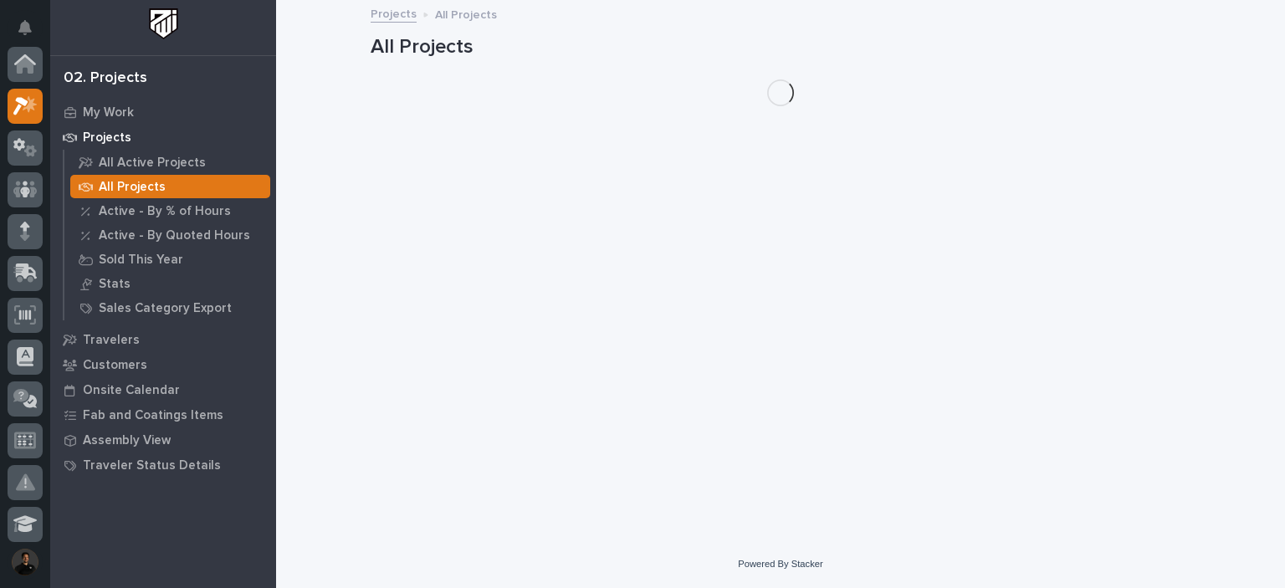
scroll to position [42, 0]
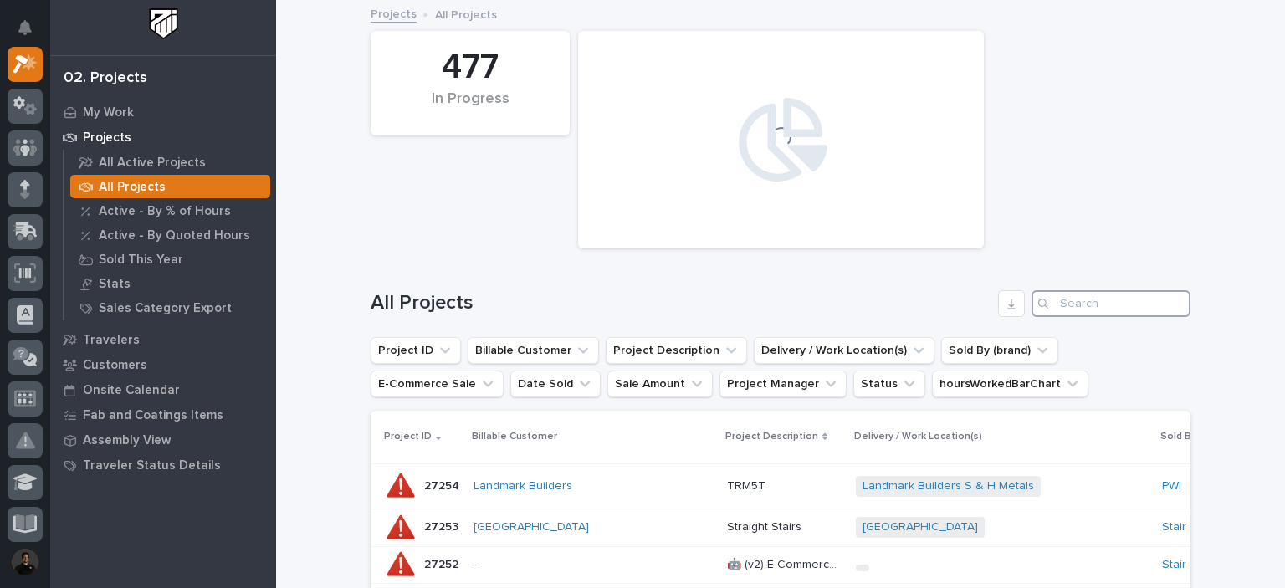
click at [1100, 307] on input "Search" at bounding box center [1111, 303] width 159 height 27
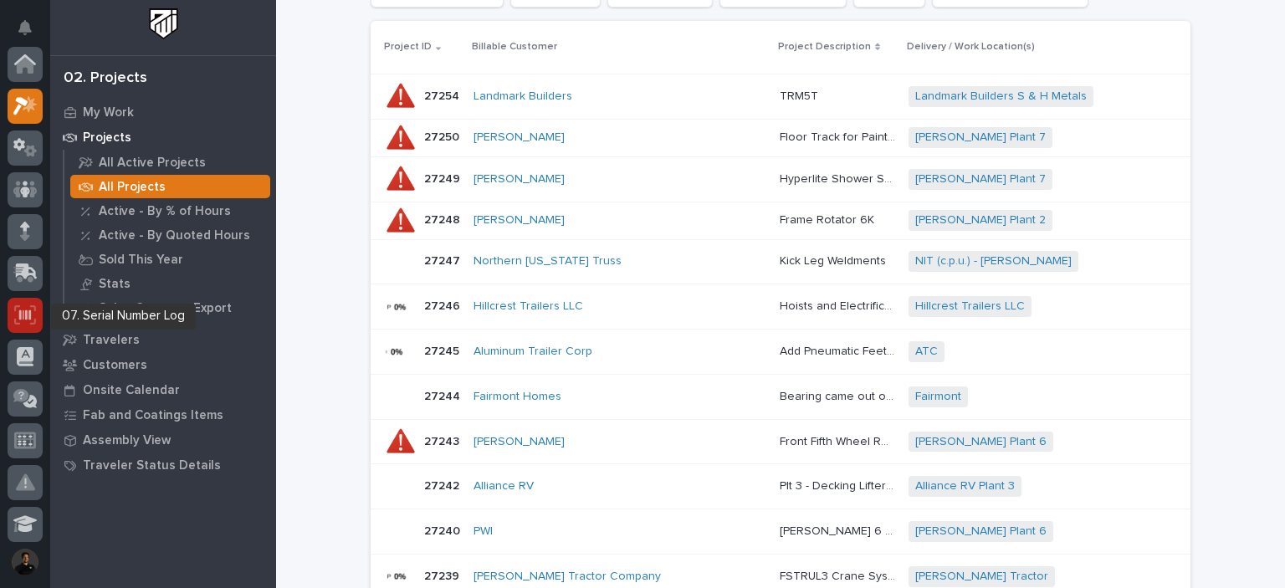
type input "PWI"
click at [18, 324] on div at bounding box center [25, 315] width 35 height 35
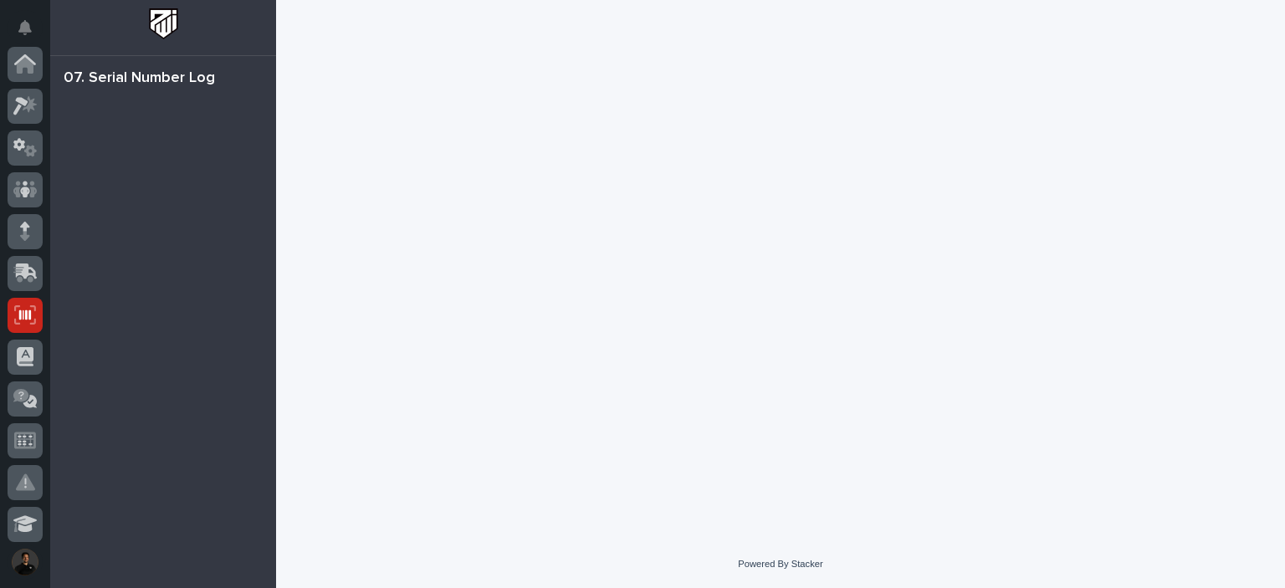
scroll to position [251, 0]
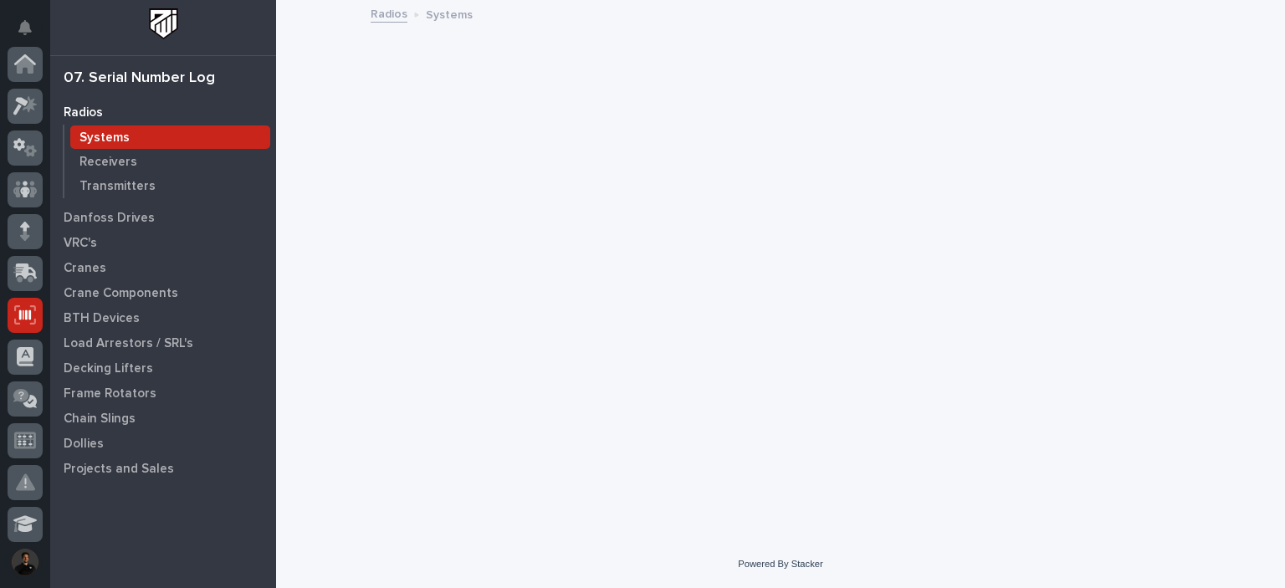
scroll to position [251, 0]
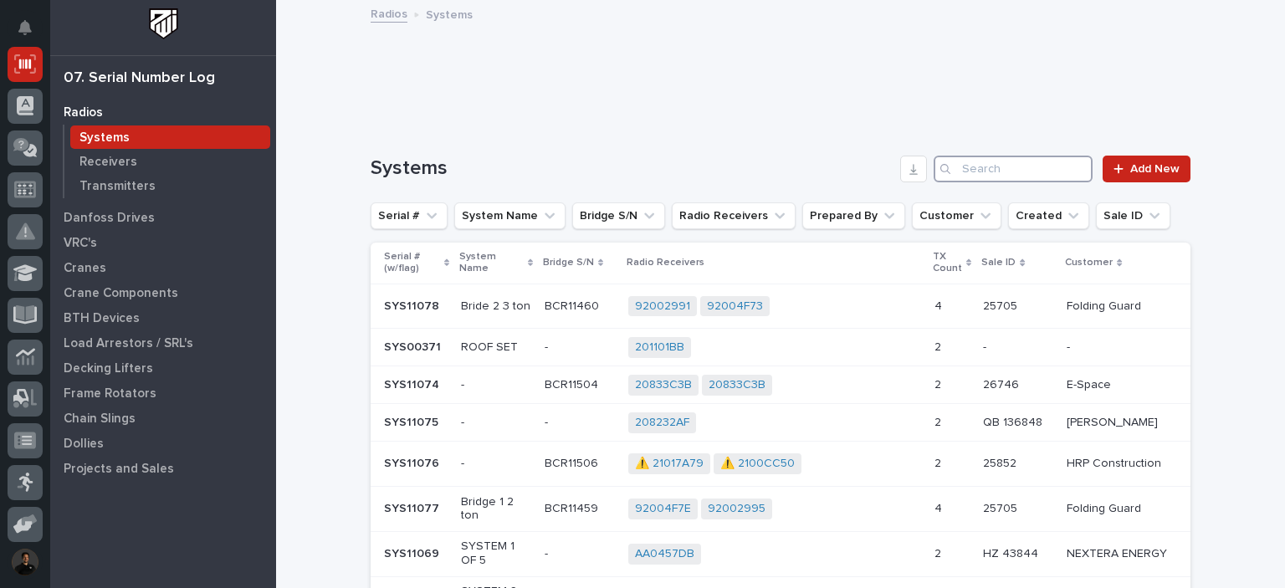
click at [1076, 176] on input "Search" at bounding box center [1013, 169] width 159 height 27
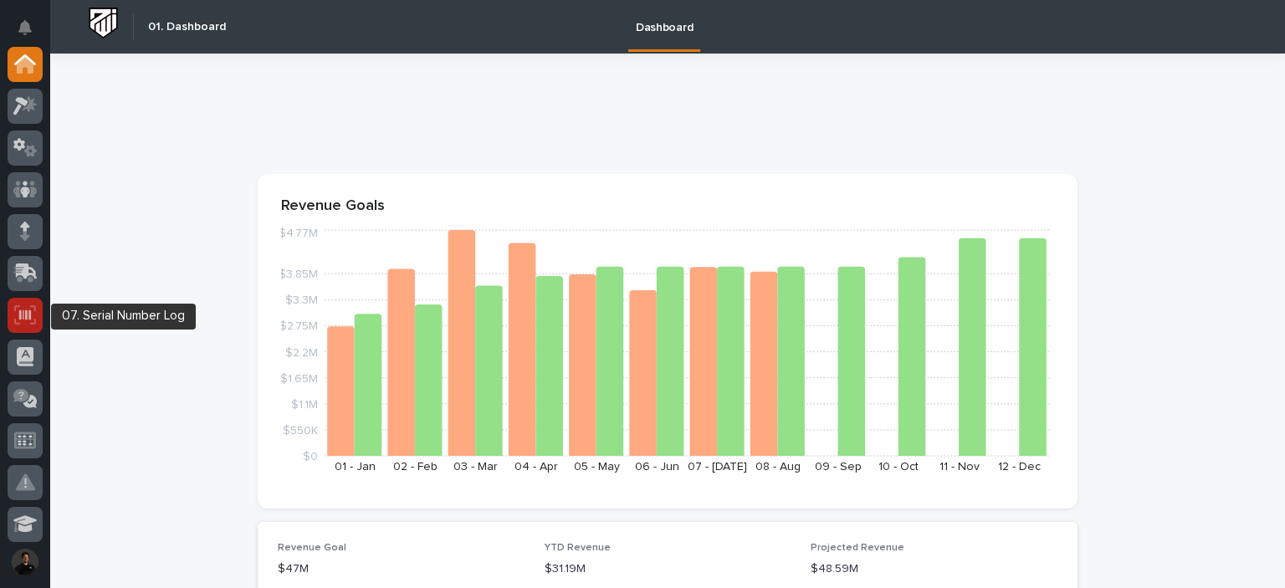
click at [22, 309] on icon at bounding box center [25, 314] width 22 height 19
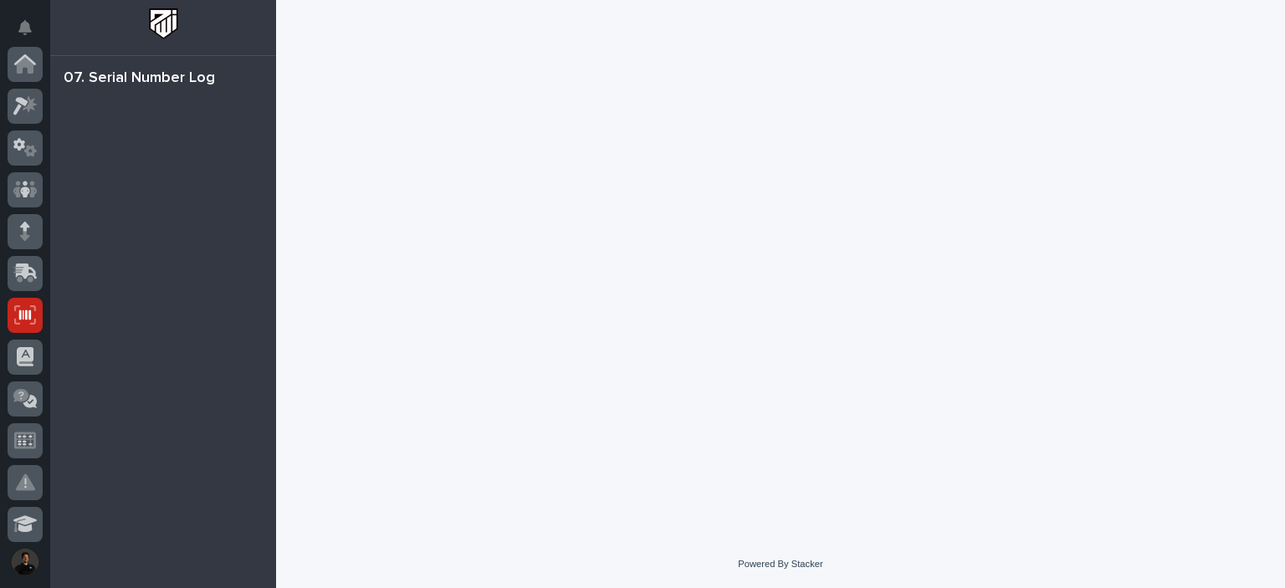
scroll to position [251, 0]
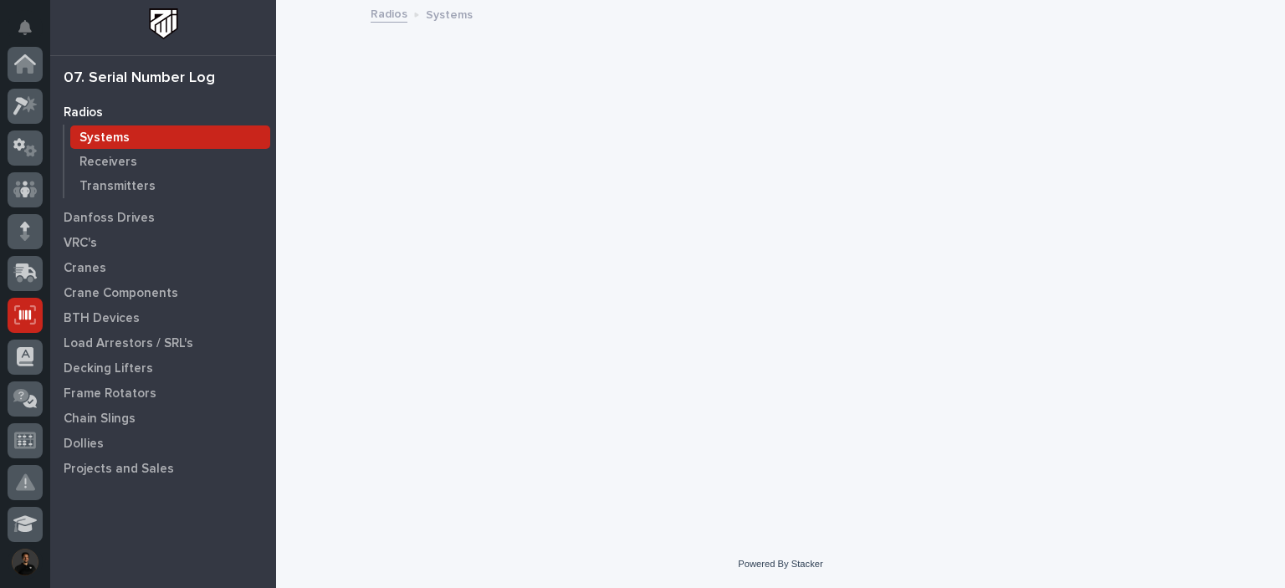
scroll to position [251, 0]
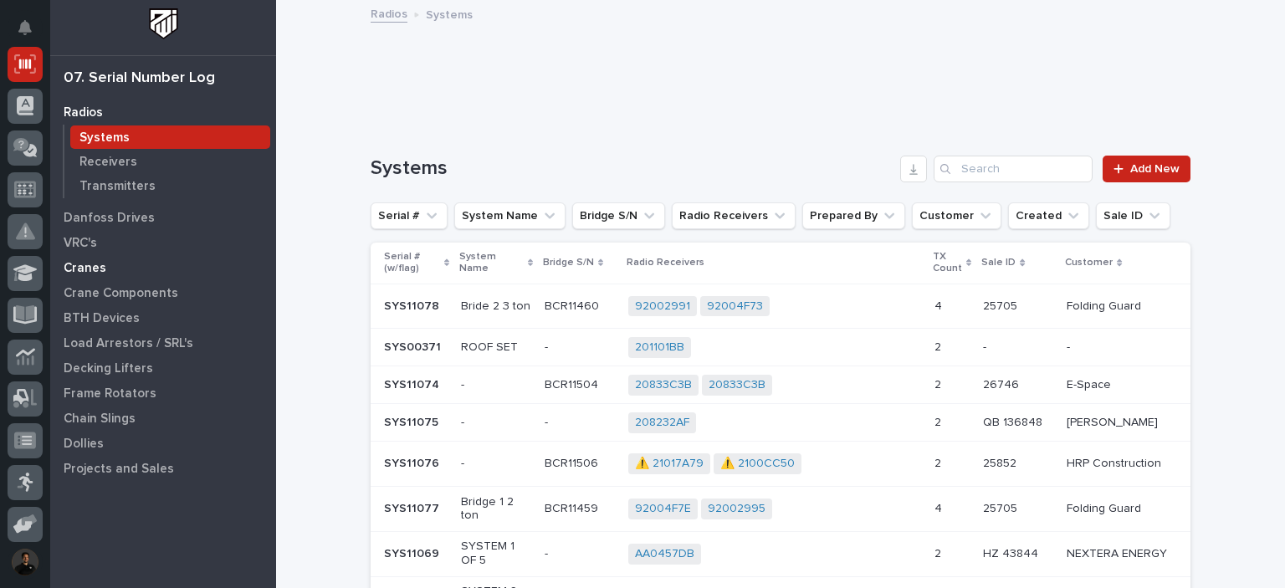
click at [98, 270] on p "Cranes" at bounding box center [85, 268] width 43 height 15
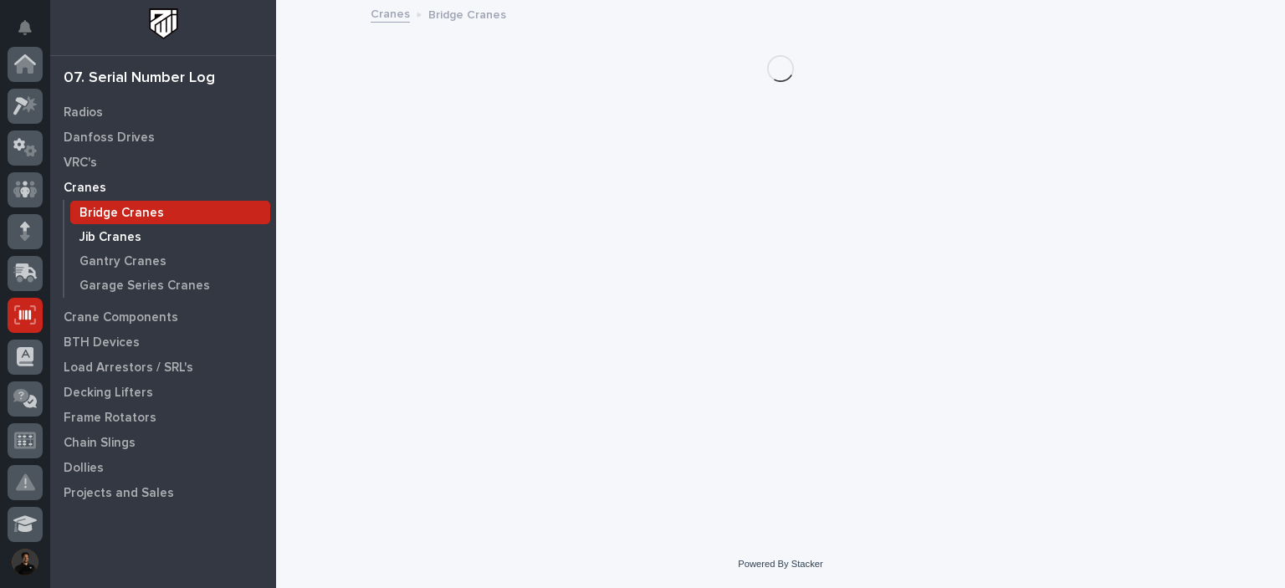
scroll to position [251, 0]
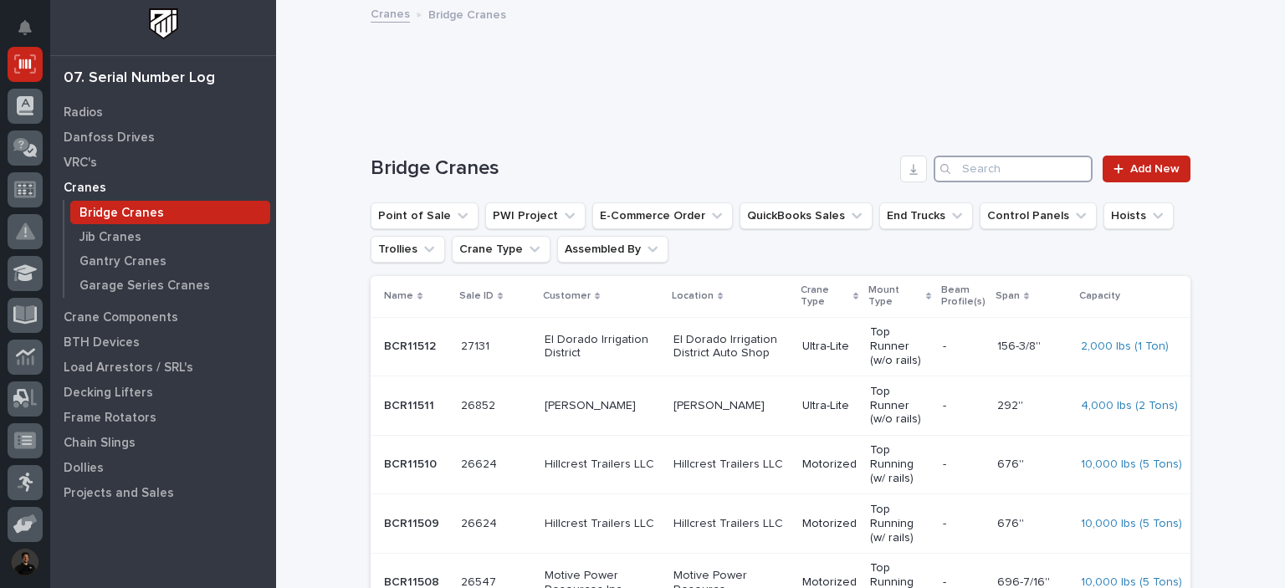
click at [1004, 156] on input "Search" at bounding box center [1013, 169] width 159 height 27
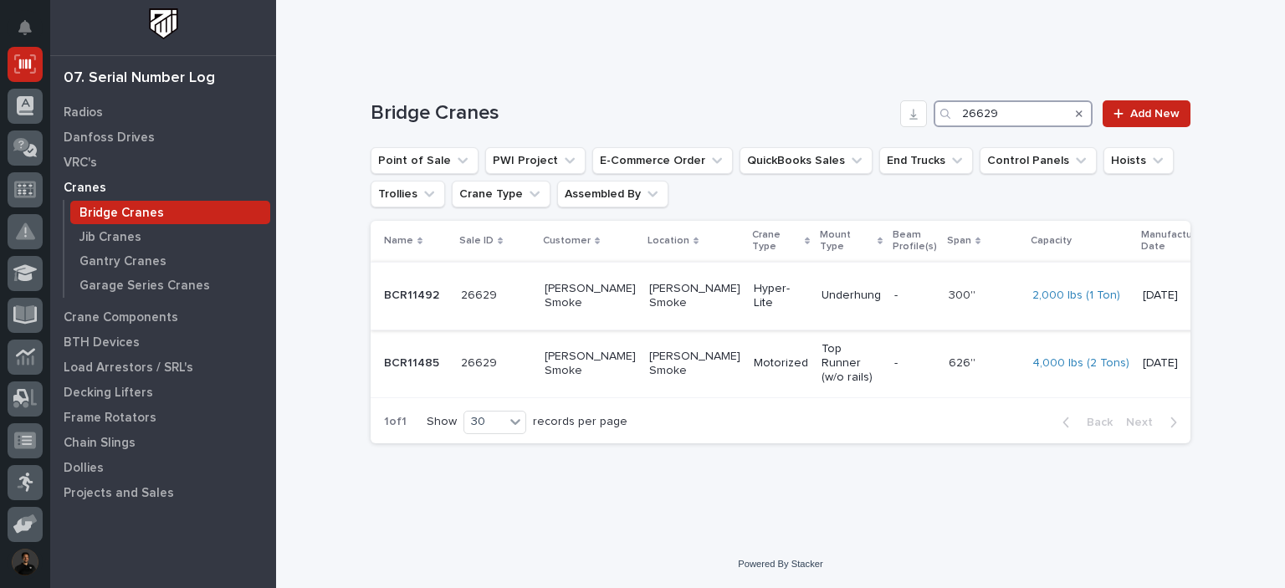
scroll to position [67, 0]
type input "26629"
drag, startPoint x: 1007, startPoint y: 102, endPoint x: 882, endPoint y: 90, distance: 125.3
click at [882, 100] on div "Bridge Cranes 26629 Add New" at bounding box center [781, 113] width 820 height 27
type input "O"
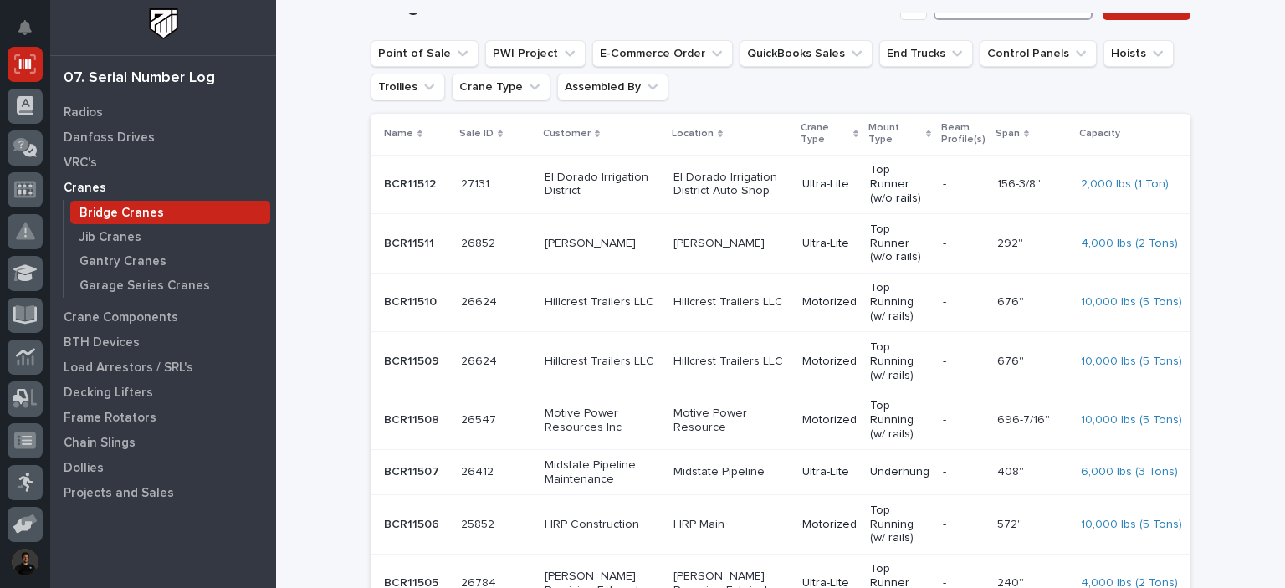
scroll to position [0, 0]
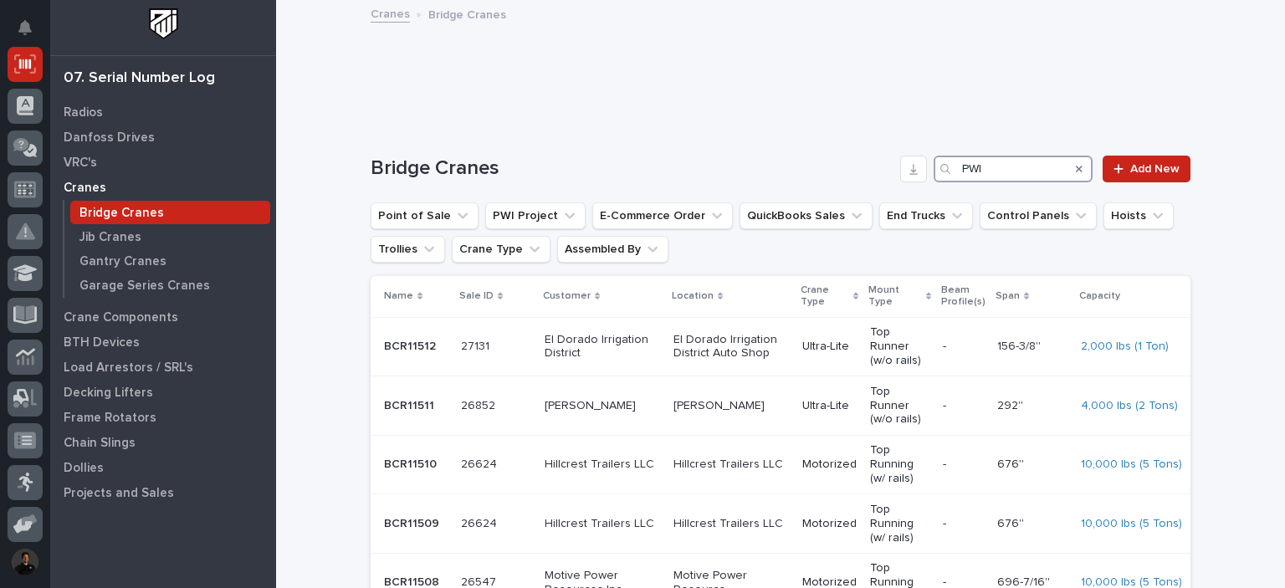
type input "PWI"
click at [688, 174] on h1 "Bridge Cranes" at bounding box center [632, 168] width 523 height 24
click at [1079, 171] on div "Search" at bounding box center [1079, 169] width 27 height 27
click at [1076, 167] on icon "Search" at bounding box center [1079, 169] width 7 height 7
click at [529, 212] on button "PWI Project" at bounding box center [535, 216] width 100 height 27
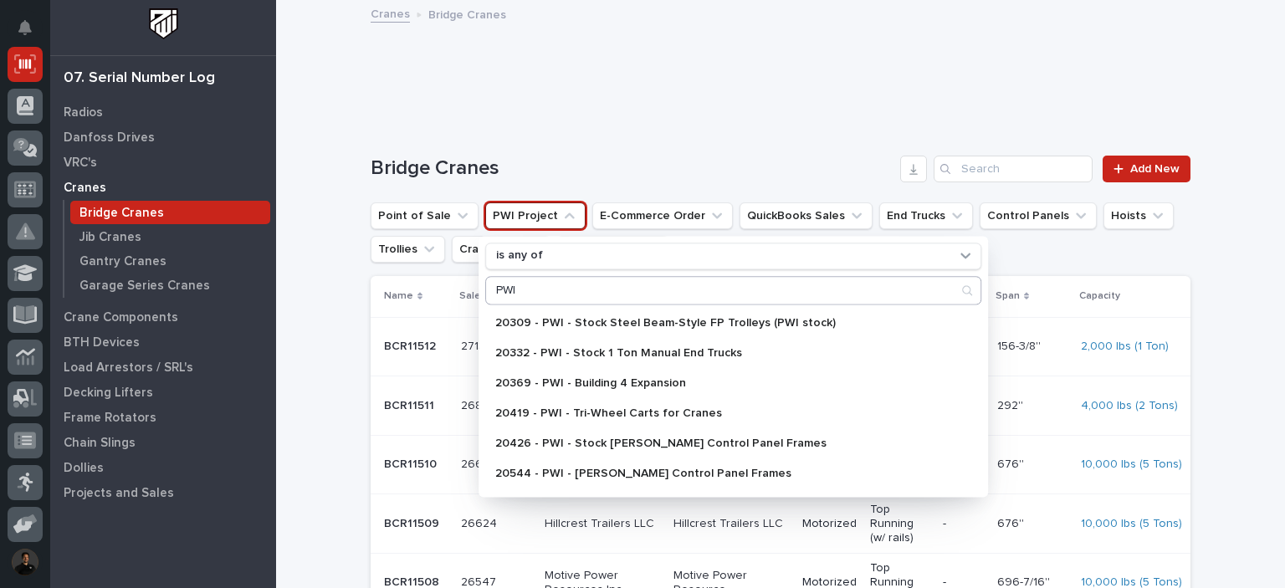
type input "PWI"
click at [854, 257] on div "is any of" at bounding box center [723, 257] width 467 height 18
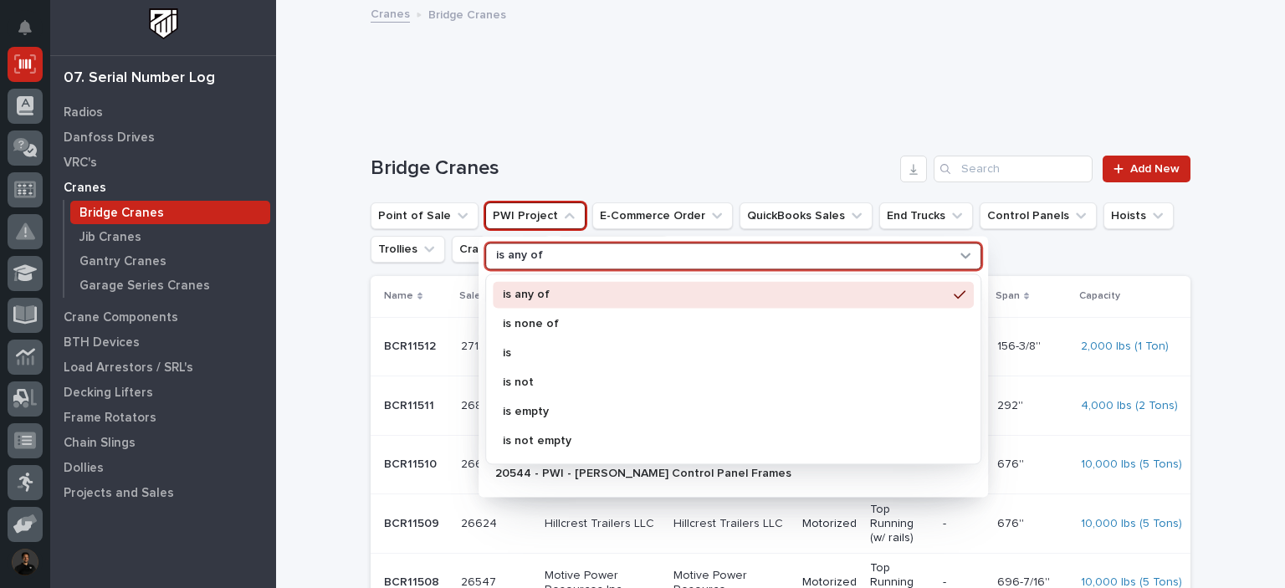
click at [746, 256] on div "is any of" at bounding box center [723, 257] width 467 height 18
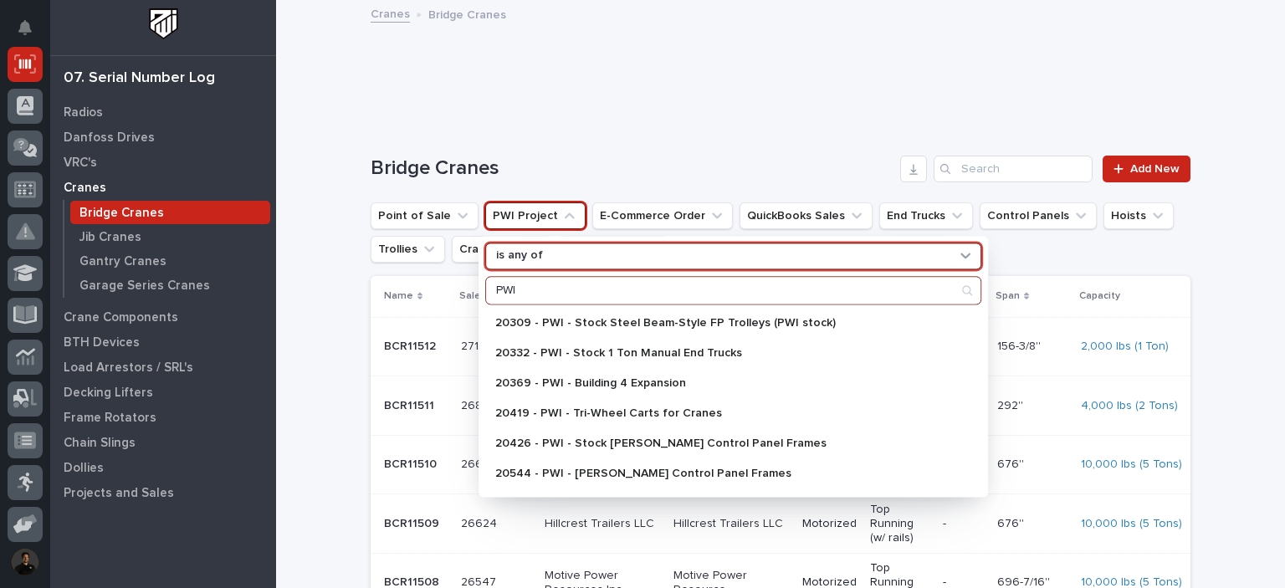
click at [762, 292] on input "PWI" at bounding box center [733, 290] width 495 height 27
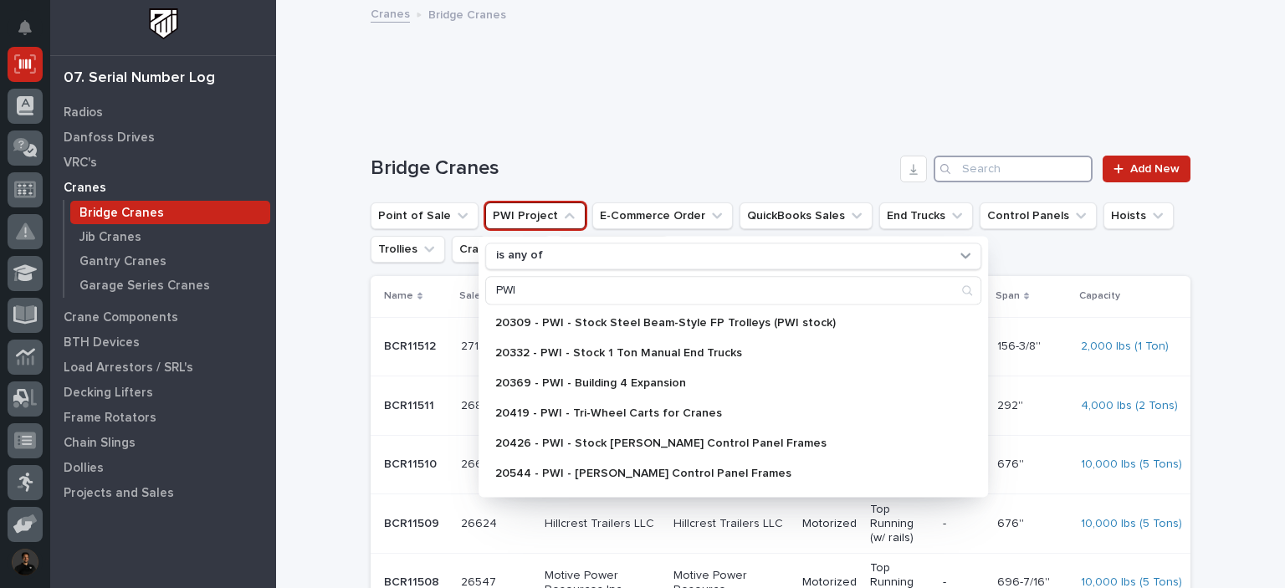
click at [1026, 172] on input "Search" at bounding box center [1013, 169] width 159 height 27
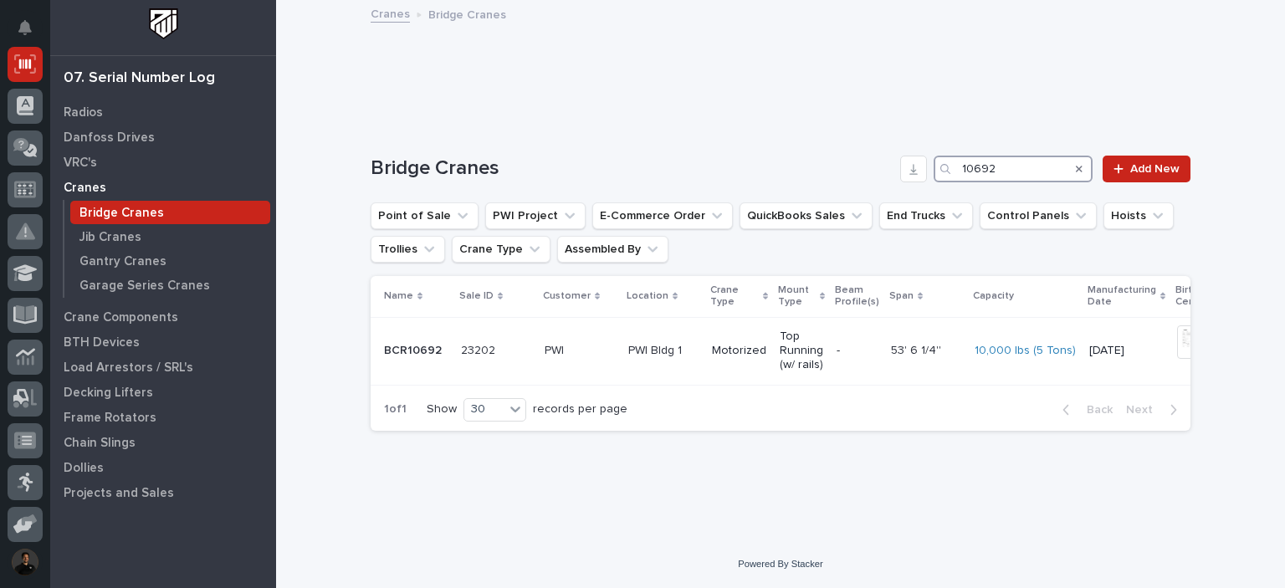
type input "10692"
